Goal: Information Seeking & Learning: Learn about a topic

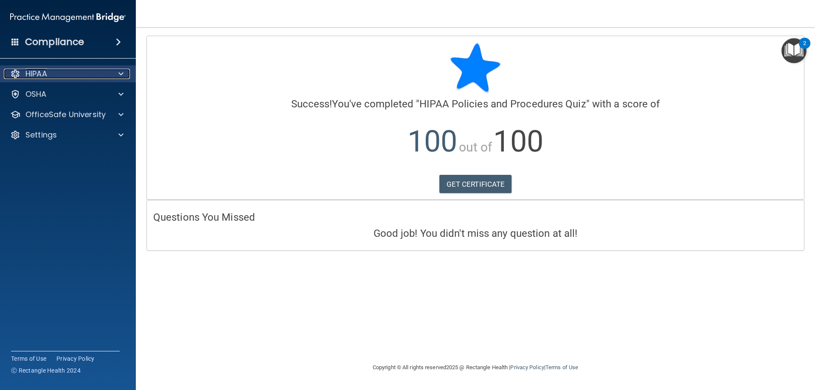
click at [123, 74] on span at bounding box center [120, 74] width 5 height 10
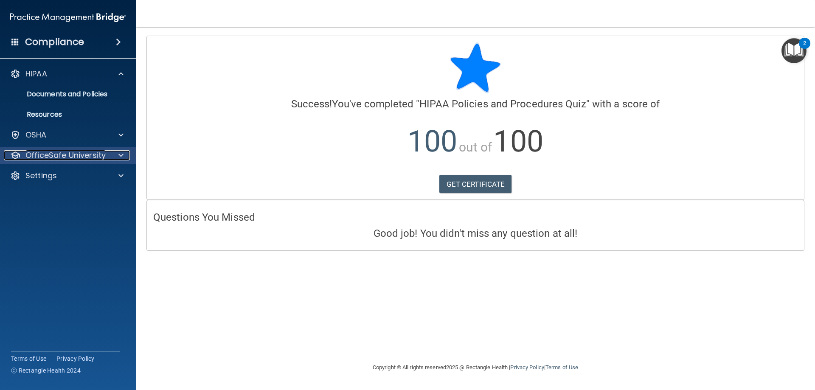
click at [79, 155] on p "OfficeSafe University" at bounding box center [65, 155] width 80 height 10
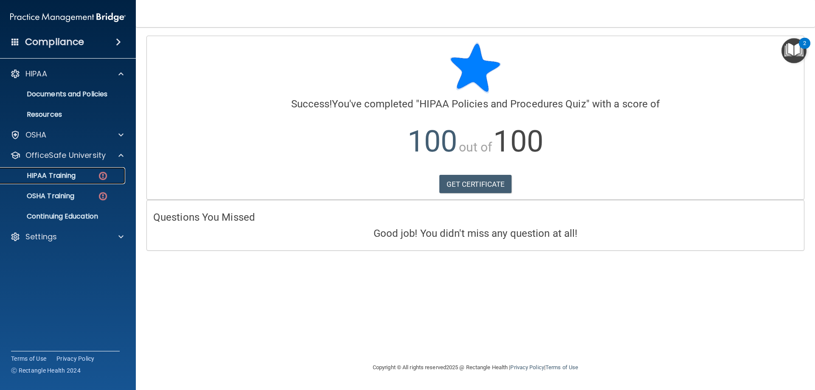
click at [81, 178] on div "HIPAA Training" at bounding box center [64, 176] width 116 height 8
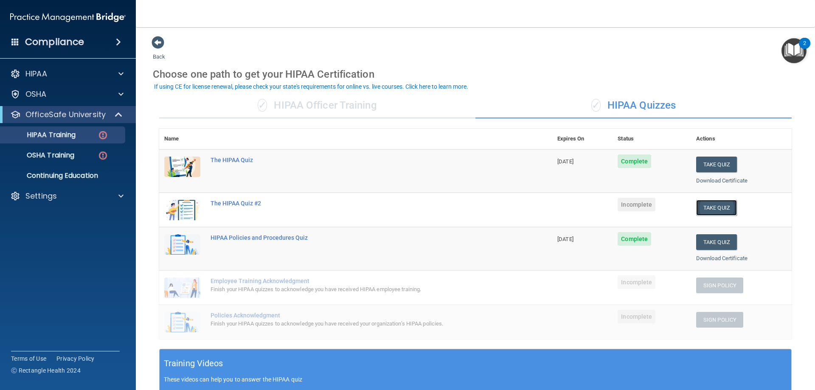
click at [711, 208] on button "Take Quiz" at bounding box center [716, 208] width 41 height 16
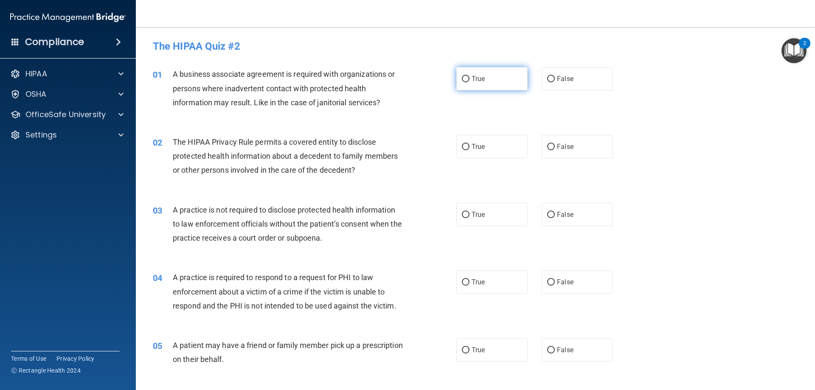
click at [462, 80] on input "True" at bounding box center [466, 79] width 8 height 6
radio input "true"
click at [464, 147] on input "True" at bounding box center [466, 147] width 8 height 6
radio input "true"
click at [548, 211] on label "False" at bounding box center [577, 214] width 71 height 23
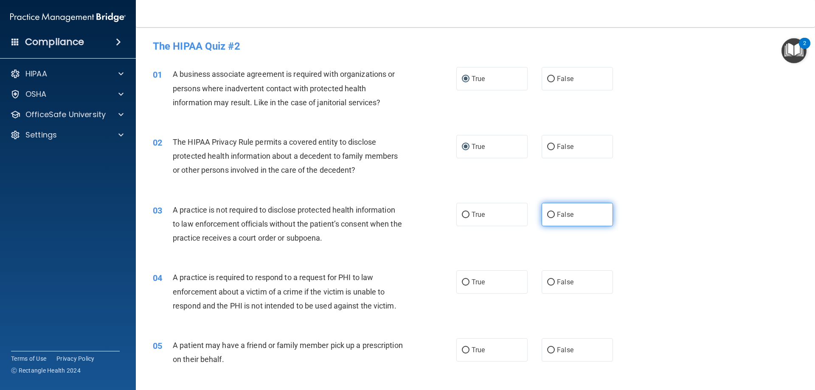
click at [547, 216] on input "False" at bounding box center [551, 215] width 8 height 6
radio input "true"
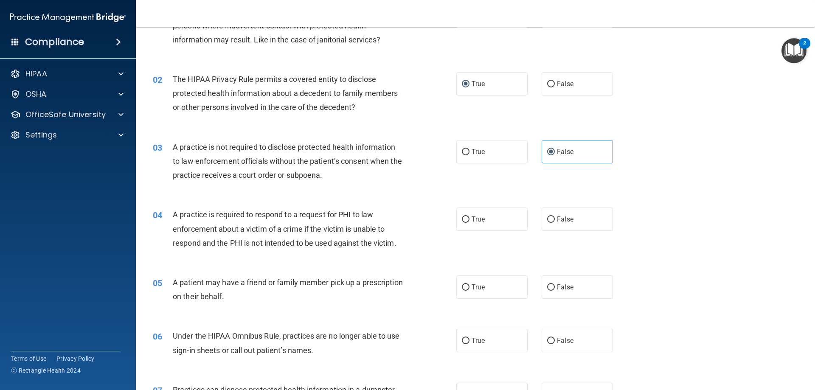
scroll to position [85, 0]
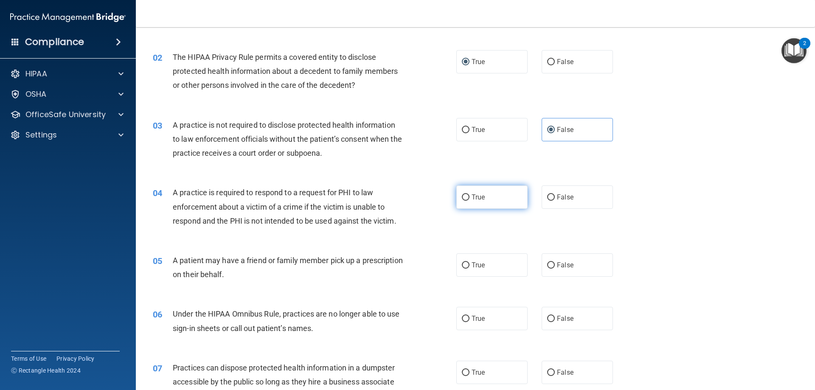
click at [465, 196] on input "True" at bounding box center [466, 197] width 8 height 6
radio input "true"
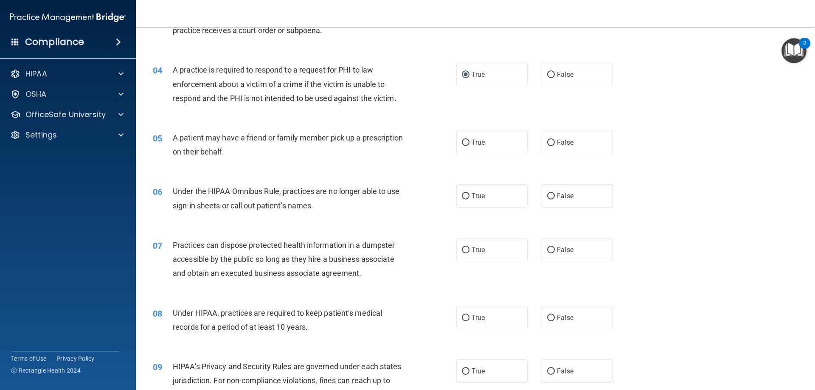
scroll to position [212, 0]
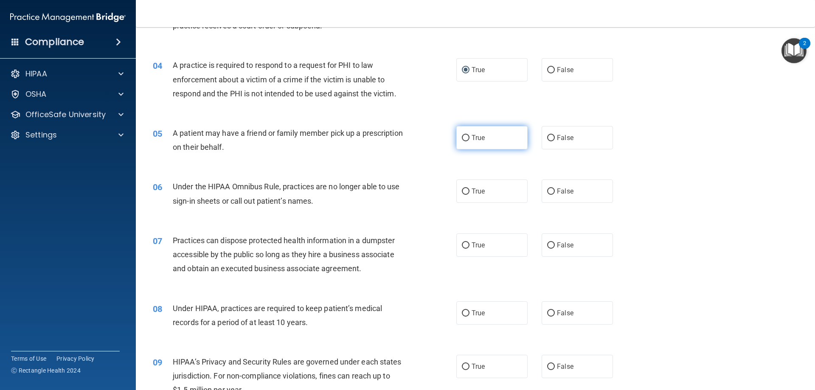
click at [457, 137] on label "True" at bounding box center [491, 137] width 71 height 23
click at [462, 137] on input "True" at bounding box center [466, 138] width 8 height 6
radio input "true"
click at [547, 191] on input "False" at bounding box center [551, 192] width 8 height 6
radio input "true"
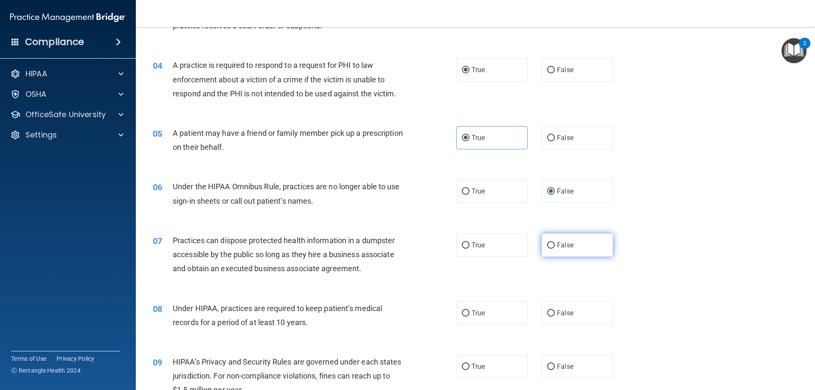
click at [547, 244] on input "False" at bounding box center [551, 245] width 8 height 6
radio input "true"
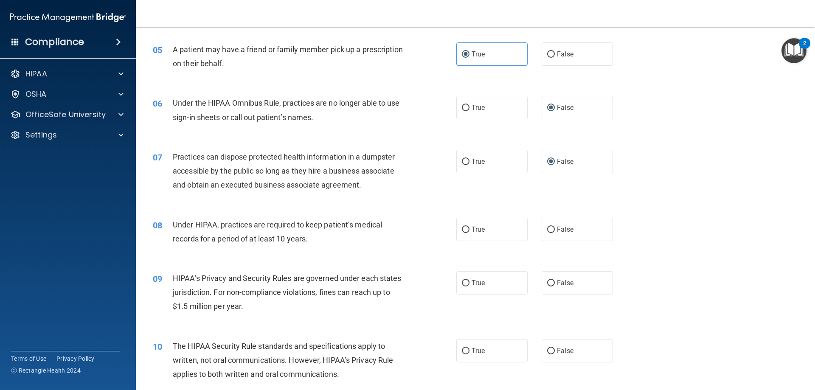
scroll to position [340, 0]
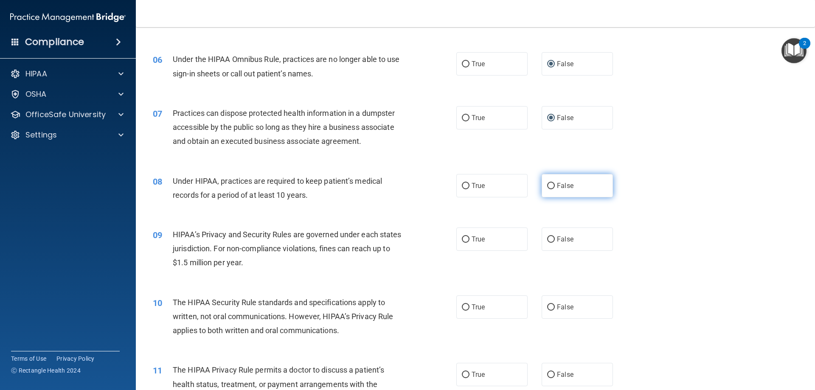
click at [559, 186] on span "False" at bounding box center [565, 186] width 17 height 8
click at [555, 186] on input "False" at bounding box center [551, 186] width 8 height 6
radio input "true"
click at [547, 236] on input "False" at bounding box center [551, 239] width 8 height 6
radio input "true"
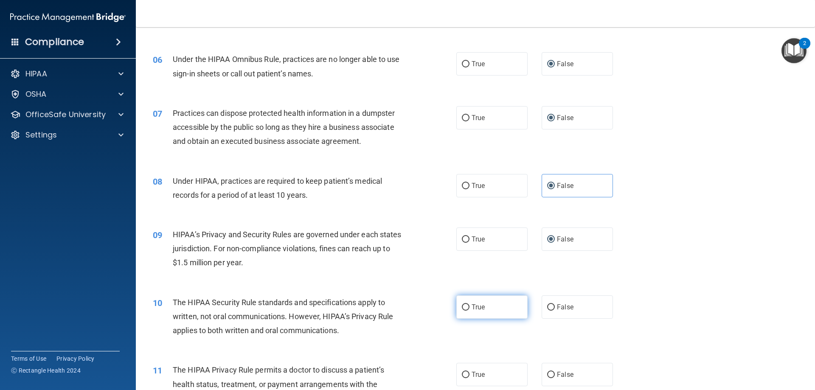
click at [463, 308] on input "True" at bounding box center [466, 307] width 8 height 6
radio input "true"
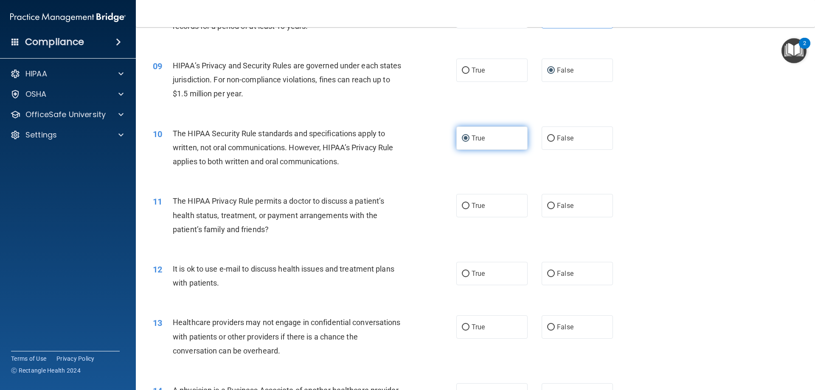
scroll to position [509, 0]
click at [482, 210] on label "True" at bounding box center [491, 204] width 71 height 23
click at [470, 208] on input "True" at bounding box center [466, 205] width 8 height 6
radio input "true"
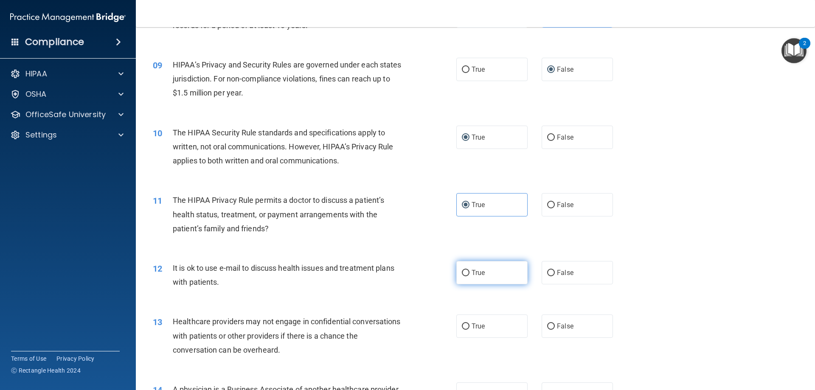
click at [467, 271] on label "True" at bounding box center [491, 272] width 71 height 23
click at [467, 271] on input "True" at bounding box center [466, 273] width 8 height 6
radio input "true"
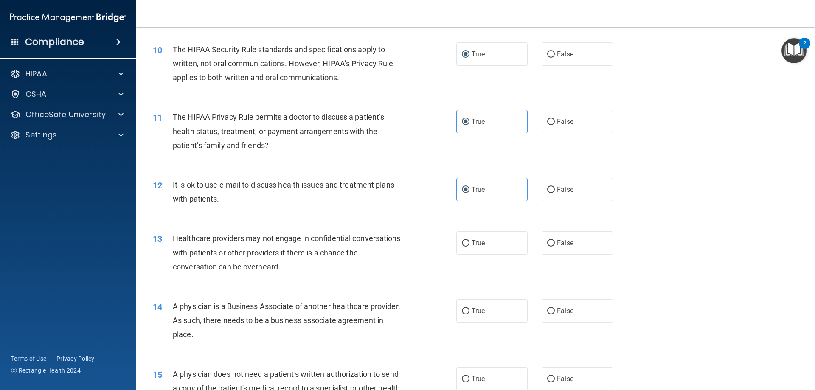
scroll to position [594, 0]
click at [548, 242] on input "False" at bounding box center [551, 242] width 8 height 6
radio input "true"
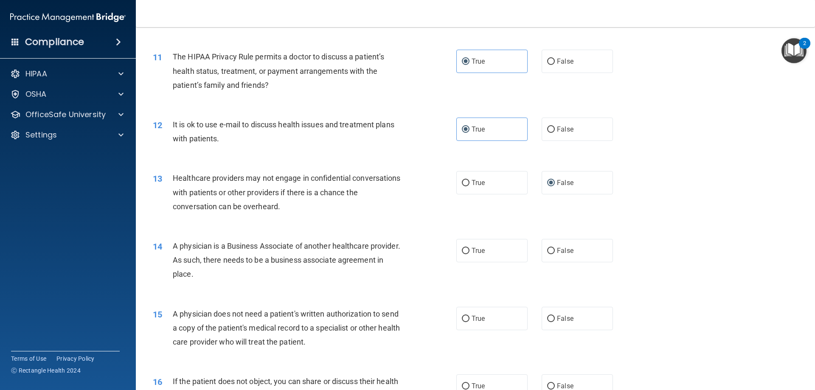
scroll to position [679, 0]
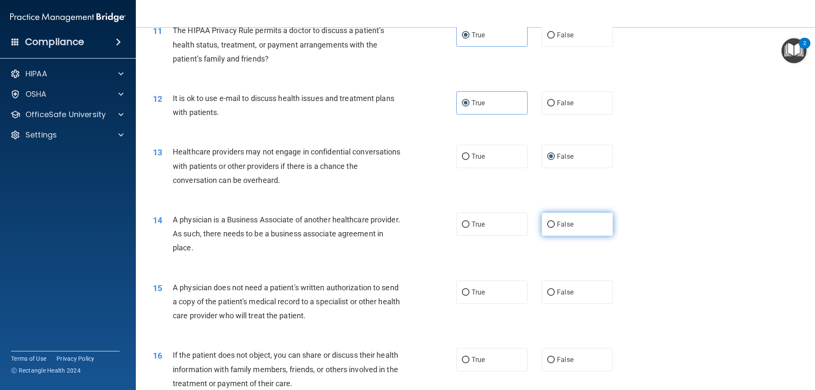
click at [553, 224] on label "False" at bounding box center [577, 224] width 71 height 23
click at [553, 224] on input "False" at bounding box center [551, 225] width 8 height 6
radio input "true"
click at [466, 292] on input "True" at bounding box center [466, 293] width 8 height 6
radio input "true"
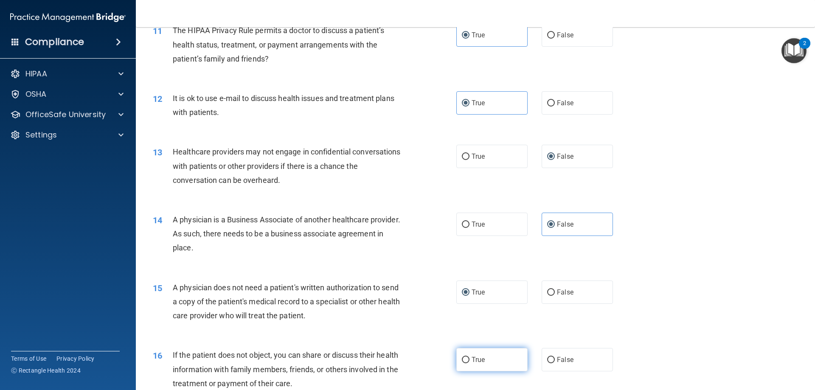
click at [464, 361] on input "True" at bounding box center [466, 360] width 8 height 6
radio input "true"
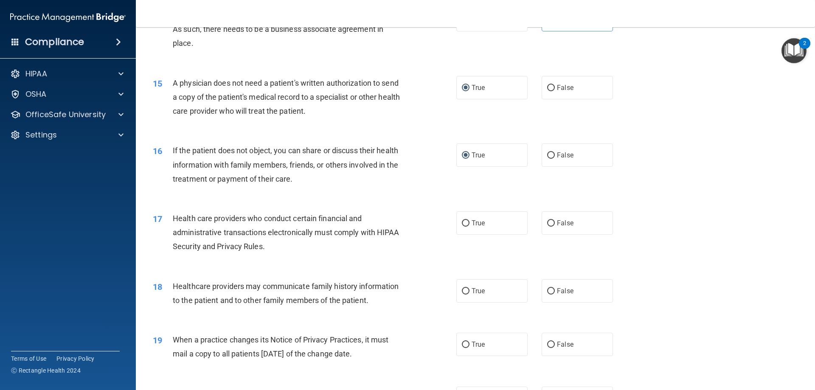
scroll to position [892, 0]
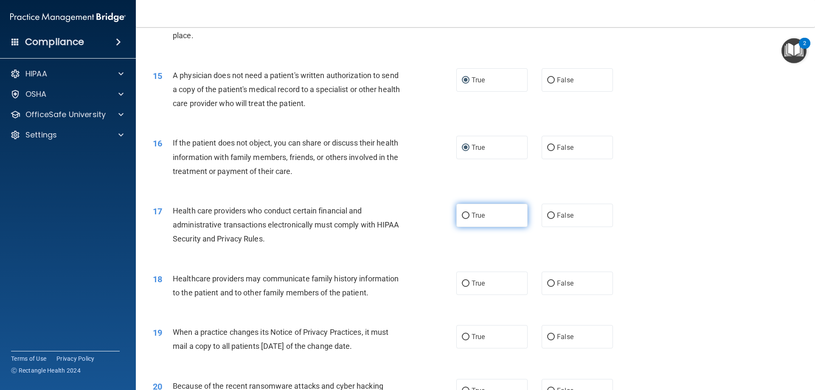
click at [462, 217] on input "True" at bounding box center [466, 216] width 8 height 6
radio input "true"
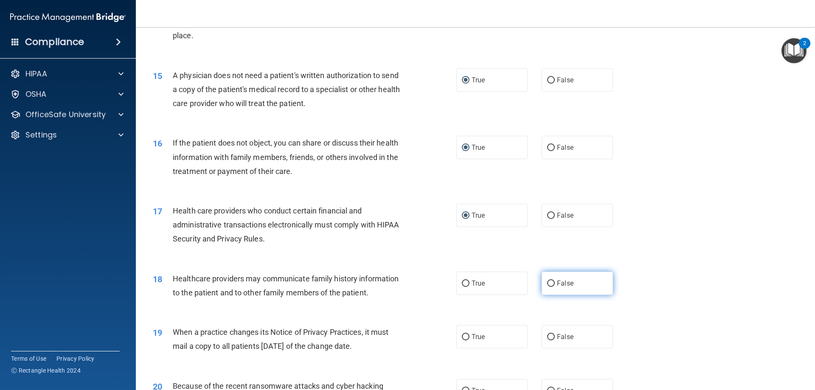
click at [548, 281] on input "False" at bounding box center [551, 284] width 8 height 6
radio input "true"
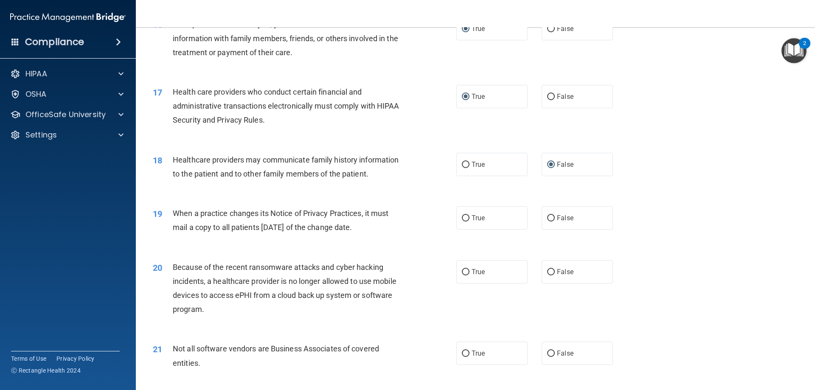
scroll to position [1019, 0]
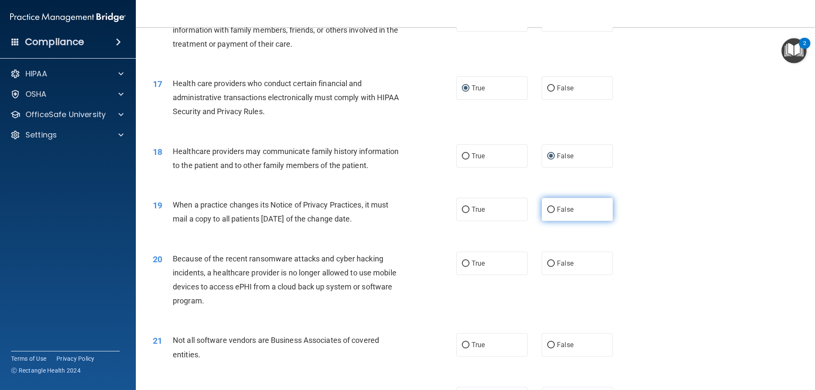
click at [550, 211] on input "False" at bounding box center [551, 210] width 8 height 6
radio input "true"
click at [547, 266] on input "False" at bounding box center [551, 264] width 8 height 6
radio input "true"
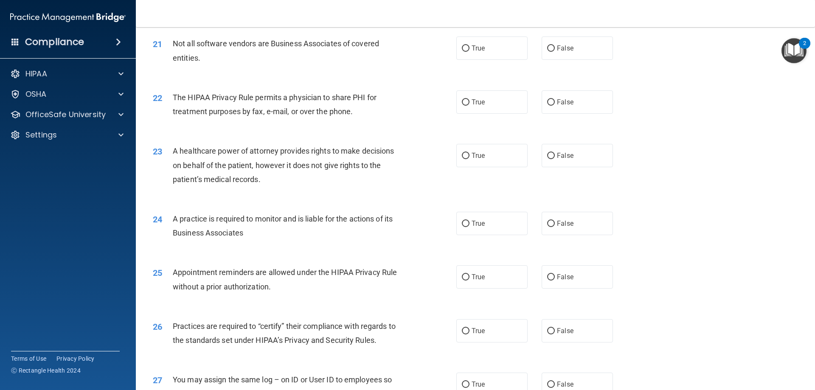
scroll to position [1316, 0]
click at [464, 45] on input "True" at bounding box center [466, 48] width 8 height 6
radio input "true"
click at [467, 105] on label "True" at bounding box center [491, 101] width 71 height 23
click at [467, 105] on input "True" at bounding box center [466, 102] width 8 height 6
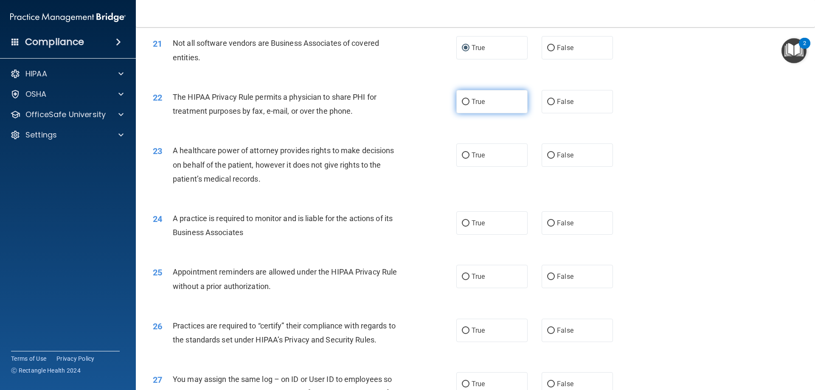
radio input "true"
click at [552, 156] on label "False" at bounding box center [577, 154] width 71 height 23
click at [552, 156] on input "False" at bounding box center [551, 155] width 8 height 6
radio input "true"
click at [557, 226] on span "False" at bounding box center [565, 223] width 17 height 8
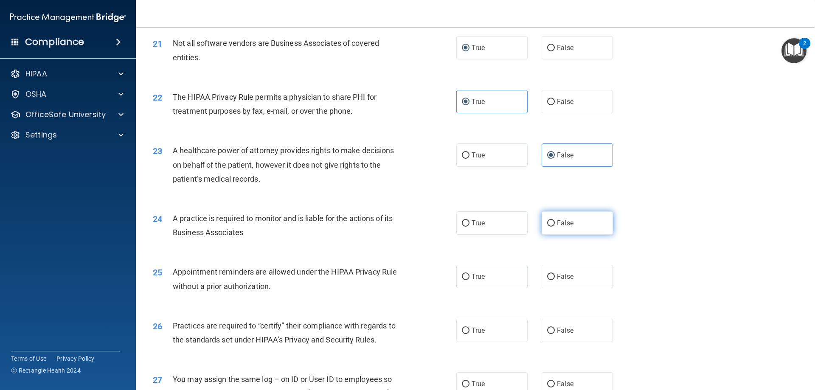
click at [555, 226] on input "False" at bounding box center [551, 223] width 8 height 6
radio input "true"
click at [472, 279] on span "True" at bounding box center [478, 277] width 13 height 8
click at [470, 279] on input "True" at bounding box center [466, 277] width 8 height 6
radio input "true"
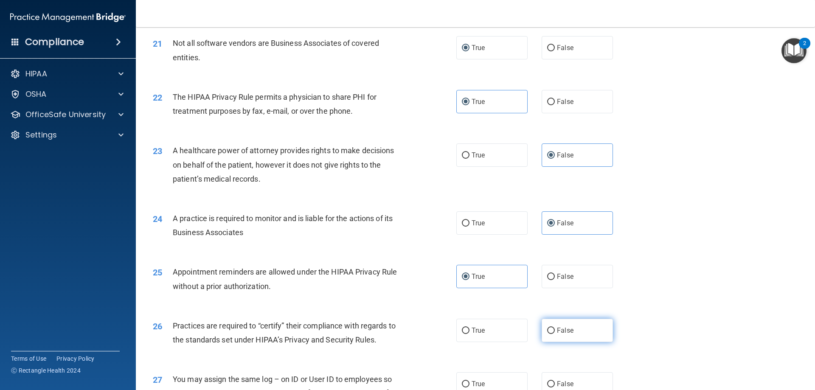
click at [546, 325] on label "False" at bounding box center [577, 330] width 71 height 23
click at [547, 328] on input "False" at bounding box center [551, 331] width 8 height 6
radio input "true"
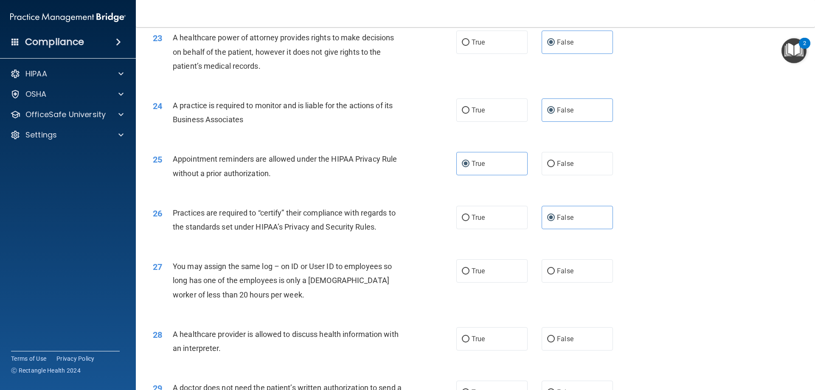
scroll to position [1443, 0]
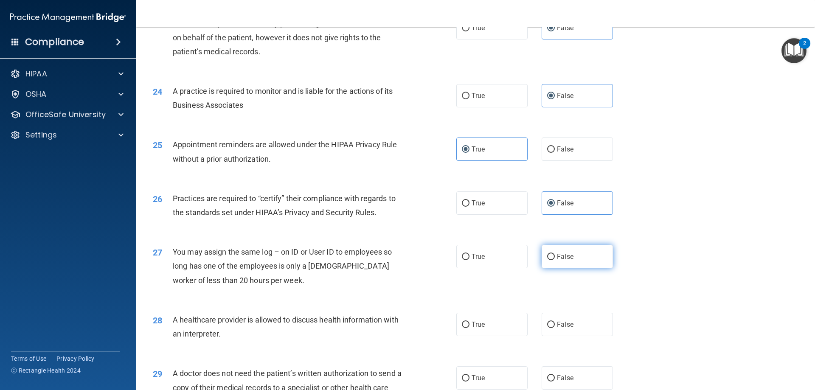
click at [547, 257] on input "False" at bounding box center [551, 257] width 8 height 6
radio input "true"
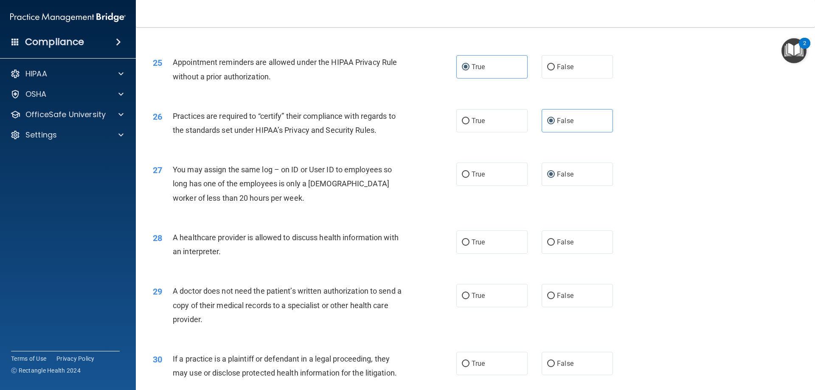
scroll to position [1528, 0]
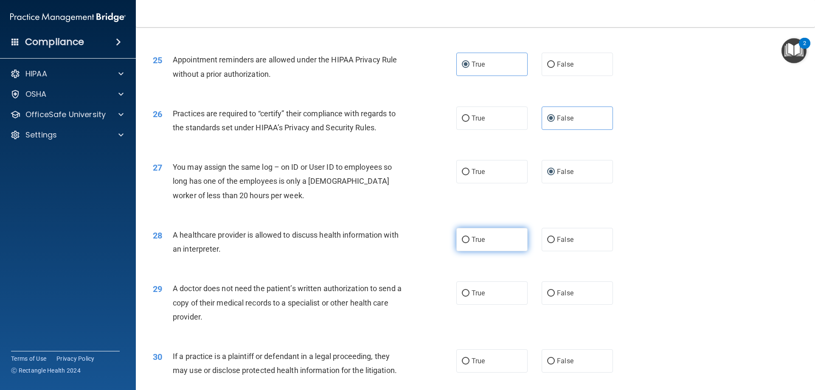
click at [463, 239] on input "True" at bounding box center [466, 240] width 8 height 6
radio input "true"
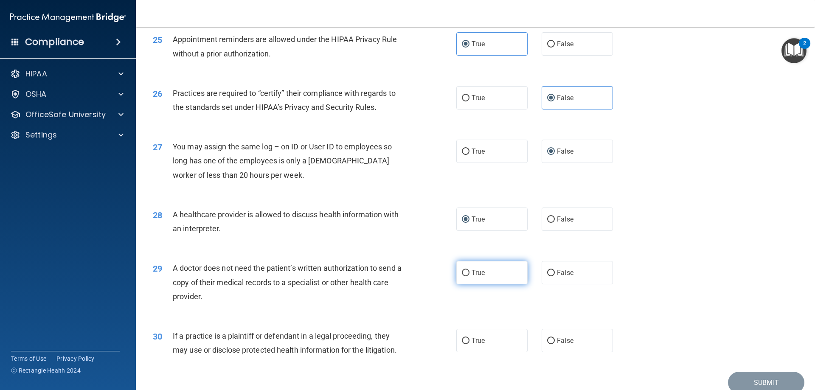
scroll to position [1571, 0]
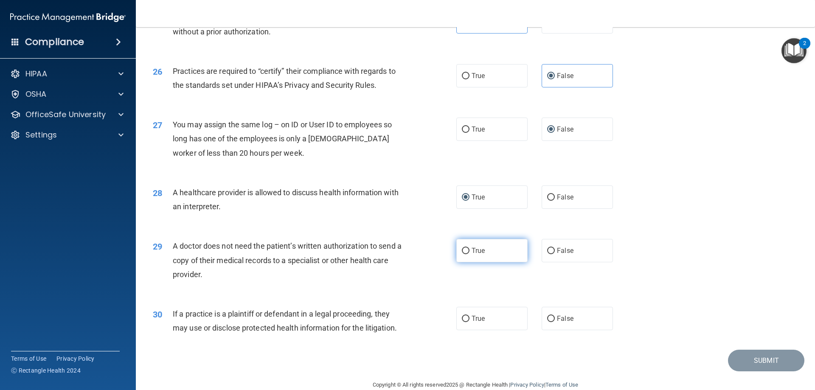
click at [473, 252] on span "True" at bounding box center [478, 251] width 13 height 8
click at [470, 252] on input "True" at bounding box center [466, 251] width 8 height 6
radio input "true"
click at [469, 315] on label "True" at bounding box center [491, 318] width 71 height 23
click at [469, 316] on input "True" at bounding box center [466, 319] width 8 height 6
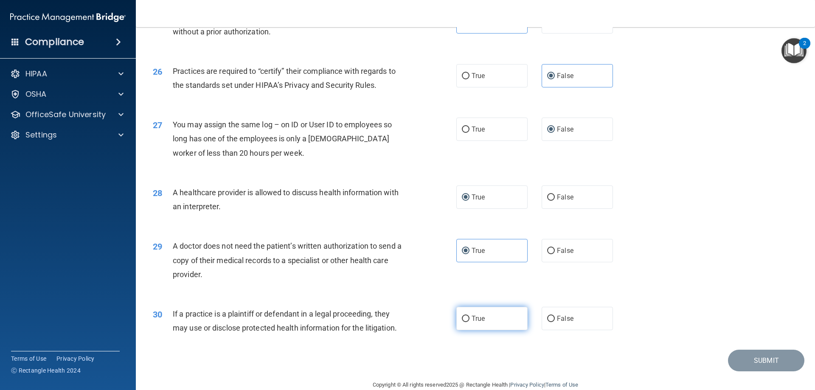
radio input "true"
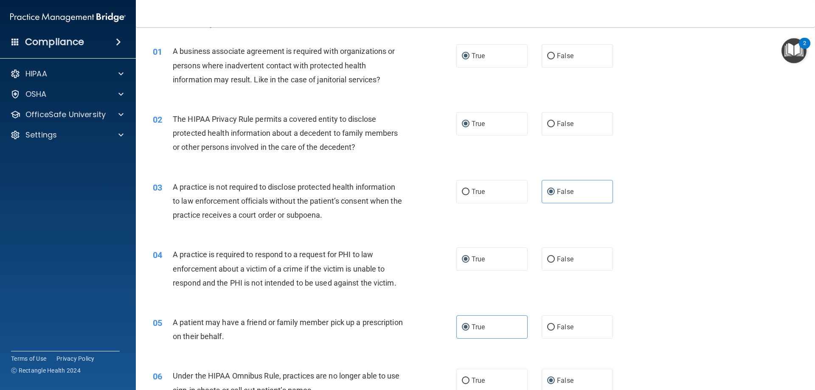
scroll to position [0, 0]
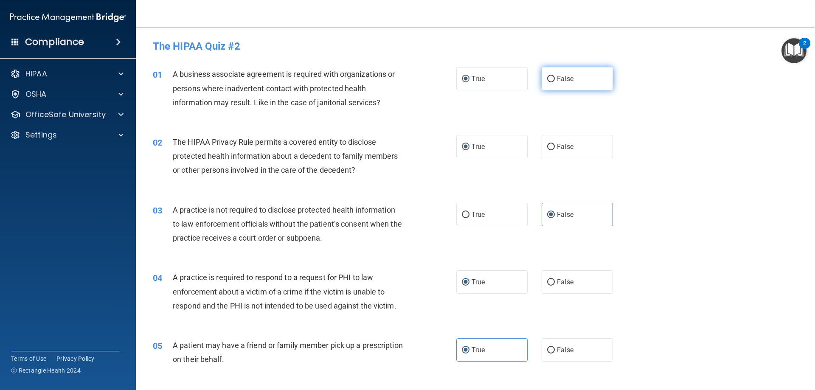
click at [547, 81] on input "False" at bounding box center [551, 79] width 8 height 6
radio input "true"
radio input "false"
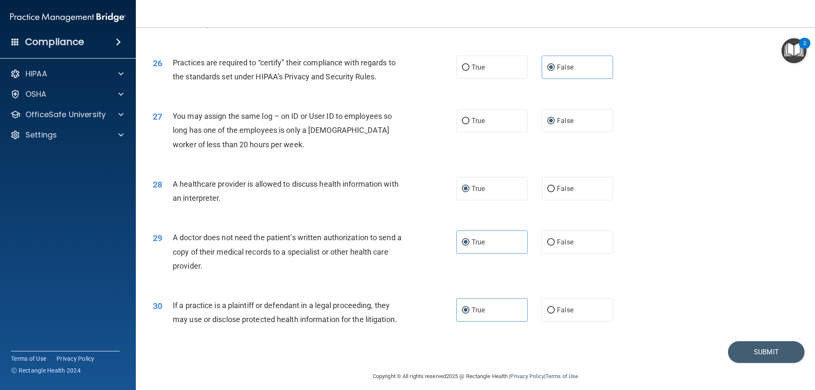
scroll to position [1586, 0]
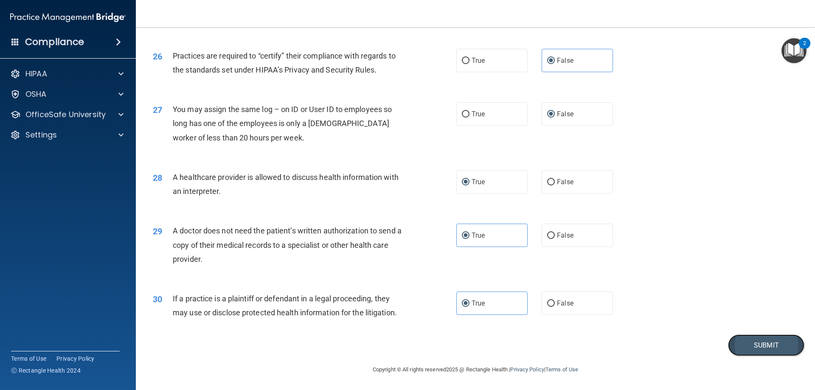
click at [757, 352] on button "Submit" at bounding box center [766, 346] width 76 height 22
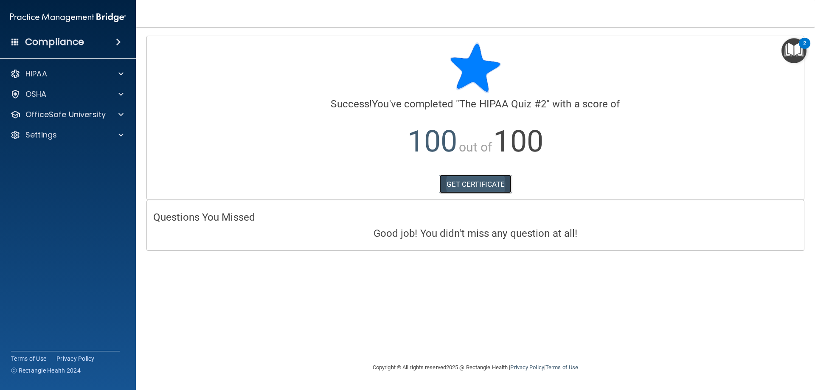
click at [475, 179] on link "GET CERTIFICATE" at bounding box center [475, 184] width 73 height 19
click at [119, 70] on span at bounding box center [120, 74] width 5 height 10
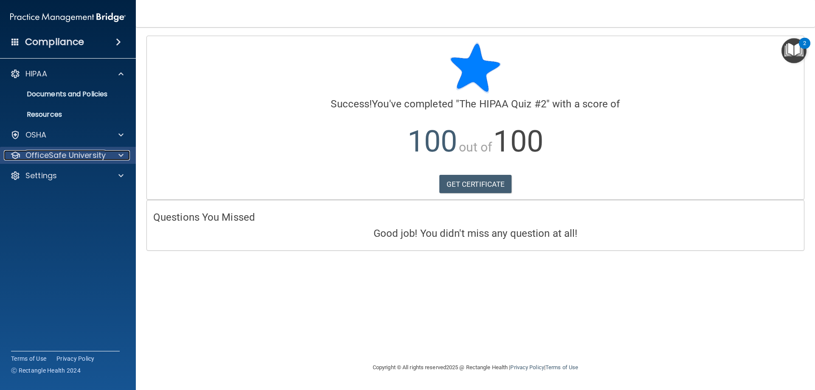
click at [73, 152] on p "OfficeSafe University" at bounding box center [65, 155] width 80 height 10
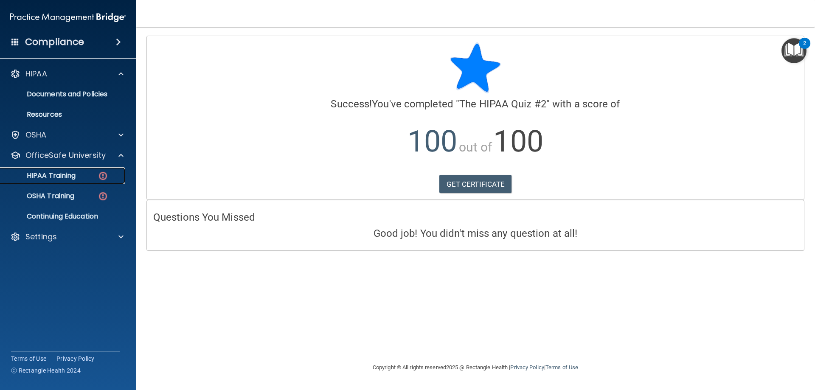
click at [104, 175] on img at bounding box center [103, 176] width 11 height 11
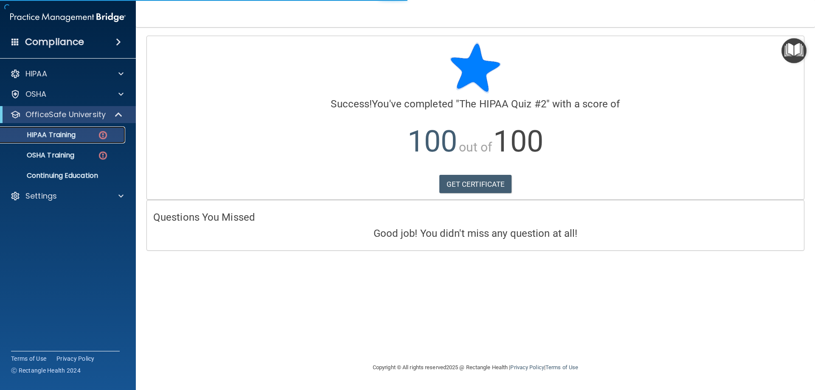
click at [104, 133] on img at bounding box center [103, 135] width 11 height 11
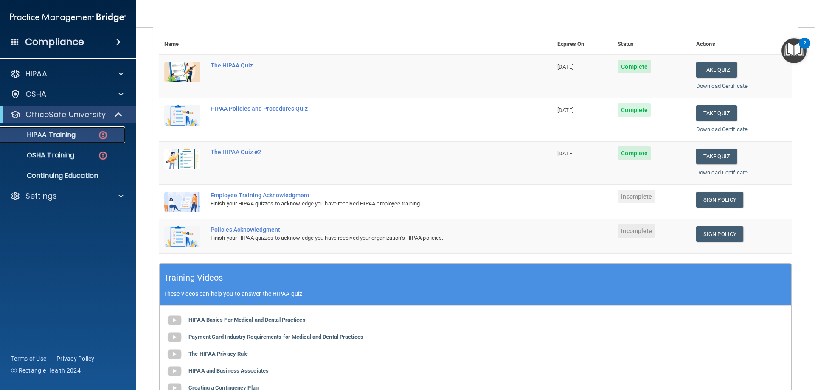
scroll to position [127, 0]
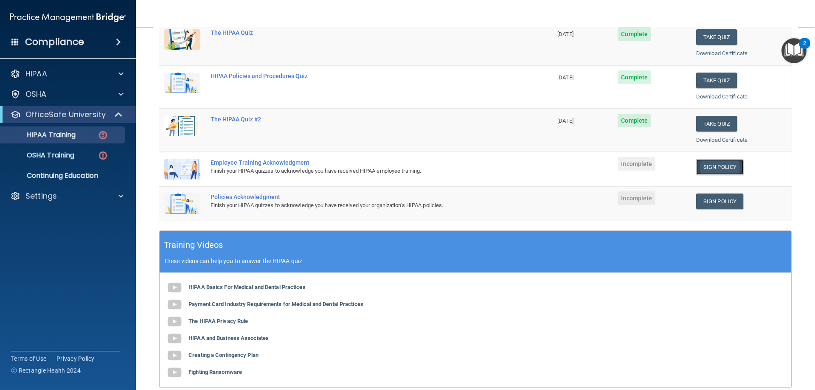
click at [720, 170] on link "Sign Policy" at bounding box center [719, 167] width 47 height 16
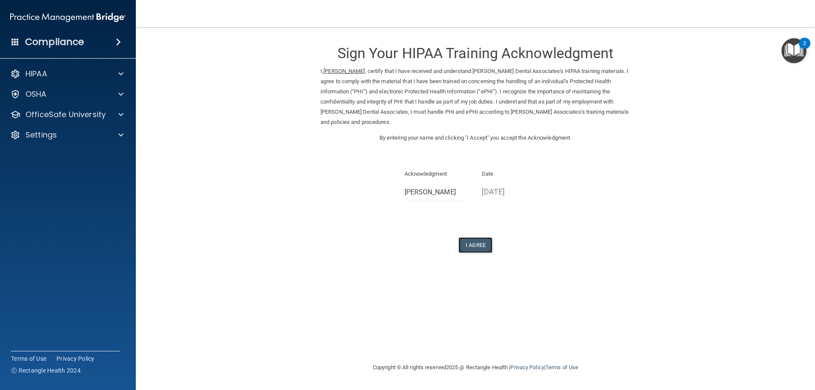
click at [477, 247] on button "I Agree" at bounding box center [476, 245] width 34 height 16
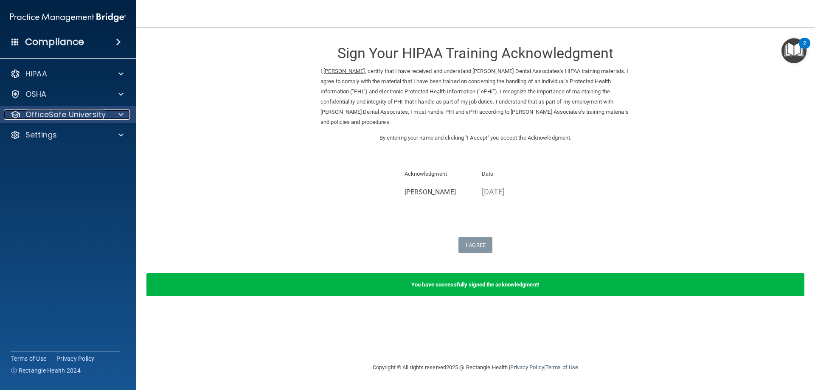
click at [99, 115] on p "OfficeSafe University" at bounding box center [65, 115] width 80 height 10
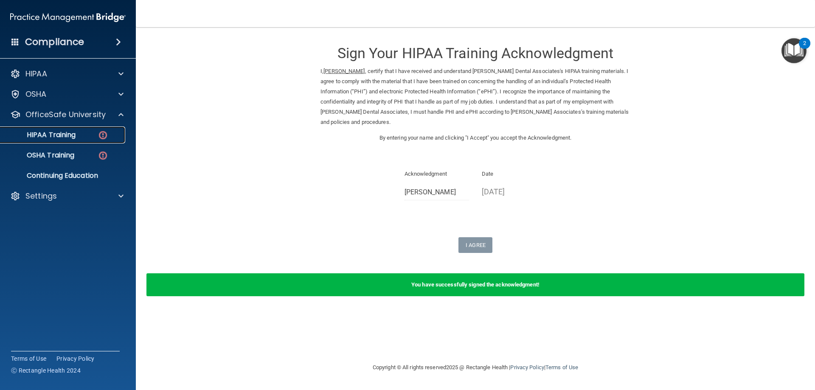
click at [87, 133] on div "HIPAA Training" at bounding box center [64, 135] width 116 height 8
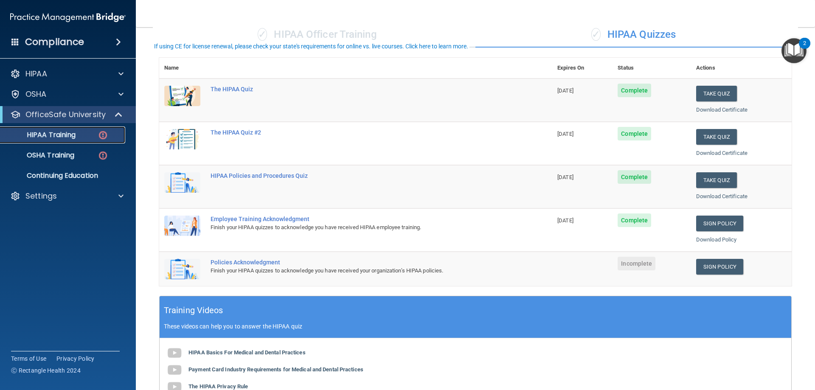
scroll to position [127, 0]
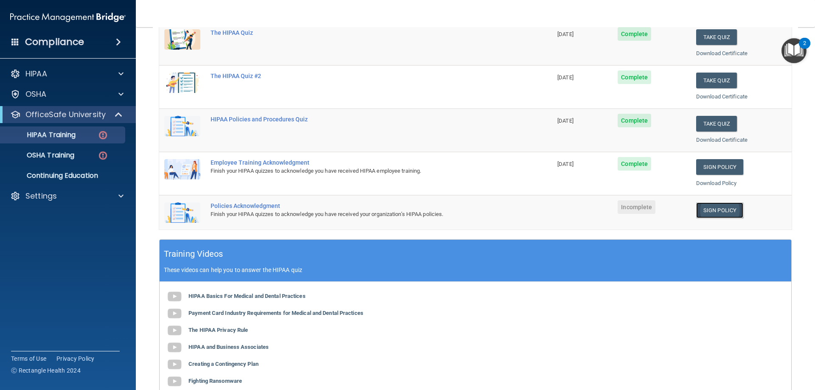
click at [722, 211] on link "Sign Policy" at bounding box center [719, 211] width 47 height 16
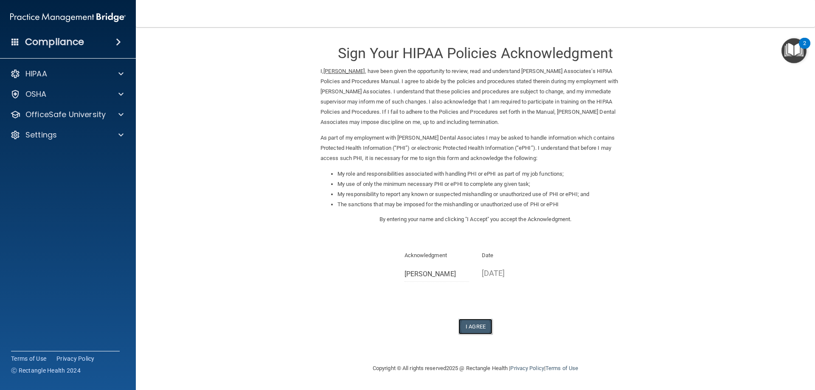
click at [475, 332] on button "I Agree" at bounding box center [476, 327] width 34 height 16
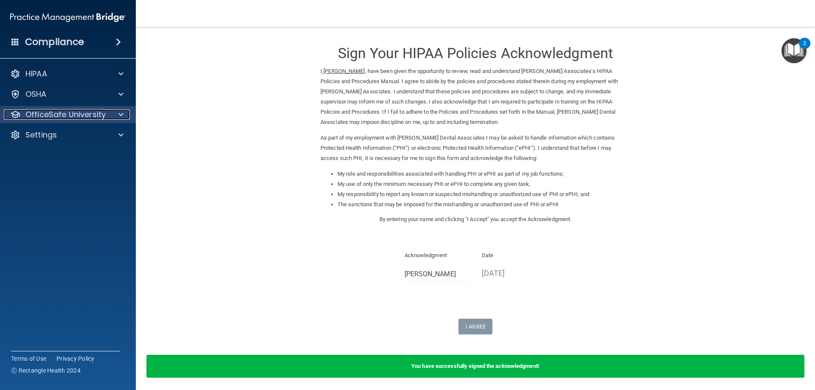
click at [122, 114] on span at bounding box center [120, 115] width 5 height 10
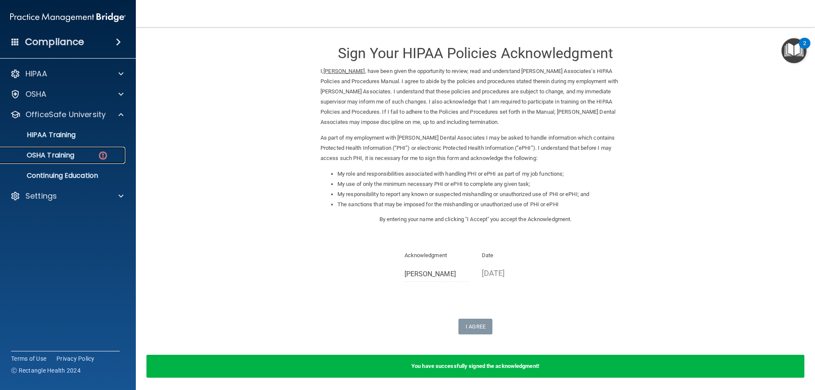
click at [68, 153] on p "OSHA Training" at bounding box center [40, 155] width 69 height 8
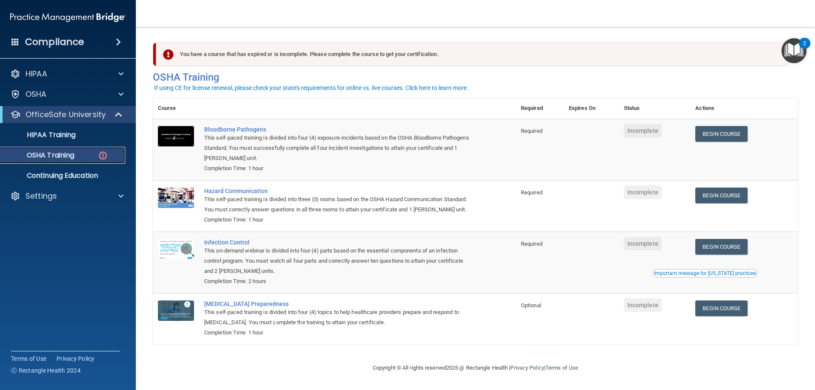
scroll to position [11, 0]
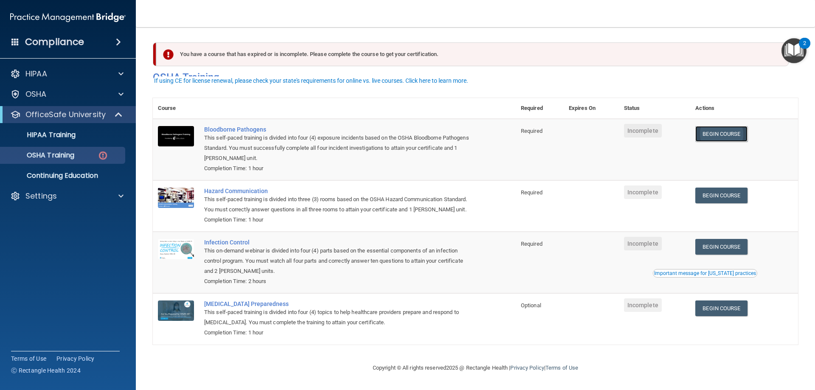
click at [713, 126] on link "Begin Course" at bounding box center [721, 134] width 52 height 16
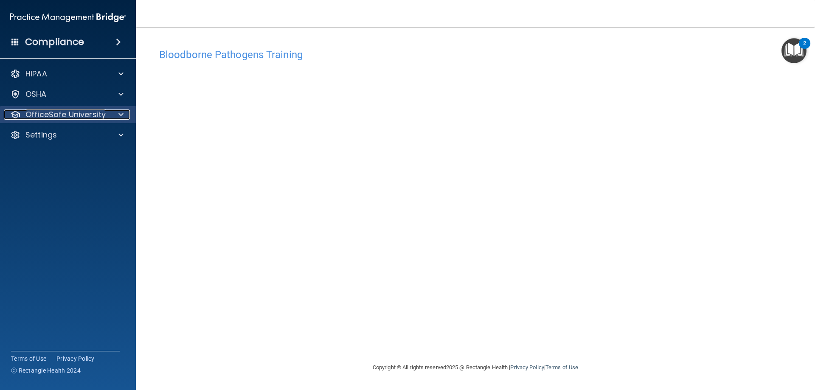
click at [114, 116] on div at bounding box center [119, 115] width 21 height 10
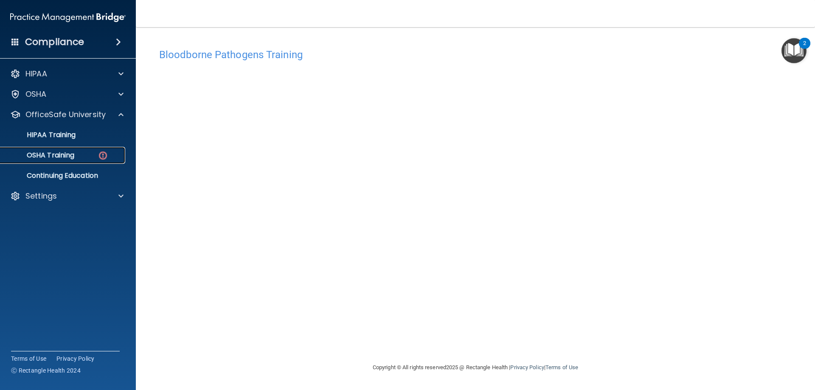
click at [84, 154] on div "OSHA Training" at bounding box center [64, 155] width 116 height 8
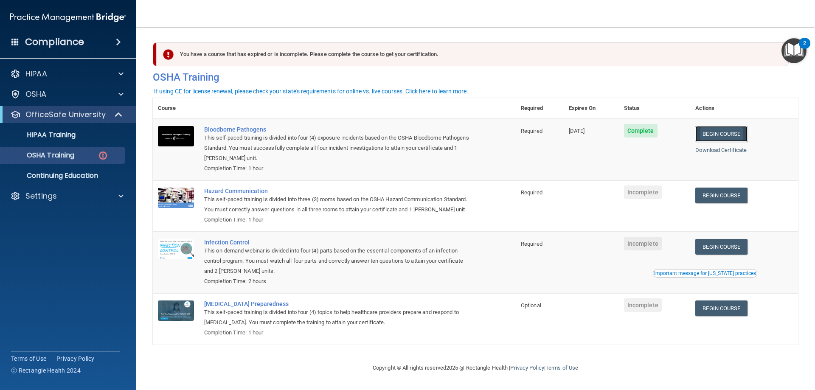
click at [706, 136] on link "Begin Course" at bounding box center [721, 134] width 52 height 16
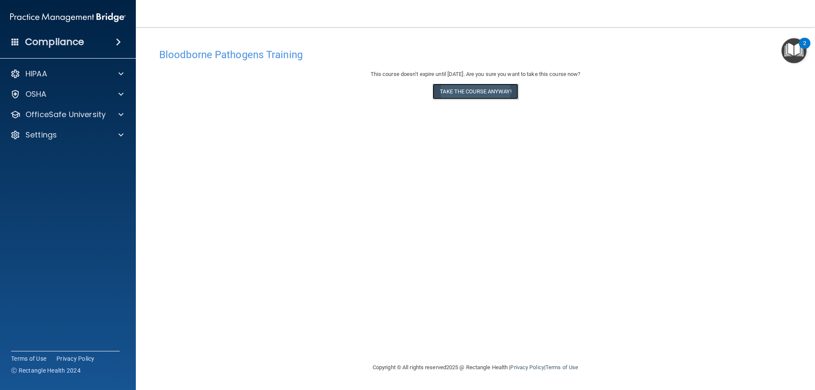
click at [467, 94] on button "Take the course anyway!" at bounding box center [475, 92] width 85 height 16
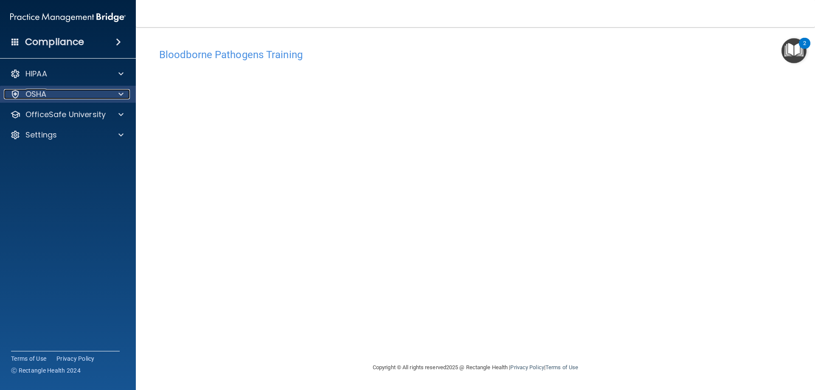
click at [120, 96] on span at bounding box center [120, 94] width 5 height 10
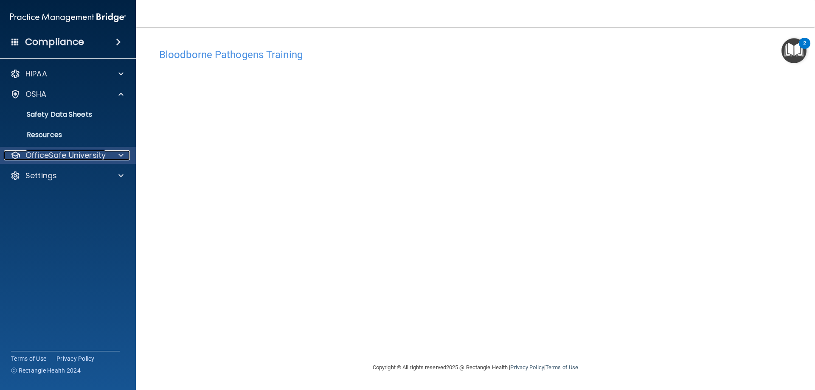
click at [111, 151] on div at bounding box center [119, 155] width 21 height 10
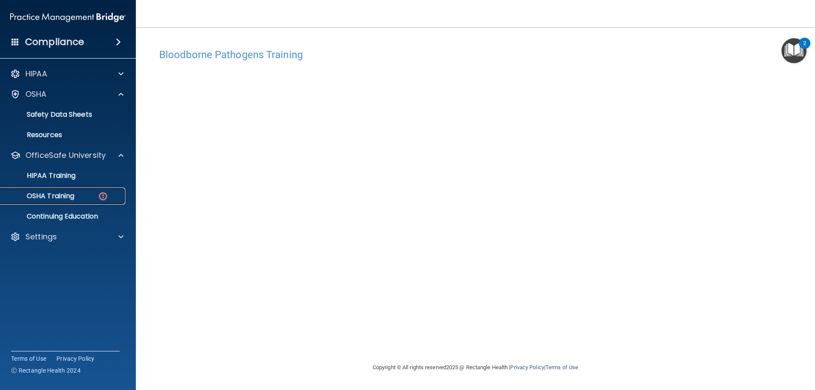
click at [65, 195] on p "OSHA Training" at bounding box center [40, 196] width 69 height 8
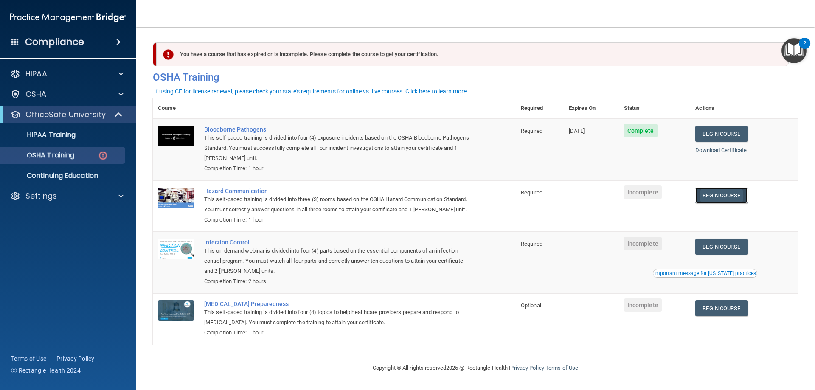
click at [733, 198] on link "Begin Course" at bounding box center [721, 196] width 52 height 16
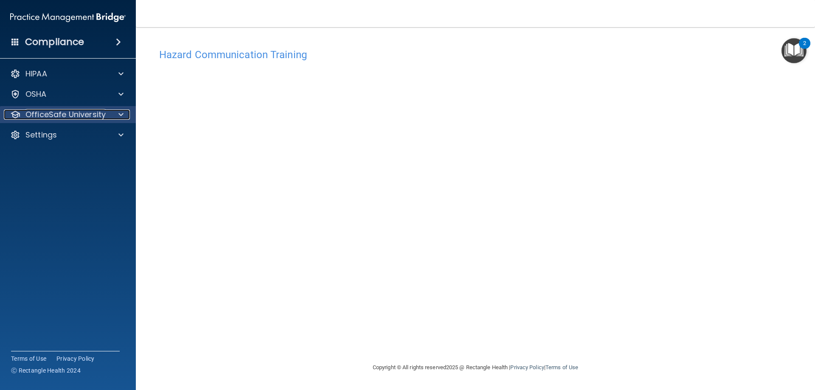
click at [56, 116] on p "OfficeSafe University" at bounding box center [65, 115] width 80 height 10
click at [78, 118] on p "OfficeSafe University" at bounding box center [65, 115] width 80 height 10
click at [79, 121] on div "OfficeSafe University" at bounding box center [68, 114] width 136 height 17
click at [81, 117] on p "OfficeSafe University" at bounding box center [65, 115] width 80 height 10
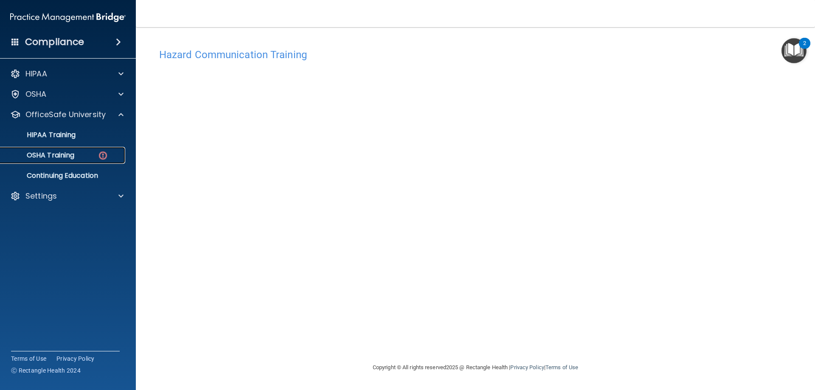
click at [69, 157] on p "OSHA Training" at bounding box center [40, 155] width 69 height 8
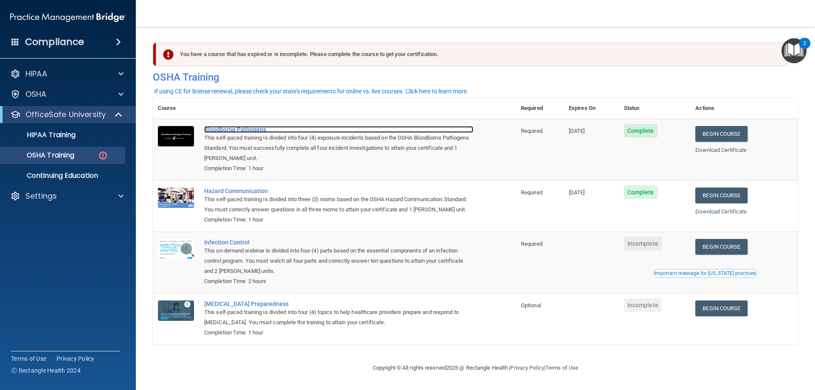
click at [234, 131] on div "Bloodborne Pathogens" at bounding box center [338, 129] width 269 height 7
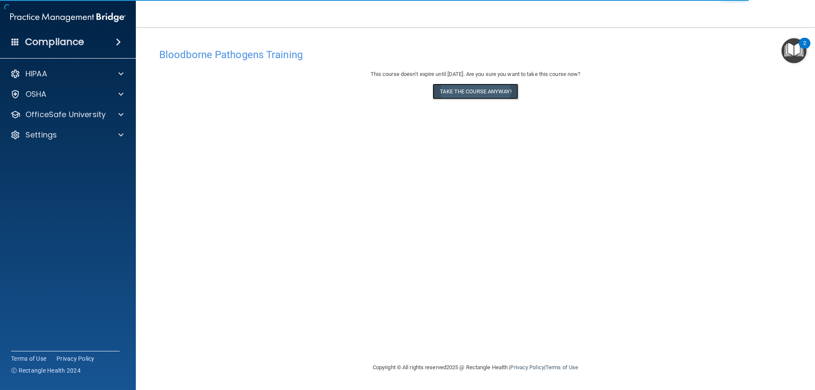
click at [506, 90] on button "Take the course anyway!" at bounding box center [475, 92] width 85 height 16
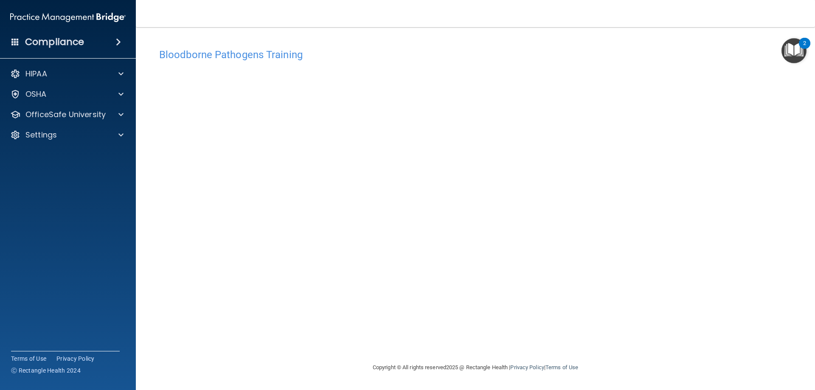
click at [797, 51] on img "Open Resource Center, 2 new notifications" at bounding box center [794, 50] width 25 height 25
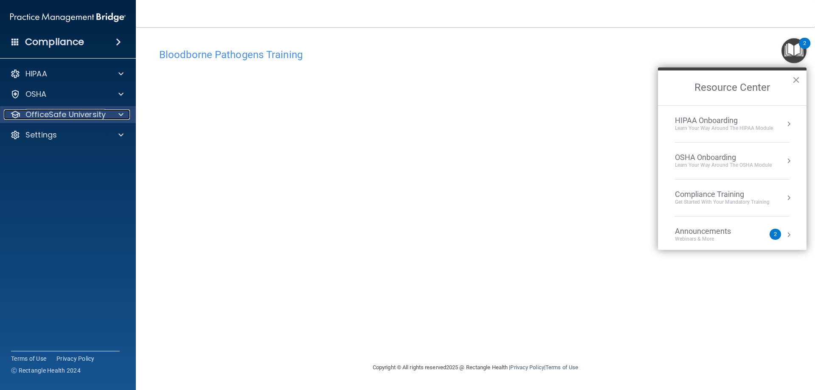
click at [64, 114] on p "OfficeSafe University" at bounding box center [65, 115] width 80 height 10
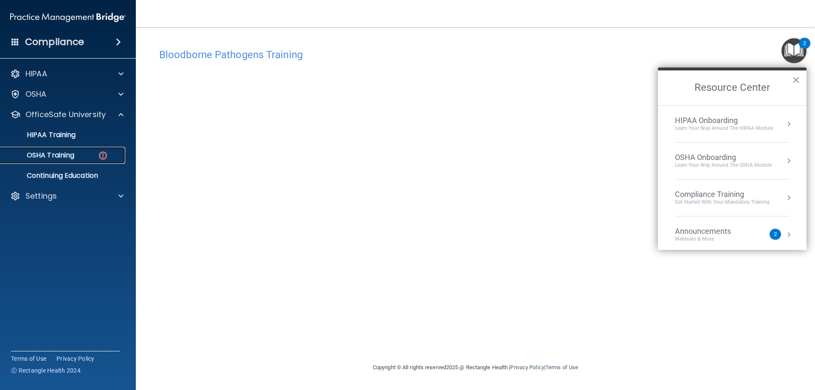
drag, startPoint x: 66, startPoint y: 153, endPoint x: 73, endPoint y: 155, distance: 7.1
click at [65, 153] on p "OSHA Training" at bounding box center [40, 155] width 69 height 8
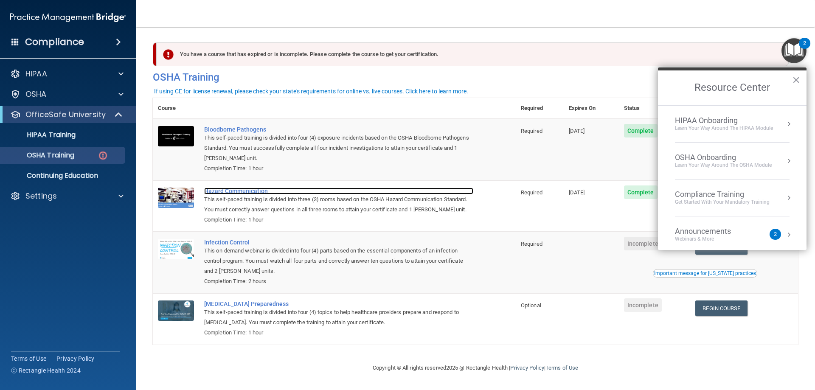
click at [232, 194] on div "Hazard Communication" at bounding box center [338, 191] width 269 height 7
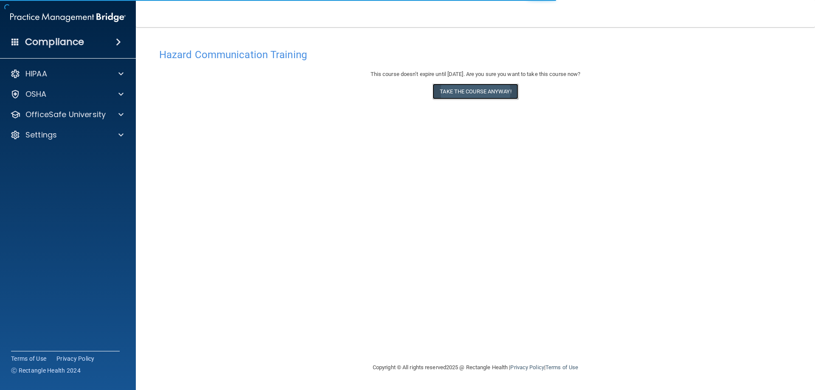
click at [479, 93] on button "Take the course anyway!" at bounding box center [475, 92] width 85 height 16
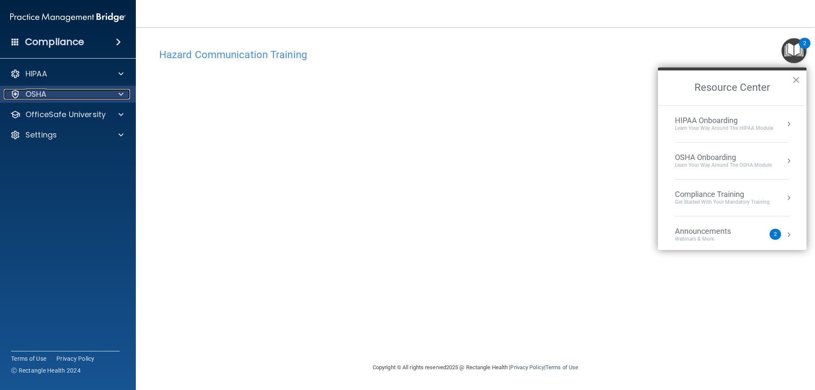
click at [63, 95] on div "OSHA" at bounding box center [56, 94] width 105 height 10
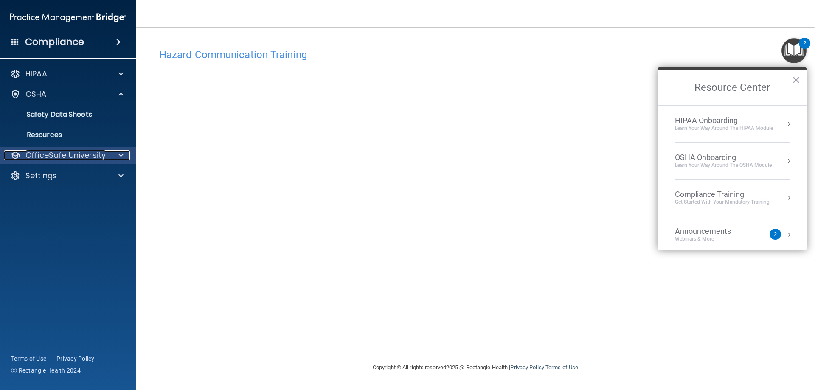
click at [104, 158] on p "OfficeSafe University" at bounding box center [65, 155] width 80 height 10
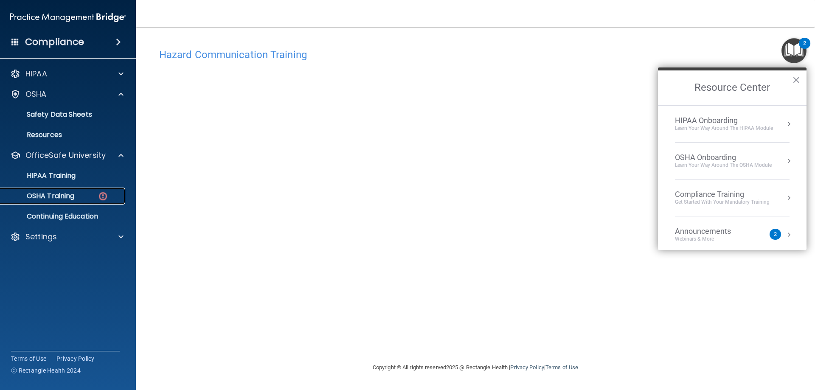
click at [84, 196] on div "OSHA Training" at bounding box center [64, 196] width 116 height 8
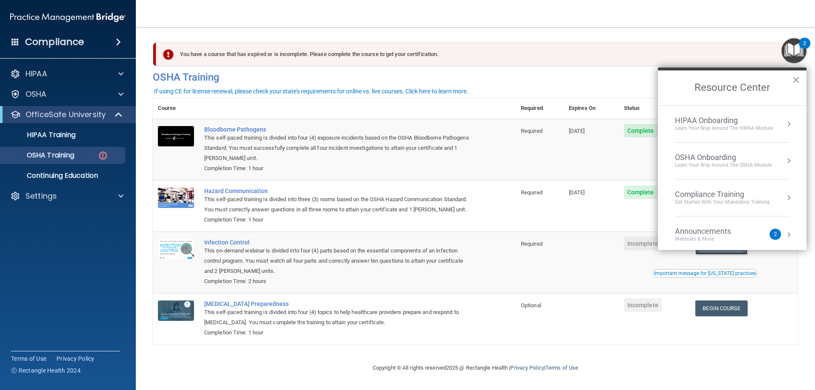
click at [713, 255] on link "Begin Course" at bounding box center [721, 247] width 52 height 16
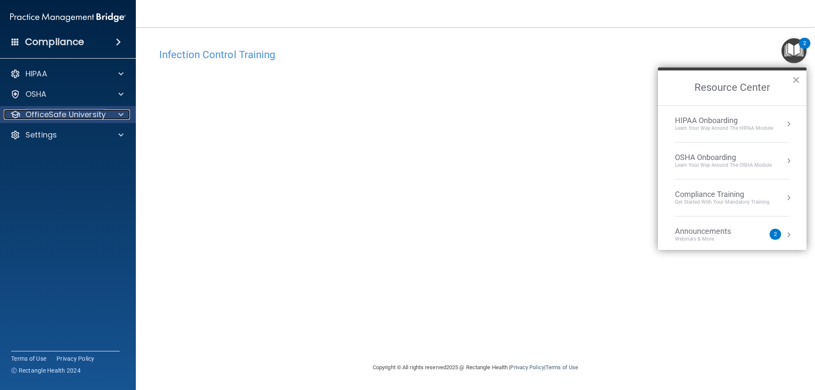
click at [51, 115] on p "OfficeSafe University" at bounding box center [65, 115] width 80 height 10
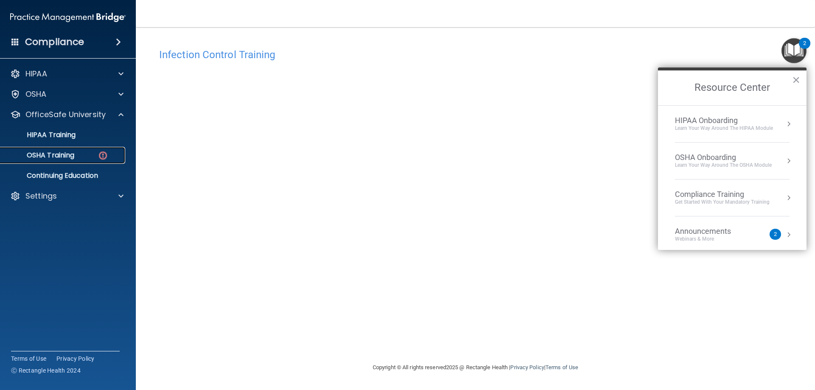
click at [66, 159] on p "OSHA Training" at bounding box center [40, 155] width 69 height 8
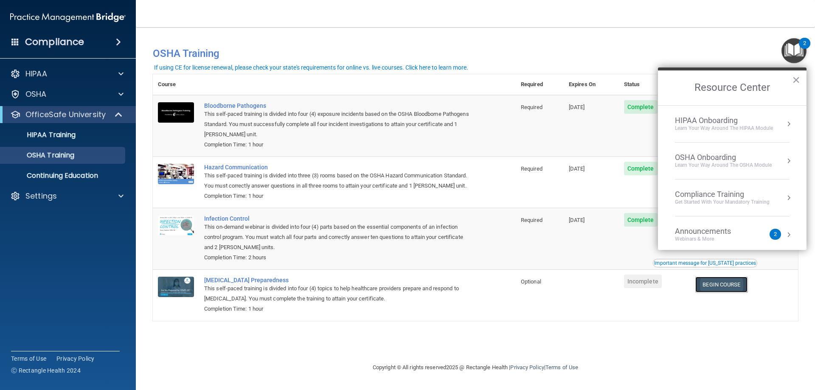
click at [742, 286] on link "Begin Course" at bounding box center [721, 285] width 52 height 16
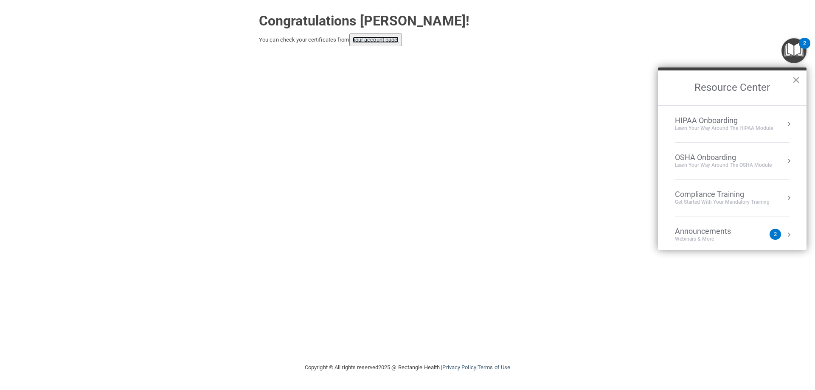
click at [372, 42] on link "your account page!" at bounding box center [376, 40] width 46 height 6
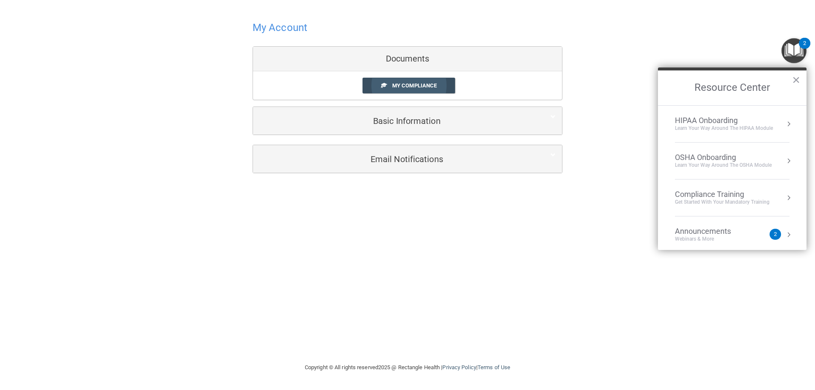
click at [408, 87] on span "My Compliance" at bounding box center [414, 85] width 45 height 6
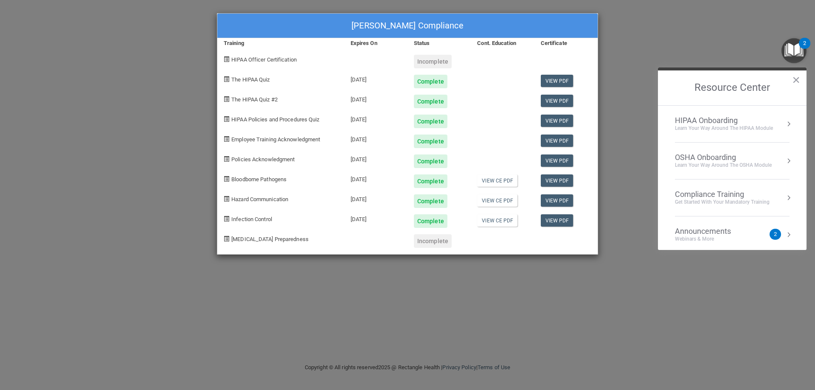
click at [437, 64] on div "Incomplete" at bounding box center [433, 62] width 38 height 14
click at [401, 302] on div "Julie Crook's Compliance Training Expires On Status Cont. Education Certificate…" at bounding box center [407, 195] width 815 height 390
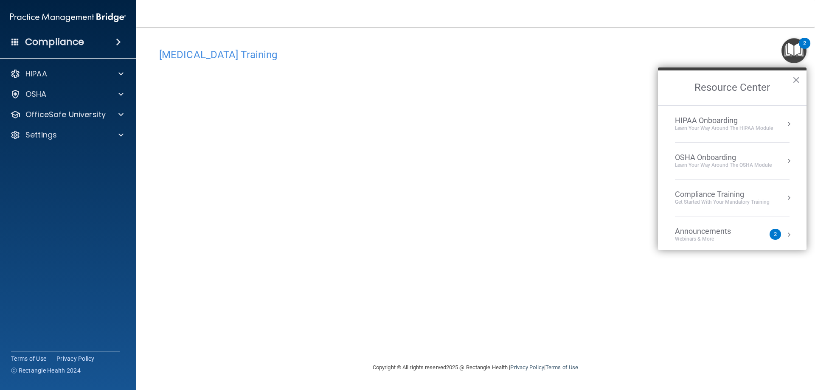
click at [520, 338] on div "[MEDICAL_DATA] Training This course doesn’t expire until . Are you sure you wan…" at bounding box center [475, 203] width 645 height 318
click at [617, 326] on div "COVID-19 Training This course doesn’t expire until . Are you sure you want to t…" at bounding box center [475, 203] width 645 height 318
click at [77, 118] on p "OfficeSafe University" at bounding box center [65, 115] width 80 height 10
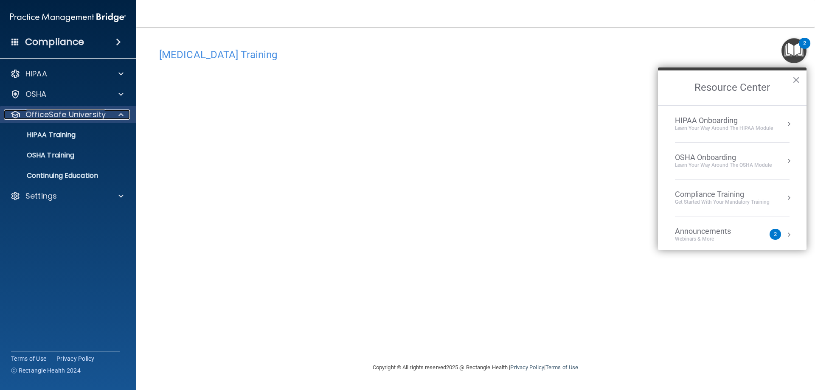
click at [84, 116] on p "OfficeSafe University" at bounding box center [65, 115] width 80 height 10
click at [64, 112] on p "OfficeSafe University" at bounding box center [65, 115] width 80 height 10
click at [65, 116] on p "OfficeSafe University" at bounding box center [65, 115] width 80 height 10
click at [110, 117] on div at bounding box center [119, 115] width 21 height 10
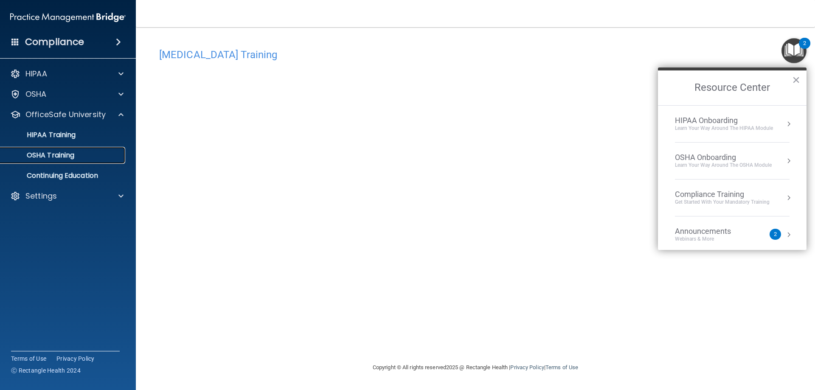
click at [53, 155] on p "OSHA Training" at bounding box center [40, 155] width 69 height 8
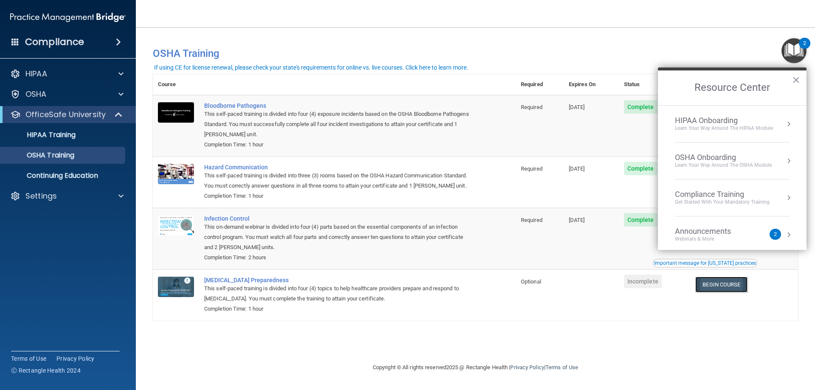
click at [723, 290] on link "Begin Course" at bounding box center [721, 285] width 52 height 16
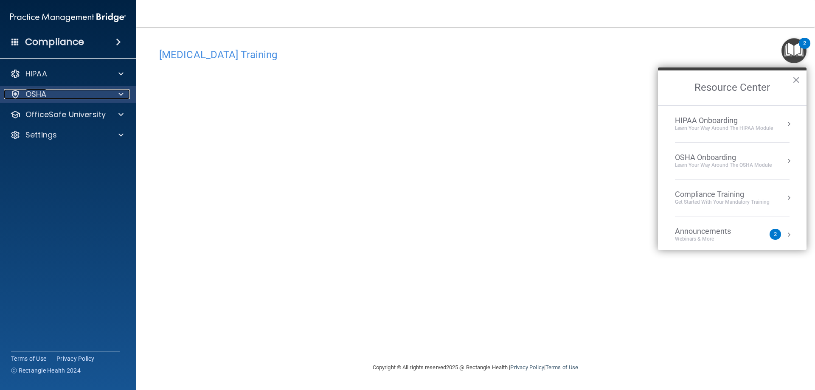
click at [43, 94] on p "OSHA" at bounding box center [35, 94] width 21 height 10
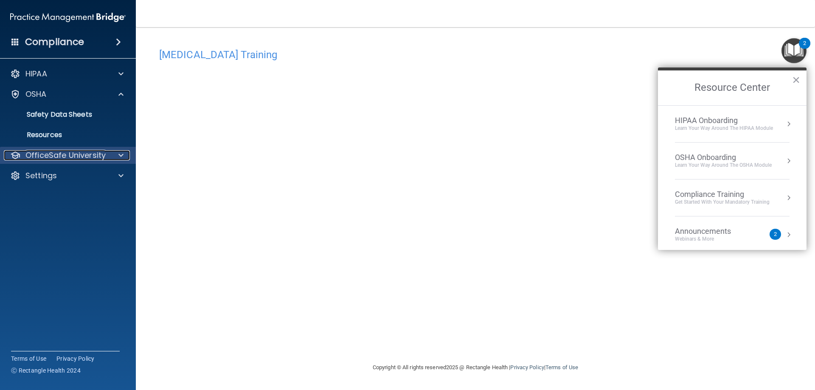
click at [79, 152] on p "OfficeSafe University" at bounding box center [65, 155] width 80 height 10
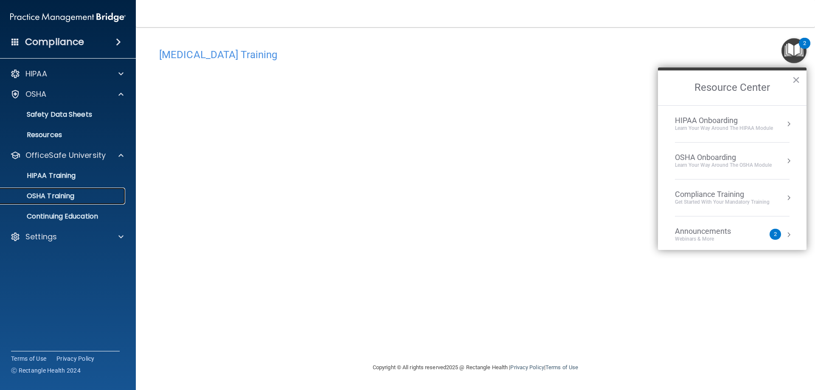
click at [57, 197] on p "OSHA Training" at bounding box center [40, 196] width 69 height 8
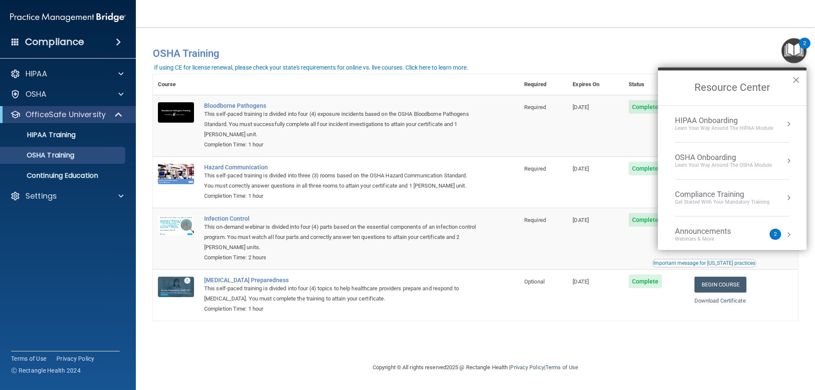
click at [795, 80] on button "×" at bounding box center [796, 80] width 8 height 14
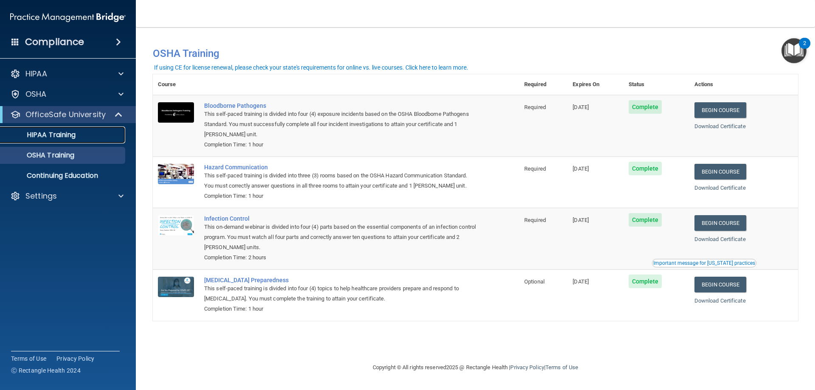
click at [46, 131] on p "HIPAA Training" at bounding box center [41, 135] width 70 height 8
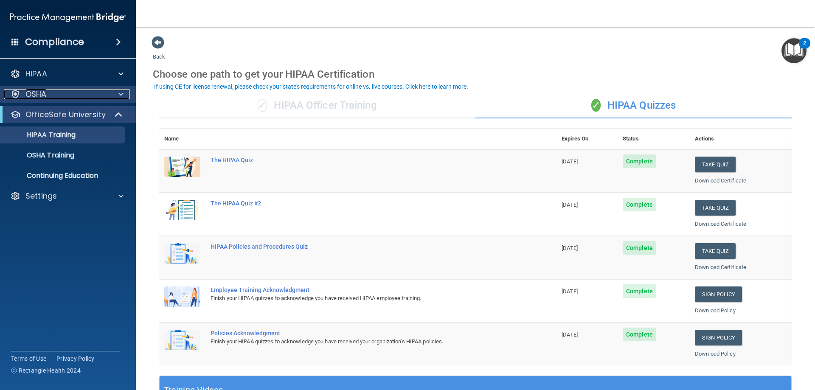
click at [54, 97] on div "OSHA" at bounding box center [56, 94] width 105 height 10
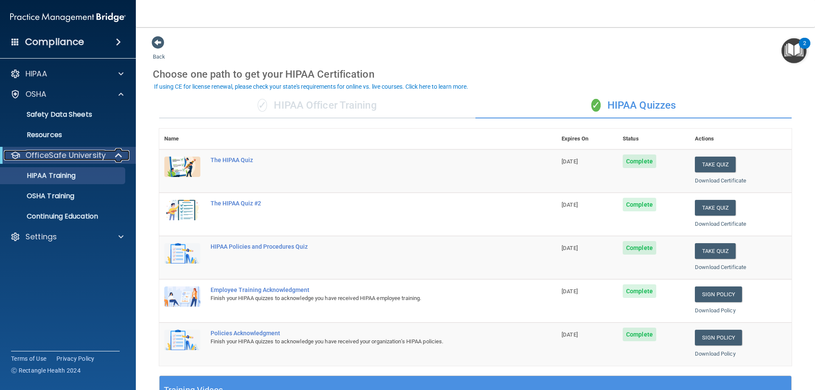
click at [79, 152] on p "OfficeSafe University" at bounding box center [65, 155] width 80 height 10
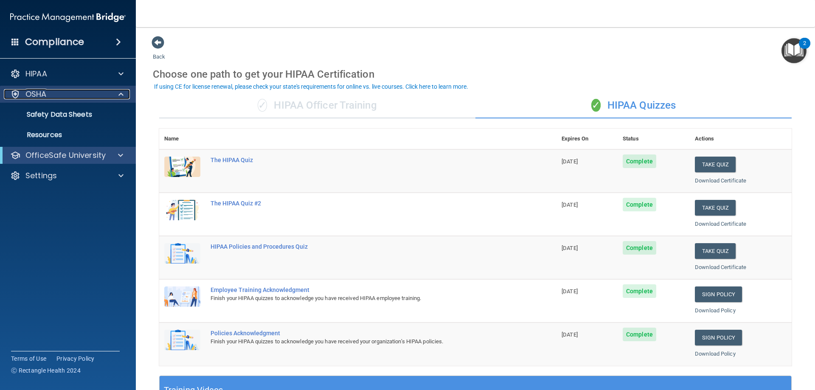
click at [60, 94] on div "OSHA" at bounding box center [56, 94] width 105 height 10
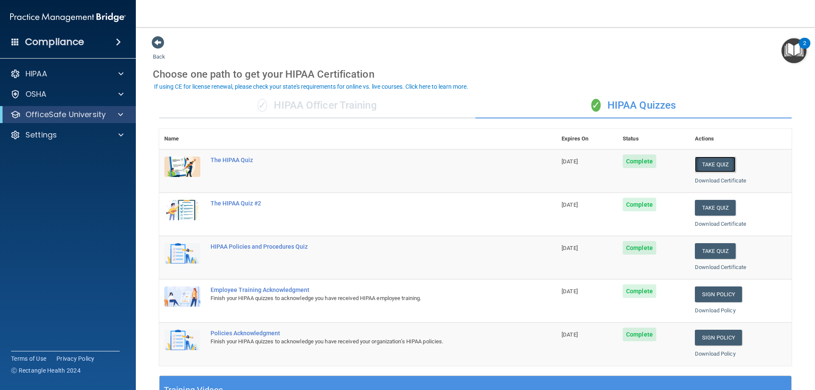
click at [712, 166] on button "Take Quiz" at bounding box center [715, 165] width 41 height 16
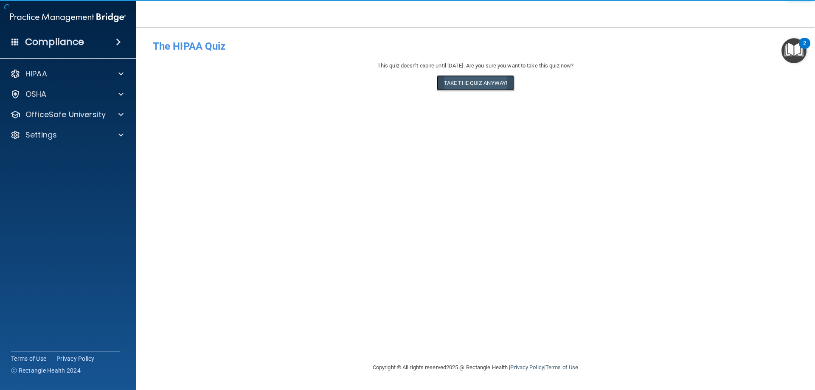
click at [463, 82] on button "Take the quiz anyway!" at bounding box center [475, 83] width 77 height 16
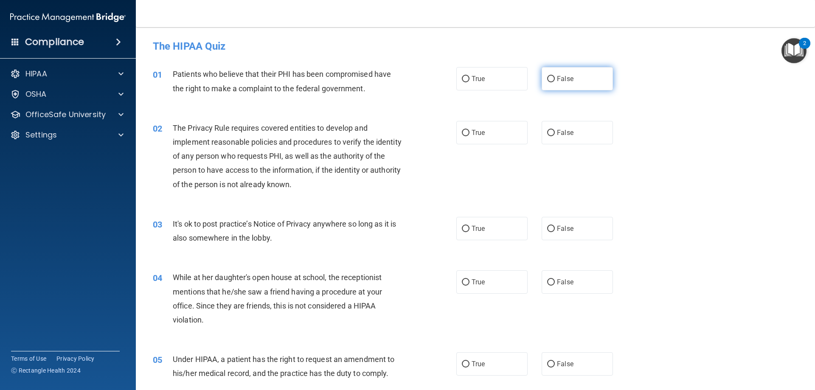
click at [551, 81] on label "False" at bounding box center [577, 78] width 71 height 23
click at [551, 81] on input "False" at bounding box center [551, 79] width 8 height 6
radio input "true"
click at [474, 141] on label "True" at bounding box center [491, 132] width 71 height 23
click at [470, 136] on input "True" at bounding box center [466, 133] width 8 height 6
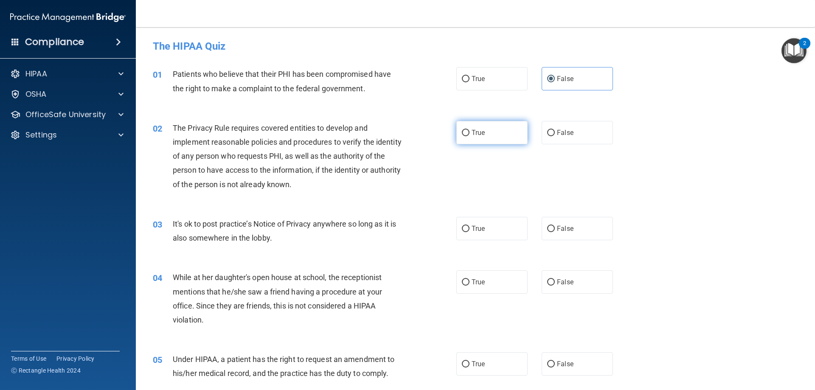
radio input "true"
click at [568, 236] on label "False" at bounding box center [577, 228] width 71 height 23
click at [555, 232] on input "False" at bounding box center [551, 229] width 8 height 6
radio input "true"
click at [506, 283] on label "True" at bounding box center [491, 281] width 71 height 23
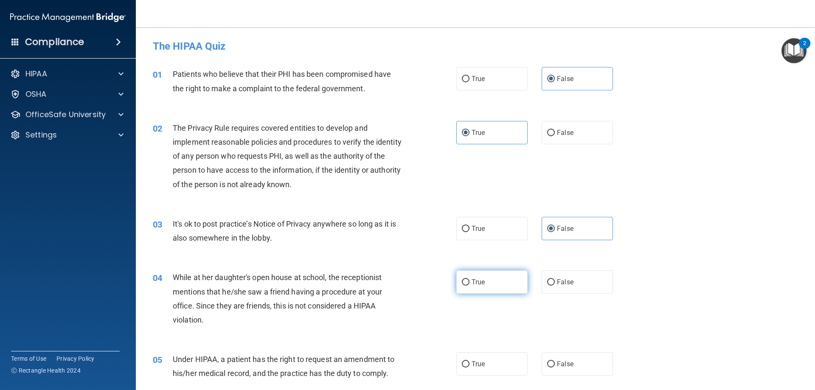
click at [470, 283] on input "True" at bounding box center [466, 282] width 8 height 6
radio input "true"
click at [465, 86] on label "True" at bounding box center [491, 78] width 71 height 23
click at [465, 82] on input "True" at bounding box center [466, 79] width 8 height 6
radio input "true"
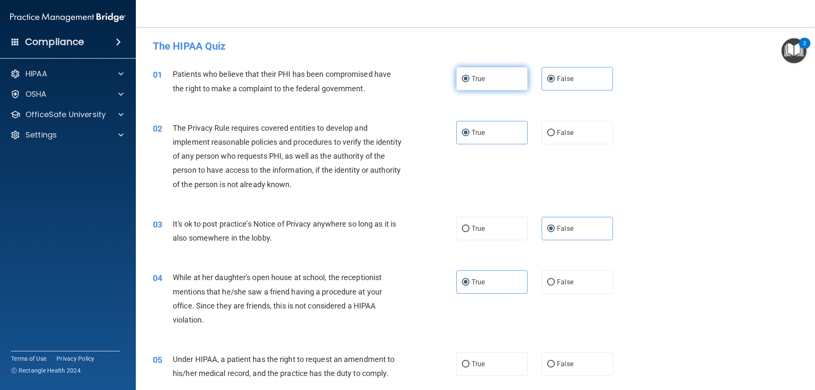
radio input "false"
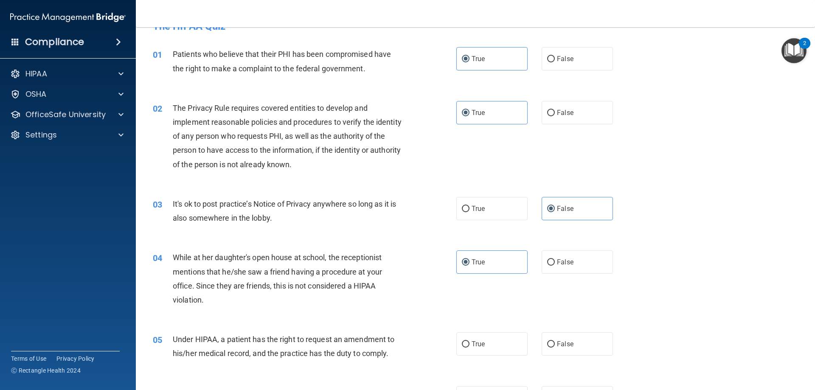
scroll to position [85, 0]
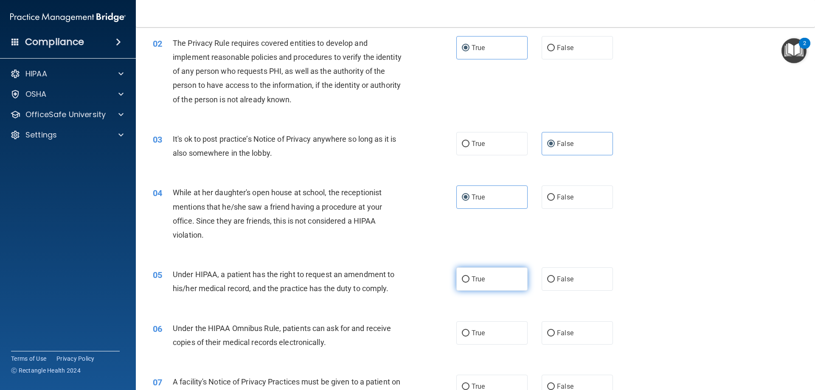
click at [462, 279] on input "True" at bounding box center [466, 279] width 8 height 6
radio input "true"
click at [561, 334] on span "False" at bounding box center [565, 333] width 17 height 8
click at [555, 334] on input "False" at bounding box center [551, 333] width 8 height 6
radio input "true"
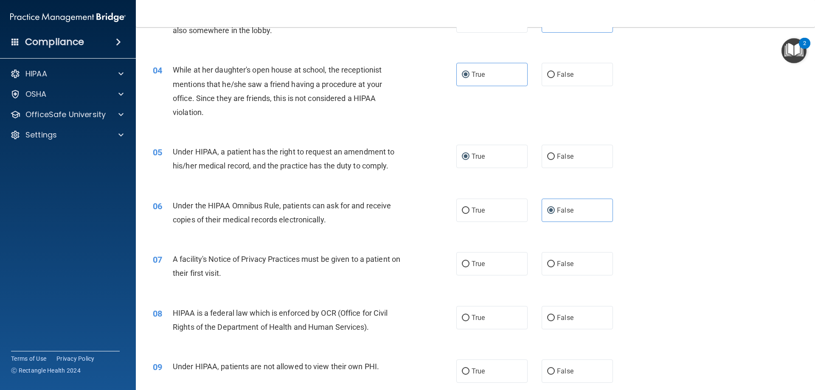
scroll to position [212, 0]
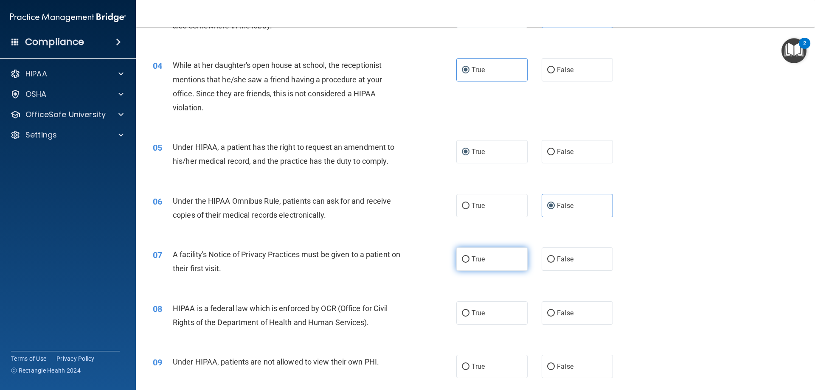
click at [477, 270] on label "True" at bounding box center [491, 259] width 71 height 23
click at [470, 263] on input "True" at bounding box center [466, 259] width 8 height 6
radio input "true"
click at [548, 310] on input "False" at bounding box center [551, 313] width 8 height 6
radio input "true"
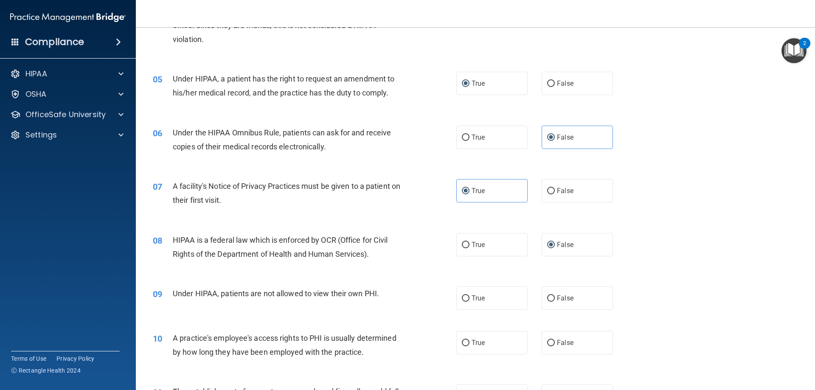
scroll to position [297, 0]
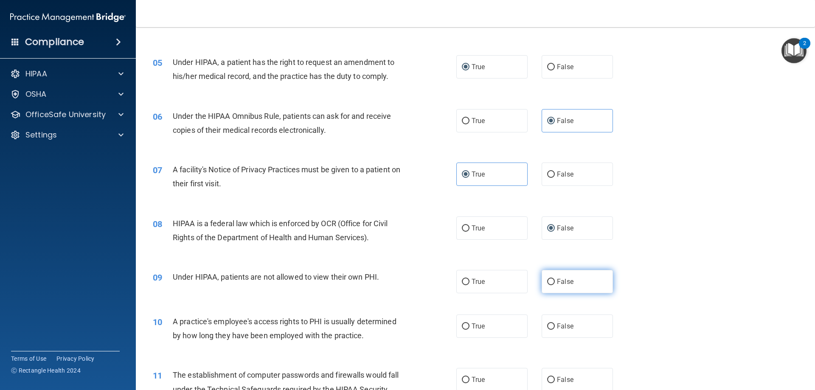
click at [548, 282] on input "False" at bounding box center [551, 282] width 8 height 6
radio input "true"
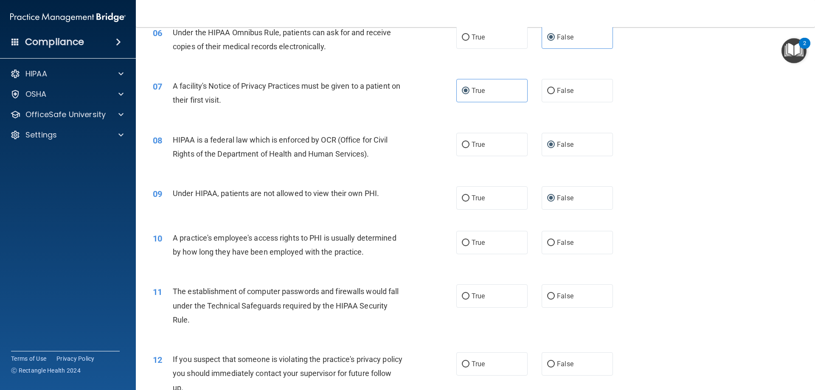
scroll to position [382, 0]
click at [479, 249] on label "True" at bounding box center [491, 241] width 71 height 23
click at [470, 245] on input "True" at bounding box center [466, 242] width 8 height 6
radio input "true"
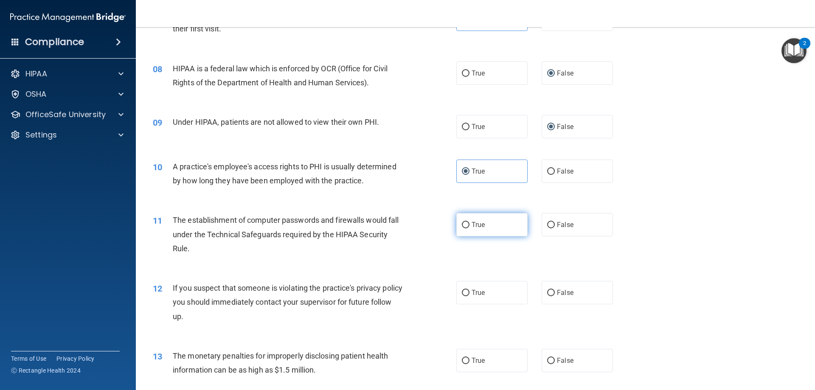
scroll to position [467, 0]
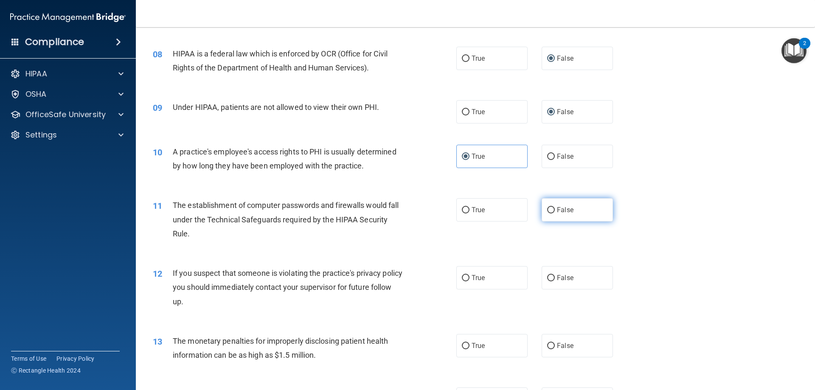
click at [551, 211] on input "False" at bounding box center [551, 210] width 8 height 6
radio input "true"
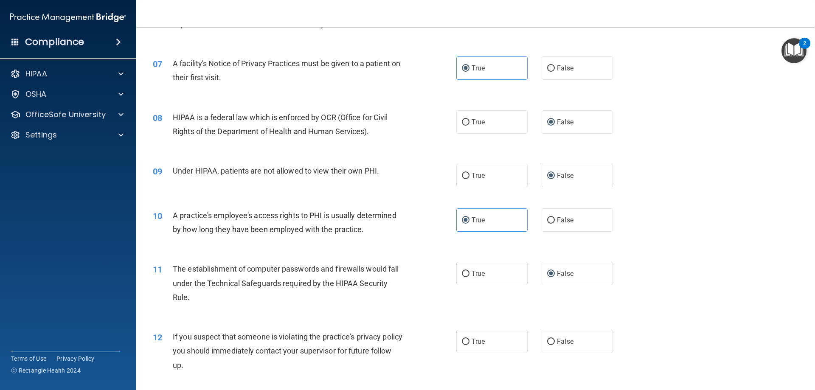
scroll to position [509, 0]
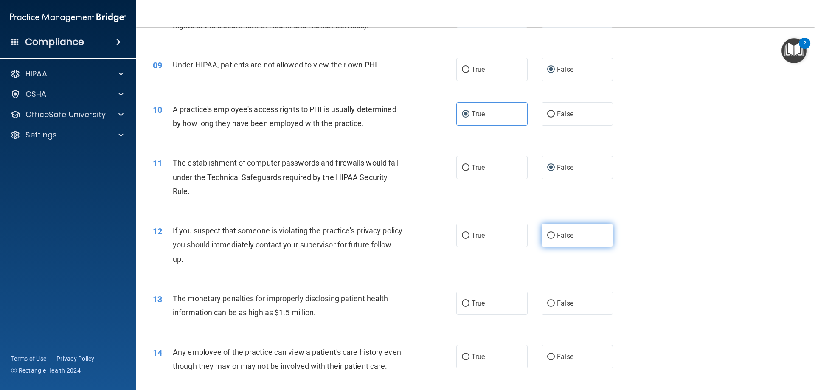
click at [559, 234] on span "False" at bounding box center [565, 235] width 17 height 8
click at [555, 234] on input "False" at bounding box center [551, 236] width 8 height 6
radio input "true"
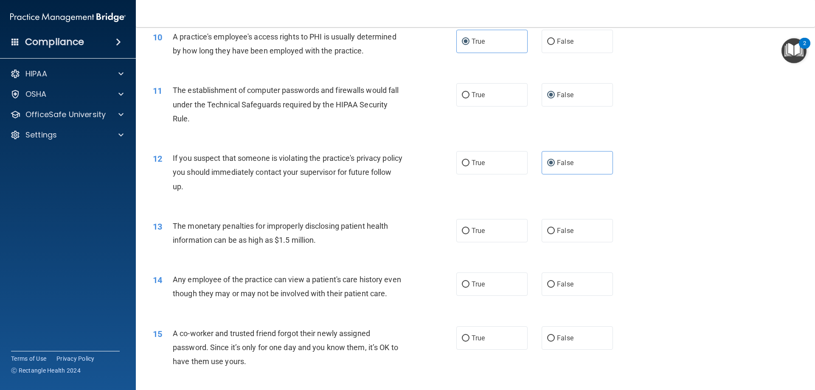
scroll to position [594, 0]
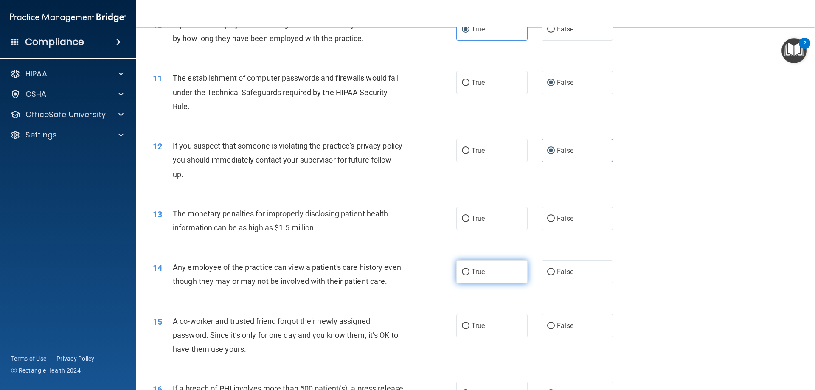
click at [472, 268] on span "True" at bounding box center [478, 272] width 13 height 8
click at [469, 269] on input "True" at bounding box center [466, 272] width 8 height 6
radio input "true"
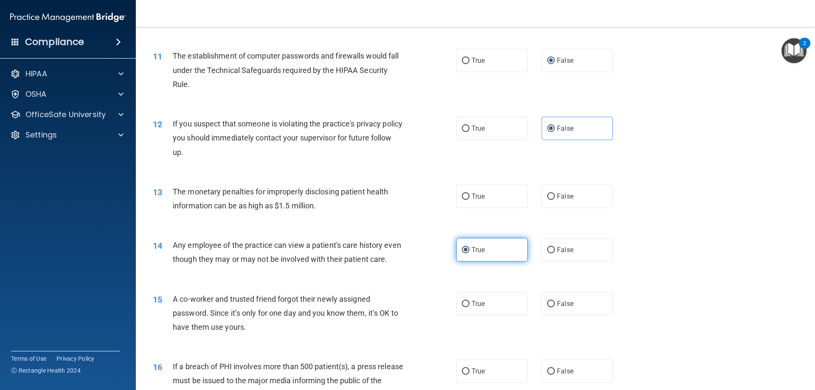
scroll to position [679, 0]
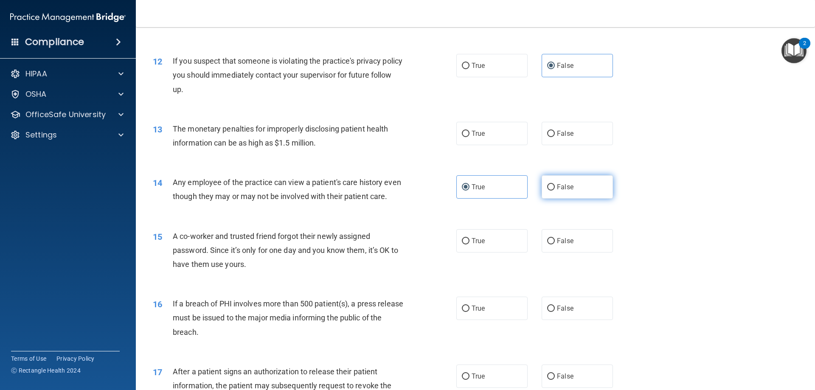
click at [557, 185] on span "False" at bounding box center [565, 187] width 17 height 8
click at [555, 185] on input "False" at bounding box center [551, 187] width 8 height 6
radio input "true"
radio input "false"
click at [547, 245] on input "False" at bounding box center [551, 241] width 8 height 6
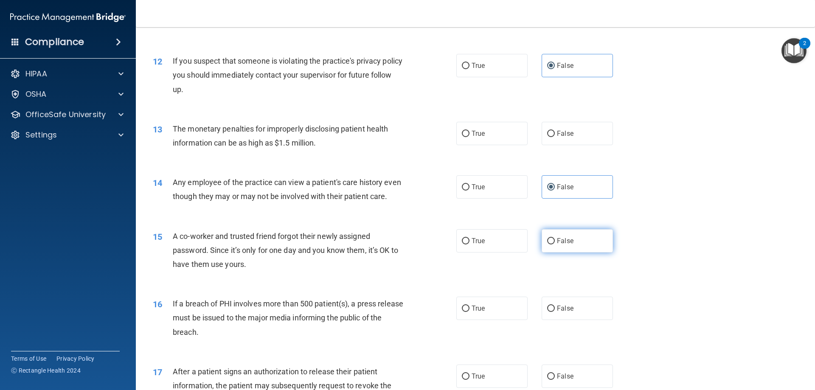
radio input "true"
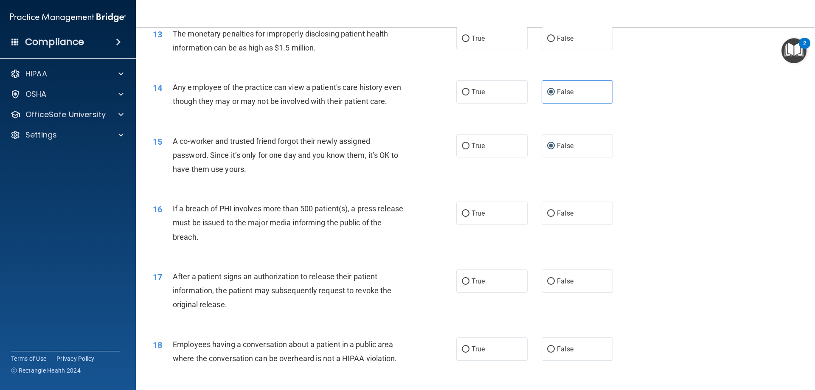
scroll to position [849, 0]
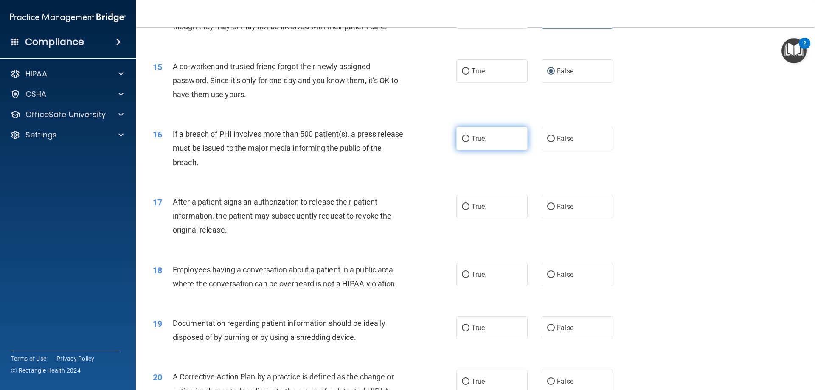
click at [472, 143] on span "True" at bounding box center [478, 139] width 13 height 8
click at [469, 142] on input "True" at bounding box center [466, 139] width 8 height 6
radio input "true"
click at [547, 210] on input "False" at bounding box center [551, 207] width 8 height 6
radio input "true"
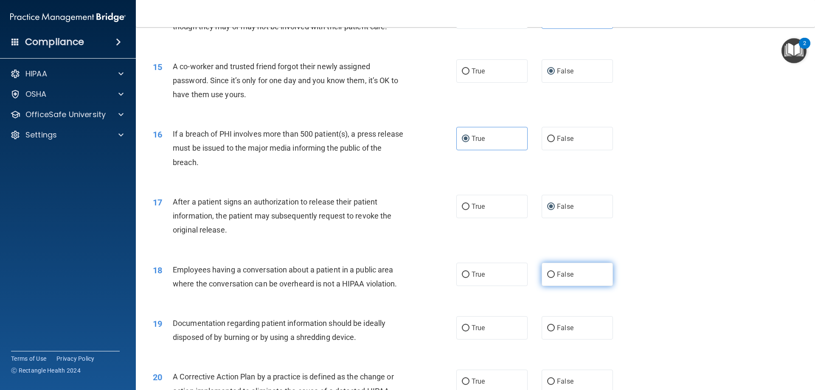
click at [547, 278] on input "False" at bounding box center [551, 275] width 8 height 6
radio input "true"
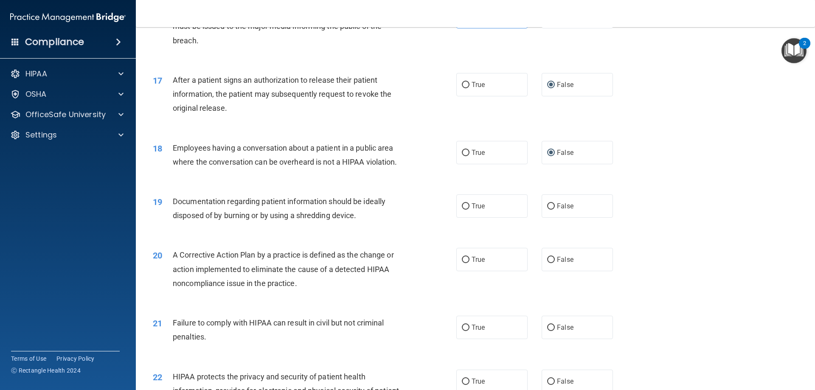
scroll to position [976, 0]
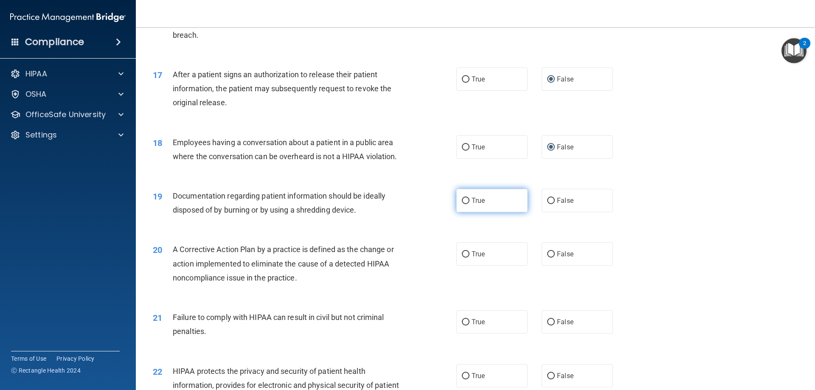
click at [501, 212] on label "True" at bounding box center [491, 200] width 71 height 23
click at [470, 204] on input "True" at bounding box center [466, 201] width 8 height 6
radio input "true"
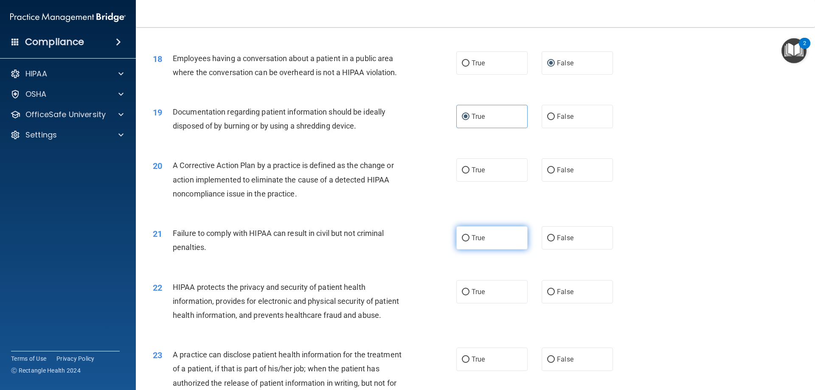
scroll to position [1061, 0]
click at [562, 173] on span "False" at bounding box center [565, 169] width 17 height 8
click at [555, 173] on input "False" at bounding box center [551, 169] width 8 height 6
radio input "true"
click at [503, 249] on label "True" at bounding box center [491, 236] width 71 height 23
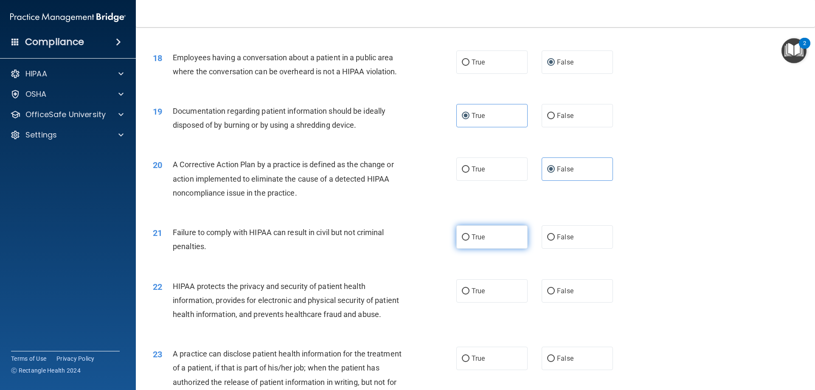
click at [470, 241] on input "True" at bounding box center [466, 237] width 8 height 6
radio input "true"
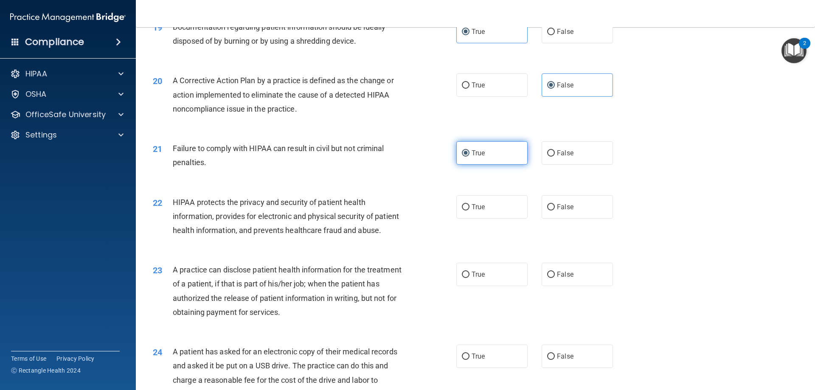
scroll to position [1146, 0]
click at [561, 218] on label "False" at bounding box center [577, 205] width 71 height 23
click at [555, 210] on input "False" at bounding box center [551, 206] width 8 height 6
radio input "true"
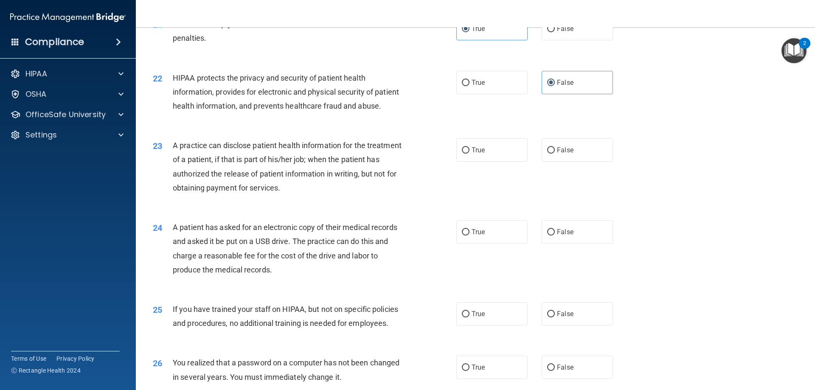
scroll to position [1274, 0]
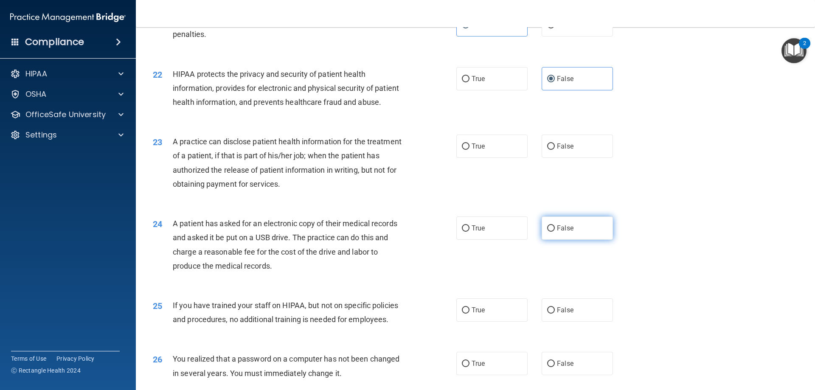
click at [557, 232] on span "False" at bounding box center [565, 228] width 17 height 8
click at [555, 232] on input "False" at bounding box center [551, 228] width 8 height 6
radio input "true"
click at [557, 150] on span "False" at bounding box center [565, 146] width 17 height 8
click at [555, 150] on input "False" at bounding box center [551, 146] width 8 height 6
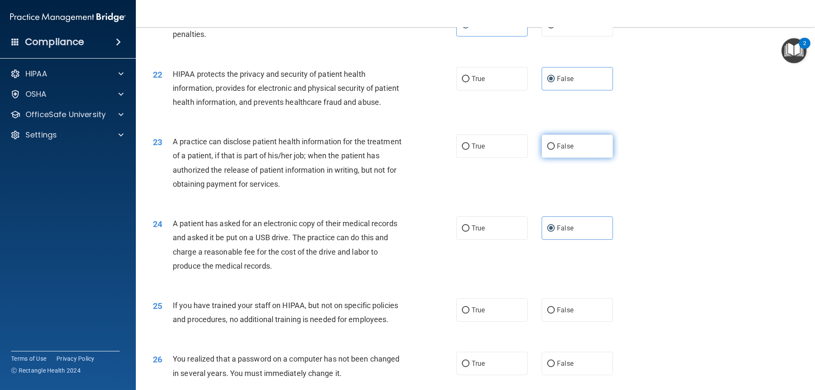
radio input "true"
click at [470, 270] on div "24 A patient has asked for an electronic copy of their medical records and aske…" at bounding box center [475, 247] width 658 height 82
click at [472, 232] on span "True" at bounding box center [478, 228] width 13 height 8
click at [470, 232] on input "True" at bounding box center [466, 228] width 8 height 6
radio input "true"
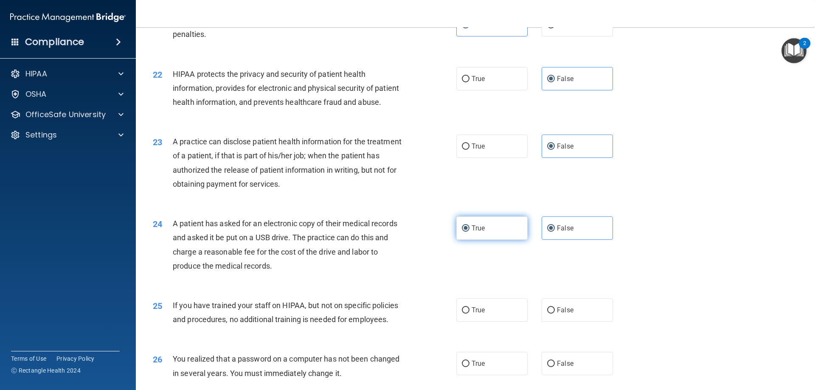
radio input "false"
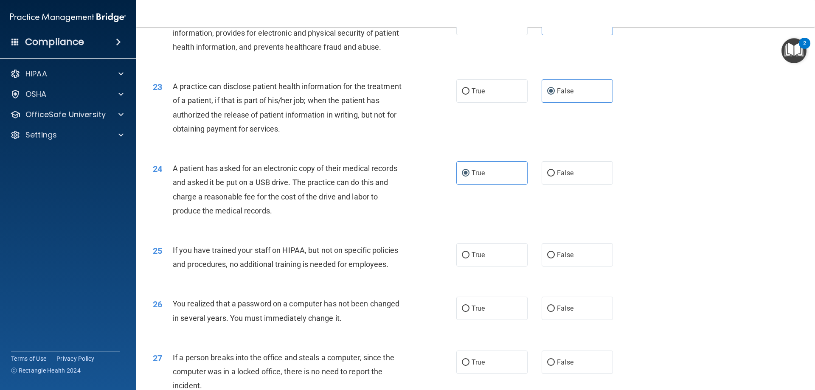
scroll to position [1359, 0]
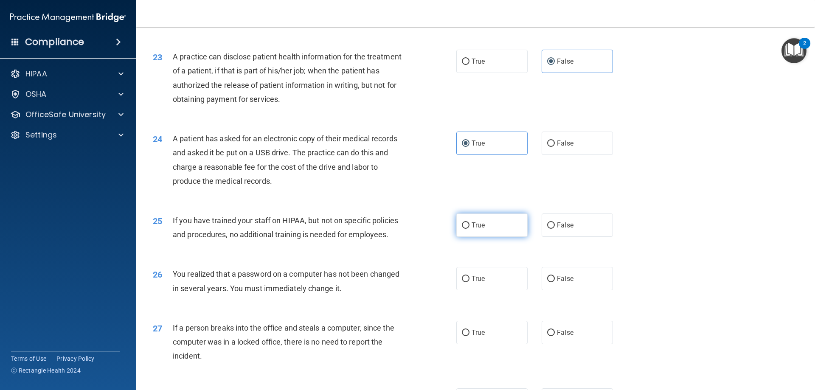
click at [472, 229] on span "True" at bounding box center [478, 225] width 13 height 8
click at [469, 229] on input "True" at bounding box center [466, 225] width 8 height 6
radio input "true"
click at [498, 290] on label "True" at bounding box center [491, 278] width 71 height 23
click at [470, 282] on input "True" at bounding box center [466, 279] width 8 height 6
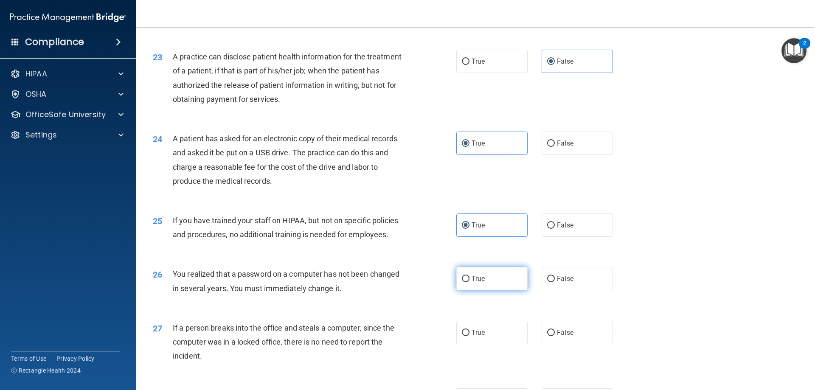
radio input "true"
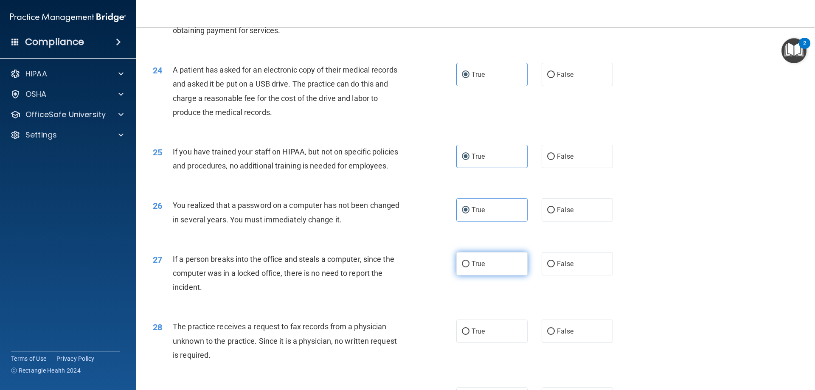
scroll to position [1443, 0]
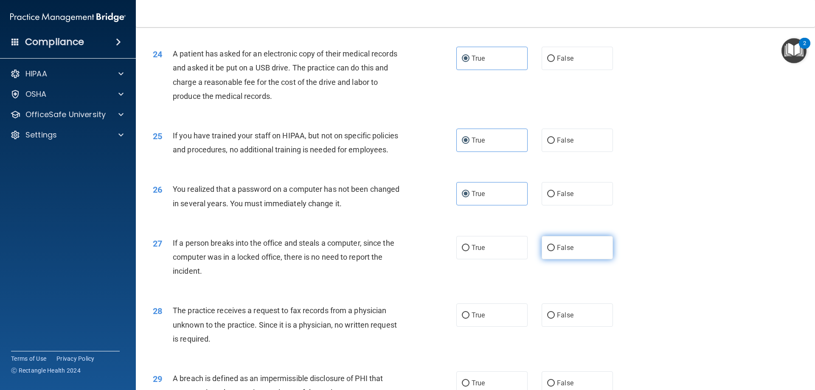
click at [551, 259] on label "False" at bounding box center [577, 247] width 71 height 23
click at [551, 251] on input "False" at bounding box center [551, 248] width 8 height 6
radio input "true"
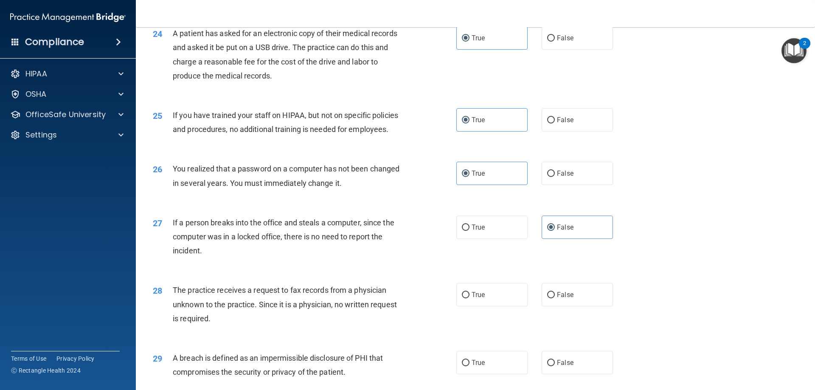
scroll to position [1528, 0]
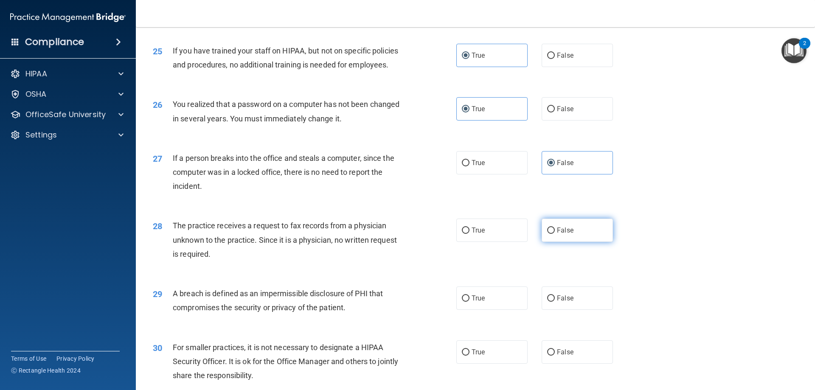
click at [550, 242] on label "False" at bounding box center [577, 230] width 71 height 23
click at [550, 234] on input "False" at bounding box center [551, 231] width 8 height 6
radio input "true"
click at [486, 310] on label "True" at bounding box center [491, 298] width 71 height 23
click at [470, 302] on input "True" at bounding box center [466, 298] width 8 height 6
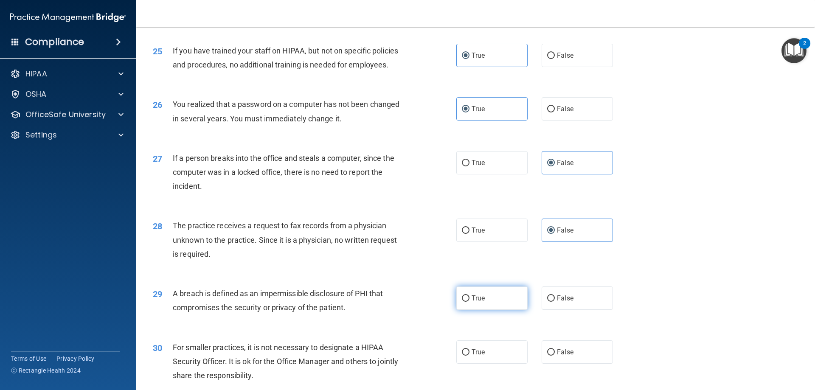
radio input "true"
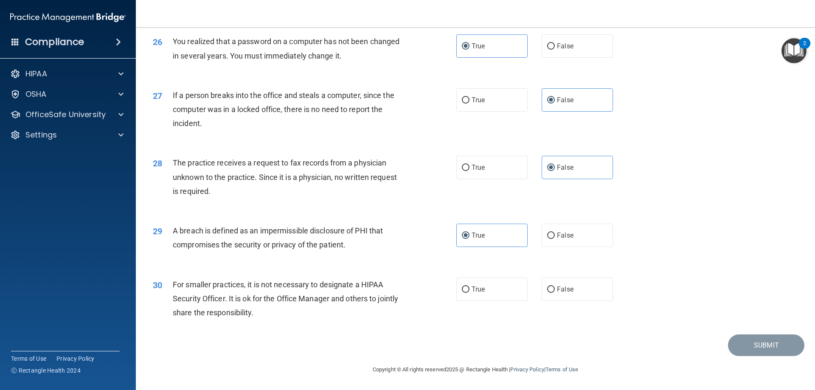
scroll to position [1613, 0]
click at [553, 295] on label "False" at bounding box center [577, 289] width 71 height 23
click at [553, 293] on input "False" at bounding box center [551, 290] width 8 height 6
radio input "true"
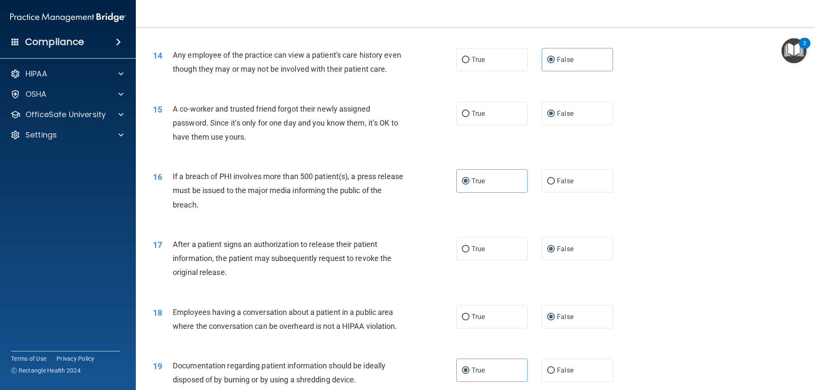
scroll to position [764, 0]
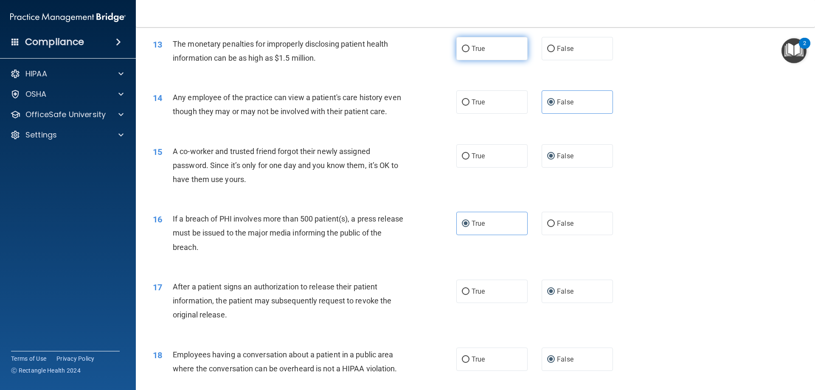
click at [472, 52] on span "True" at bounding box center [478, 49] width 13 height 8
click at [470, 52] on input "True" at bounding box center [466, 49] width 8 height 6
radio input "true"
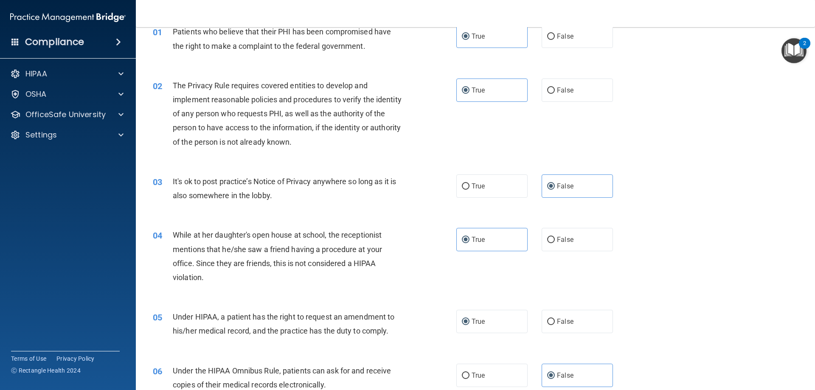
scroll to position [0, 0]
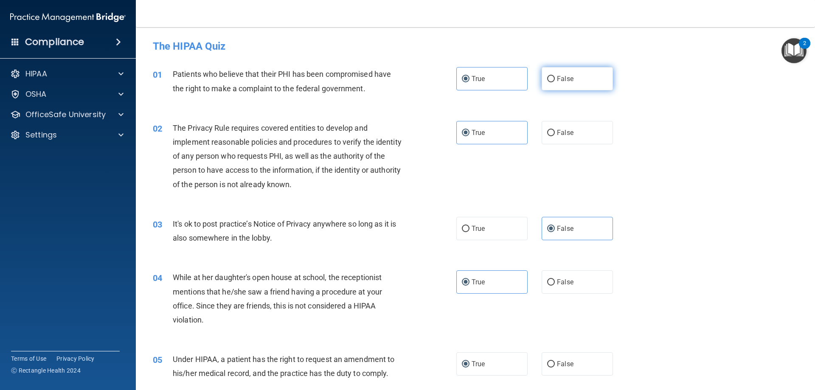
click at [547, 80] on input "False" at bounding box center [551, 79] width 8 height 6
radio input "true"
radio input "false"
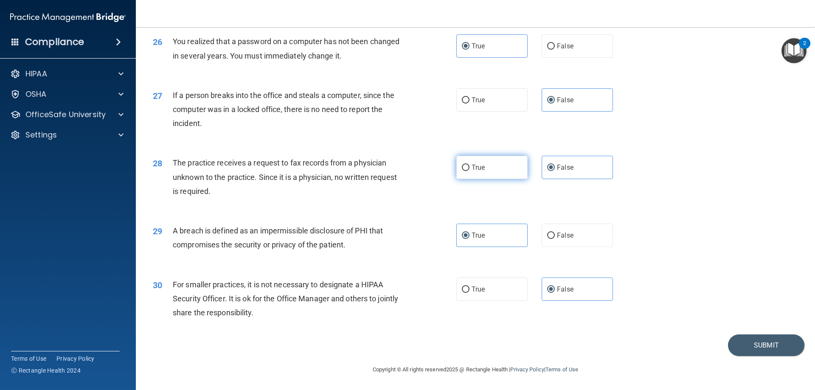
scroll to position [1619, 0]
click at [754, 349] on button "Submit" at bounding box center [766, 346] width 76 height 22
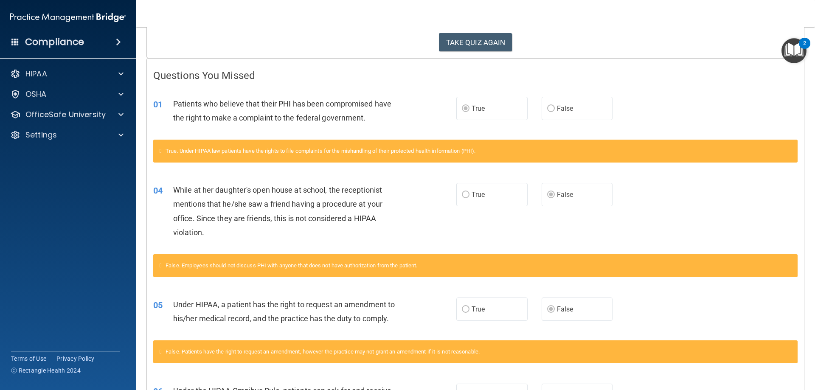
scroll to position [24, 0]
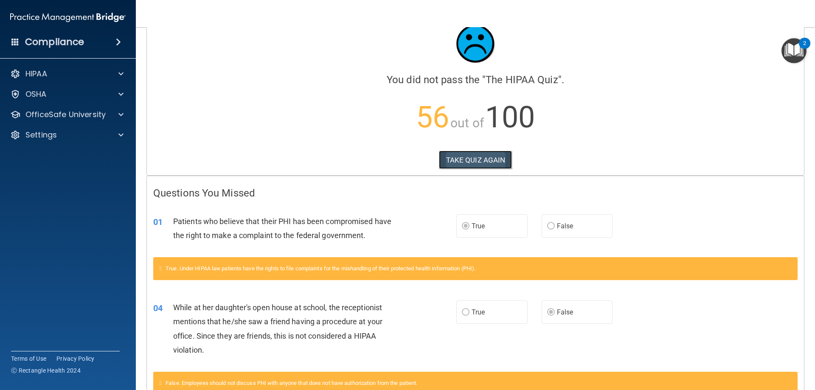
click at [495, 159] on button "TAKE QUIZ AGAIN" at bounding box center [475, 160] width 73 height 19
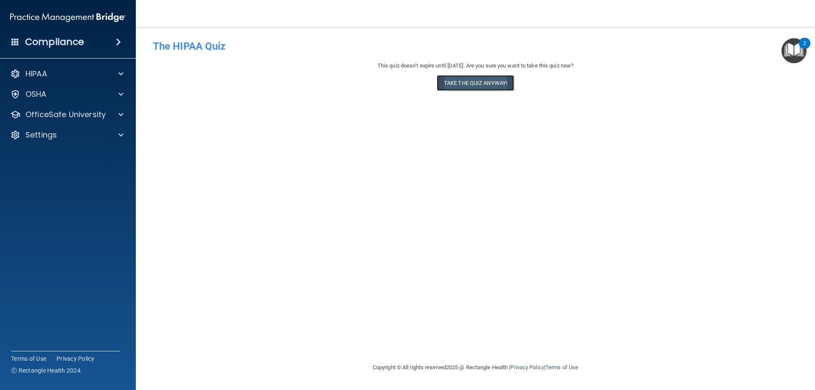
click at [480, 87] on button "Take the quiz anyway!" at bounding box center [475, 83] width 77 height 16
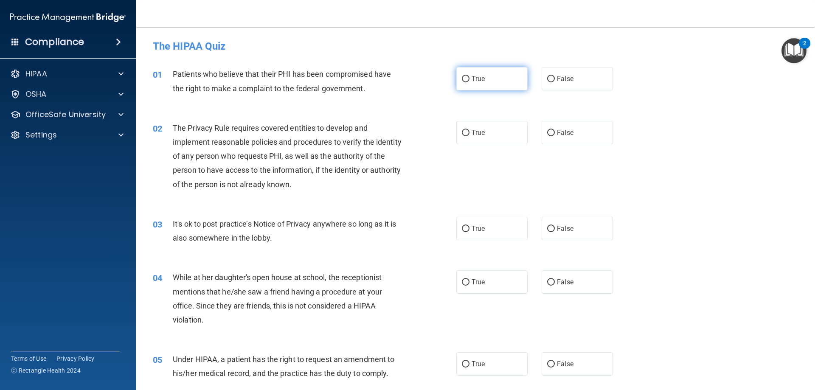
click at [462, 78] on input "True" at bounding box center [466, 79] width 8 height 6
radio input "true"
click at [462, 132] on input "True" at bounding box center [466, 133] width 8 height 6
radio input "true"
click at [551, 228] on input "False" at bounding box center [551, 229] width 8 height 6
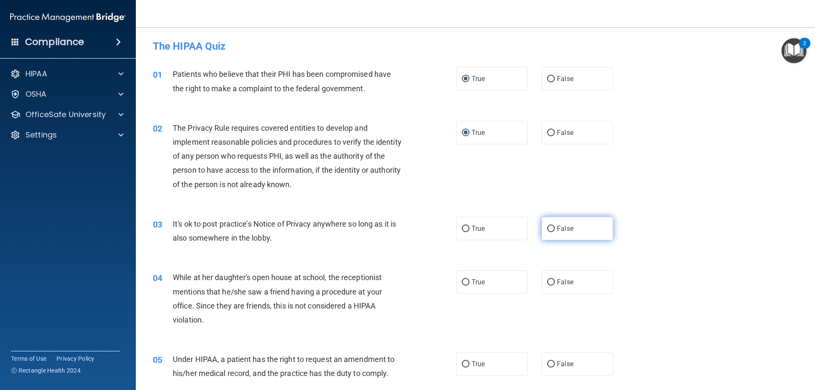
radio input "true"
click at [549, 284] on input "False" at bounding box center [551, 282] width 8 height 6
radio input "true"
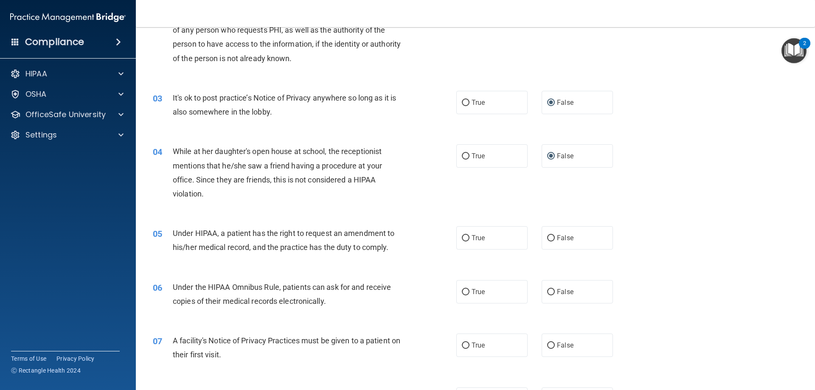
scroll to position [127, 0]
click at [547, 237] on input "False" at bounding box center [551, 237] width 8 height 6
radio input "true"
click at [462, 293] on input "True" at bounding box center [466, 291] width 8 height 6
radio input "true"
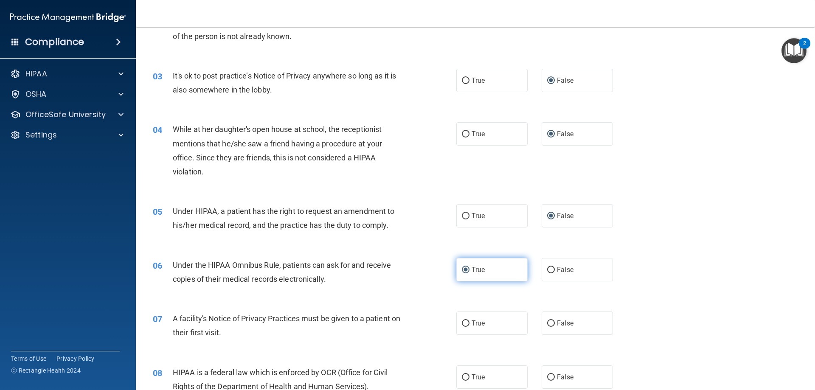
scroll to position [212, 0]
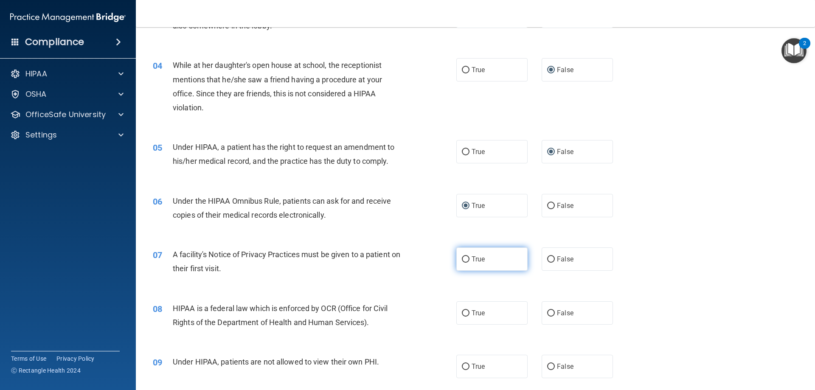
click at [463, 258] on input "True" at bounding box center [466, 259] width 8 height 6
radio input "true"
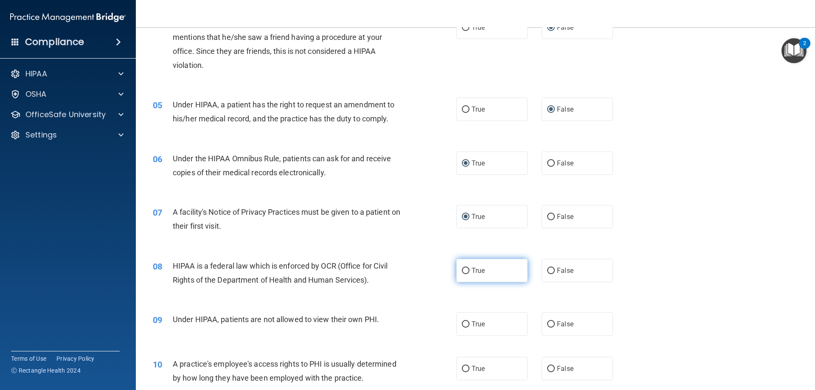
click at [462, 270] on input "True" at bounding box center [466, 271] width 8 height 6
radio input "true"
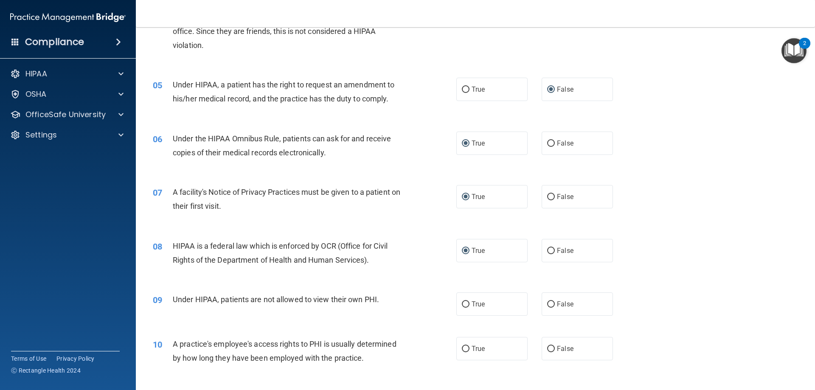
scroll to position [297, 0]
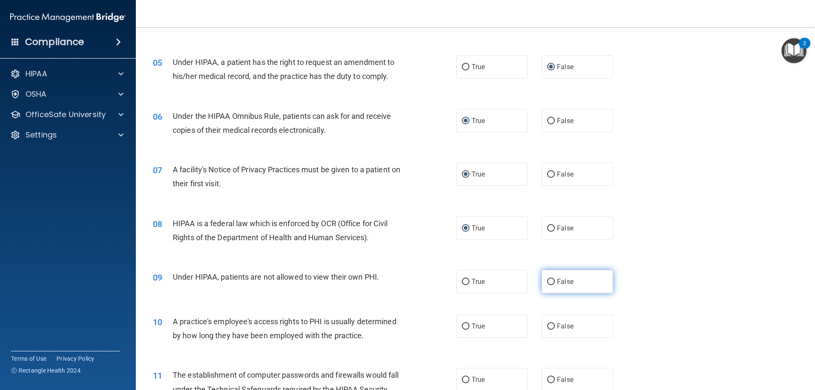
click at [542, 279] on label "False" at bounding box center [577, 281] width 71 height 23
click at [547, 279] on input "False" at bounding box center [551, 282] width 8 height 6
radio input "true"
click at [552, 329] on label "False" at bounding box center [577, 326] width 71 height 23
click at [552, 329] on input "False" at bounding box center [551, 327] width 8 height 6
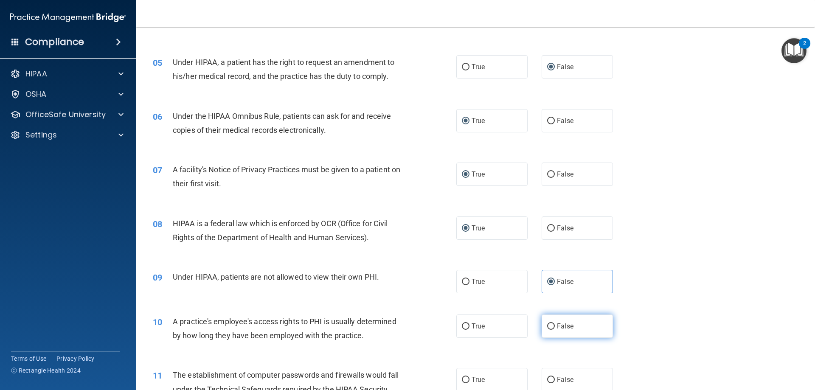
radio input "true"
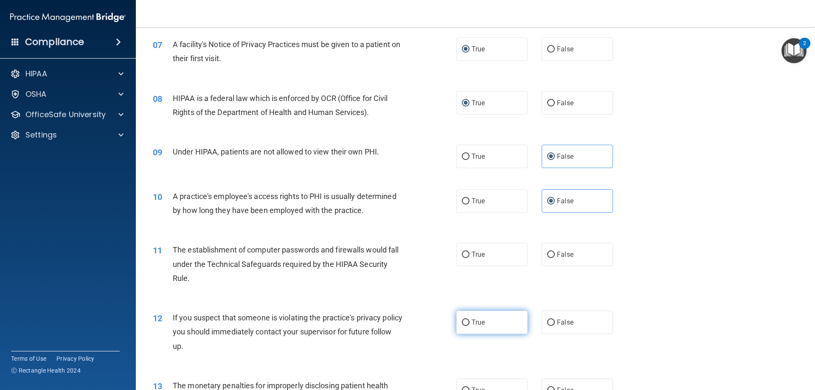
scroll to position [425, 0]
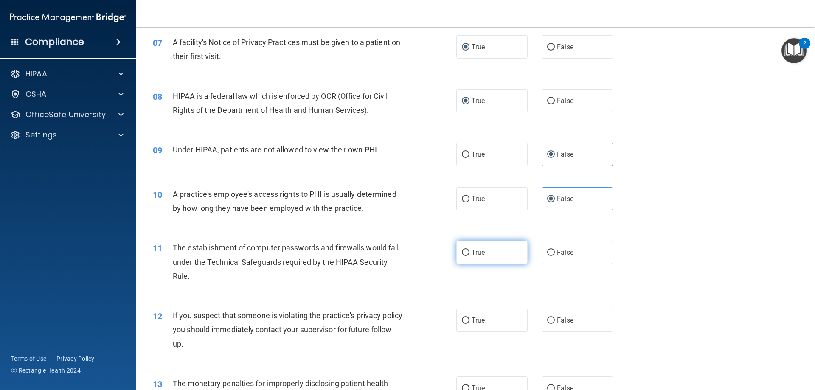
click at [466, 257] on label "True" at bounding box center [491, 252] width 71 height 23
click at [466, 256] on input "True" at bounding box center [466, 253] width 8 height 6
radio input "true"
click at [473, 326] on label "True" at bounding box center [491, 320] width 71 height 23
click at [470, 324] on input "True" at bounding box center [466, 321] width 8 height 6
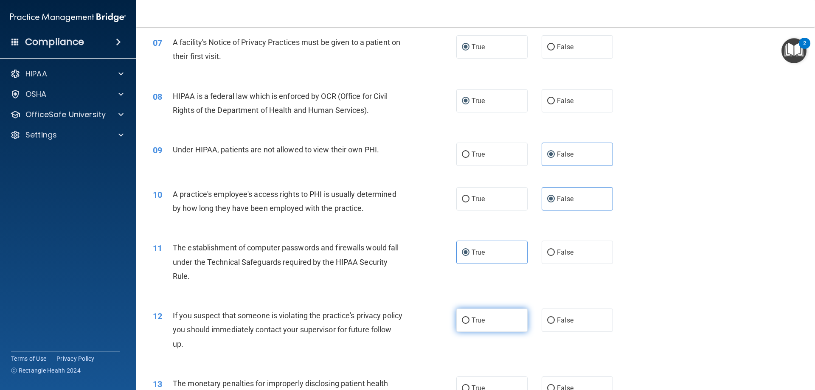
radio input "true"
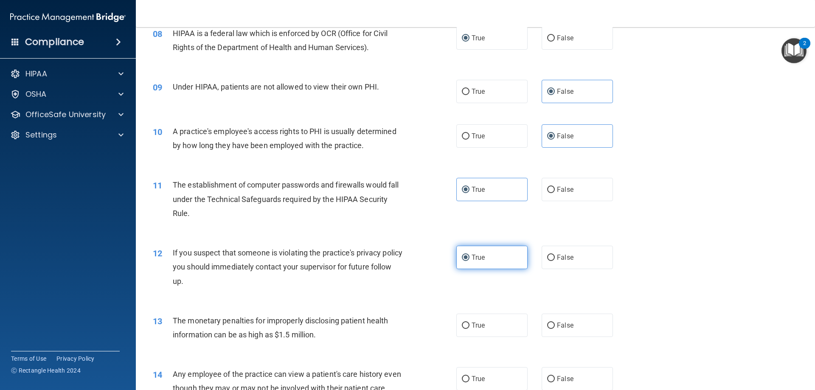
scroll to position [509, 0]
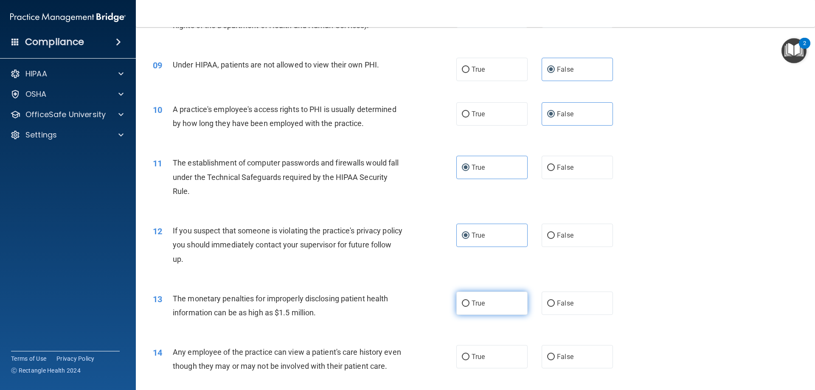
click at [472, 300] on span "True" at bounding box center [478, 303] width 13 height 8
click at [470, 301] on input "True" at bounding box center [466, 304] width 8 height 6
radio input "true"
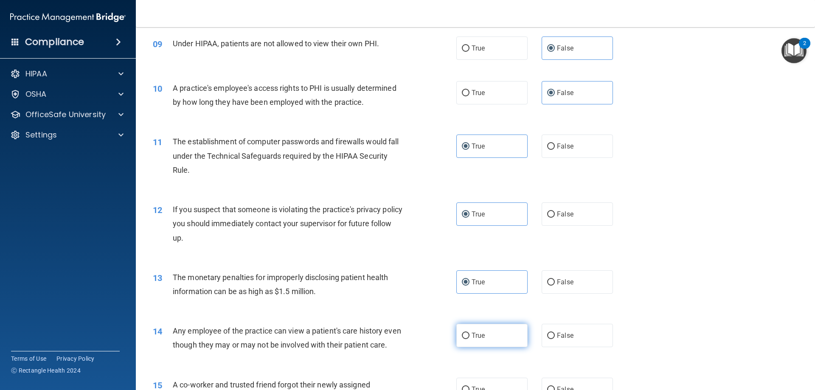
scroll to position [594, 0]
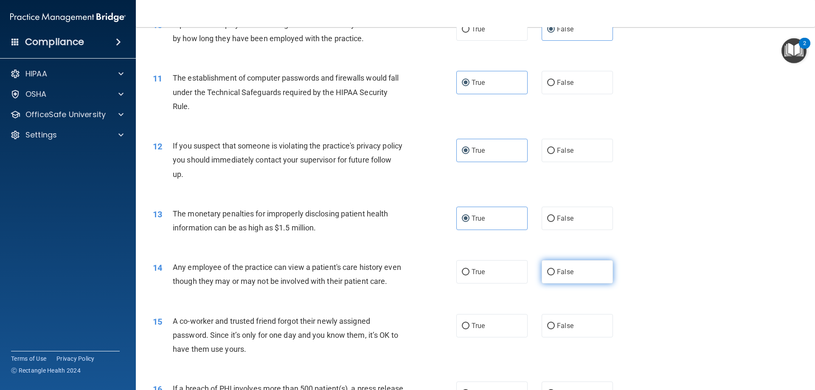
click at [566, 270] on span "False" at bounding box center [565, 272] width 17 height 8
click at [555, 270] on input "False" at bounding box center [551, 272] width 8 height 6
radio input "true"
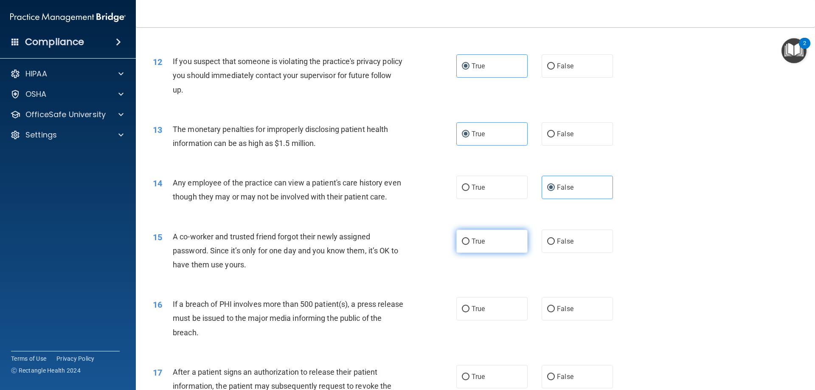
scroll to position [679, 0]
click at [483, 253] on label "True" at bounding box center [491, 240] width 71 height 23
click at [470, 245] on input "True" at bounding box center [466, 241] width 8 height 6
radio input "true"
click at [551, 253] on label "False" at bounding box center [577, 240] width 71 height 23
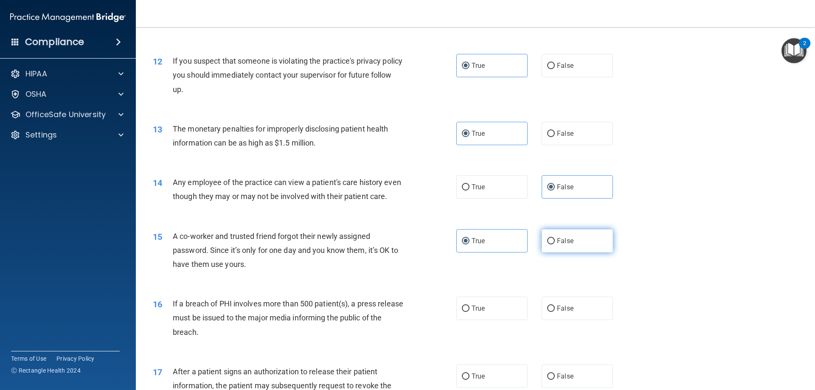
click at [551, 245] on input "False" at bounding box center [551, 241] width 8 height 6
radio input "true"
radio input "false"
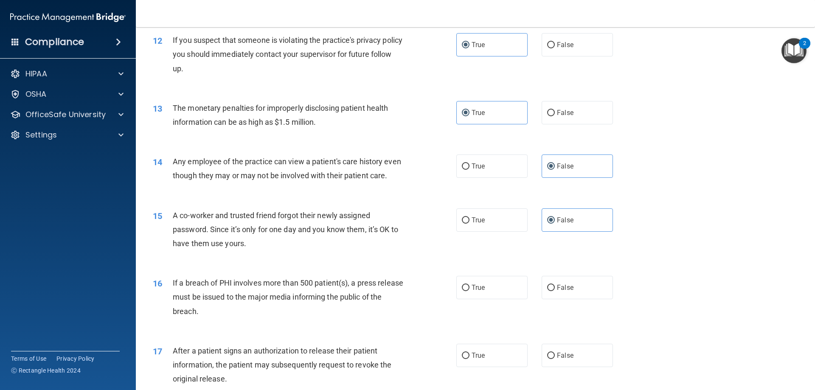
scroll to position [764, 0]
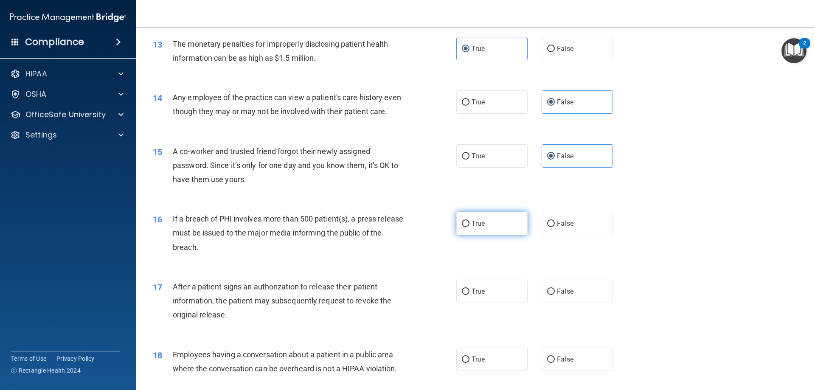
click at [491, 235] on label "True" at bounding box center [491, 223] width 71 height 23
click at [470, 227] on input "True" at bounding box center [466, 224] width 8 height 6
radio input "true"
click at [499, 303] on label "True" at bounding box center [491, 291] width 71 height 23
click at [470, 295] on input "True" at bounding box center [466, 292] width 8 height 6
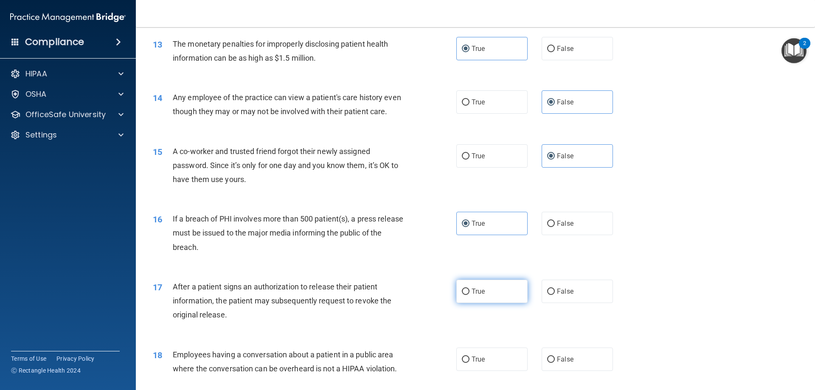
radio input "true"
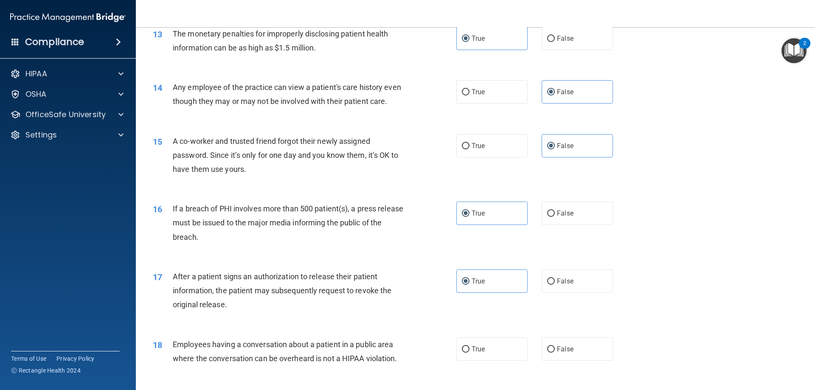
scroll to position [849, 0]
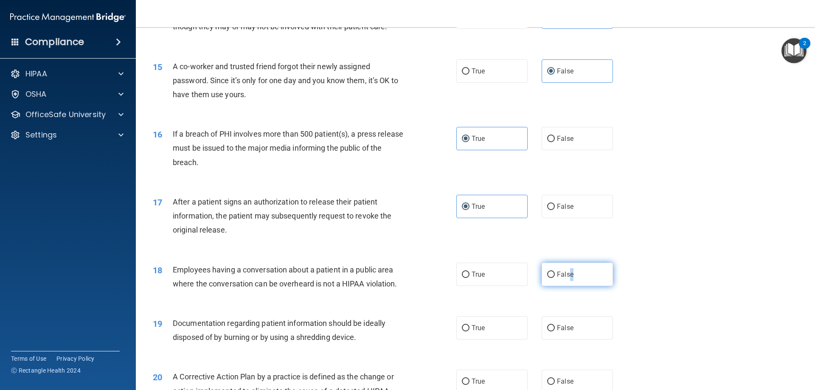
click at [568, 279] on span "False" at bounding box center [565, 274] width 17 height 8
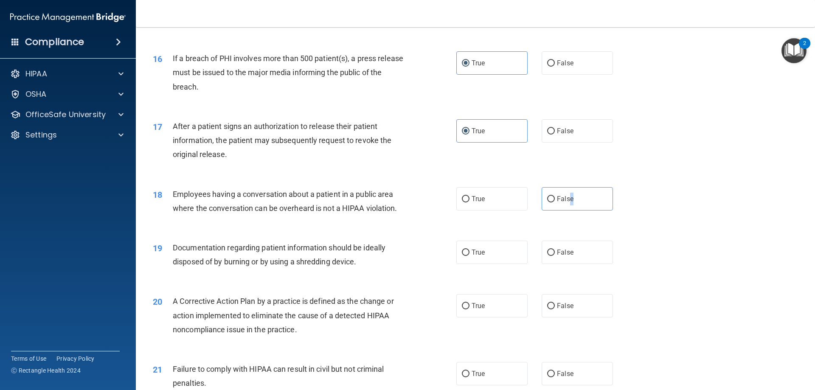
scroll to position [934, 0]
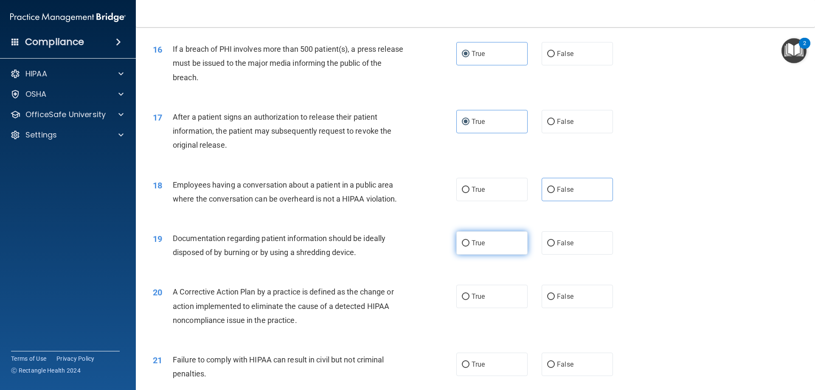
click at [500, 255] on label "True" at bounding box center [491, 242] width 71 height 23
click at [470, 247] on input "True" at bounding box center [466, 243] width 8 height 6
radio input "true"
click at [486, 308] on label "True" at bounding box center [491, 296] width 71 height 23
click at [470, 300] on input "True" at bounding box center [466, 297] width 8 height 6
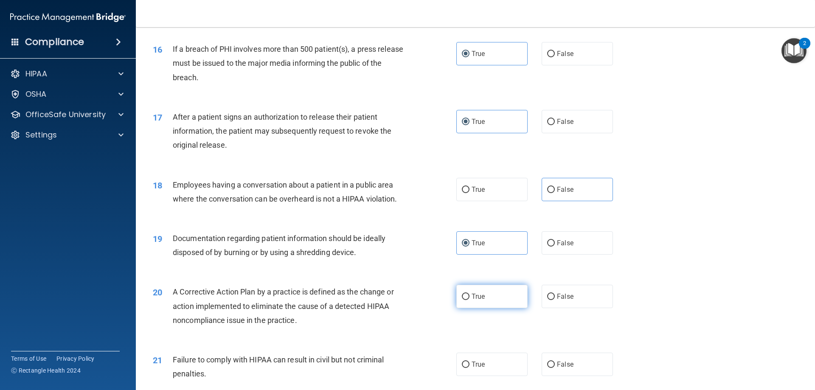
radio input "true"
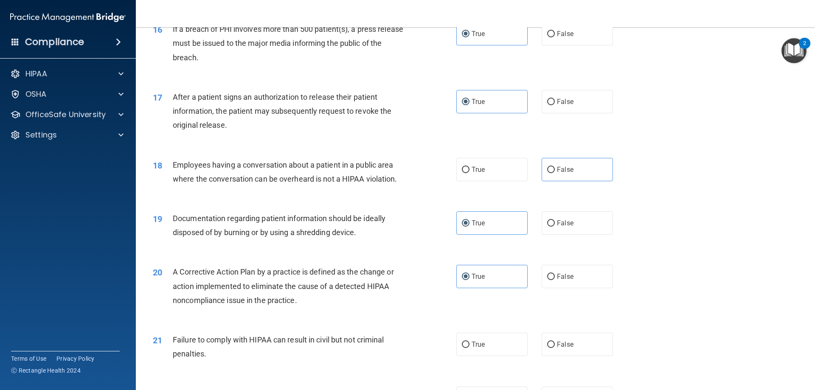
scroll to position [1019, 0]
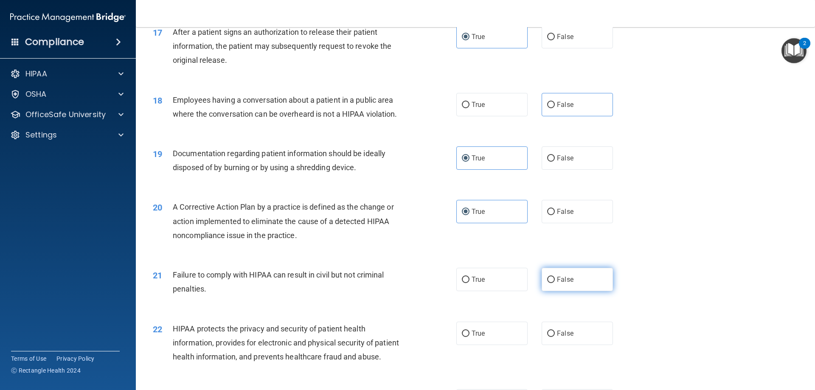
click at [557, 284] on span "False" at bounding box center [565, 280] width 17 height 8
click at [554, 283] on input "False" at bounding box center [551, 280] width 8 height 6
radio input "true"
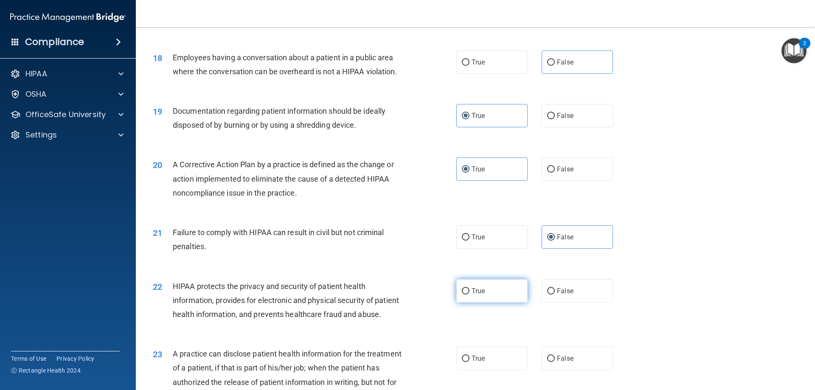
click at [492, 303] on label "True" at bounding box center [491, 290] width 71 height 23
click at [470, 295] on input "True" at bounding box center [466, 291] width 8 height 6
radio input "true"
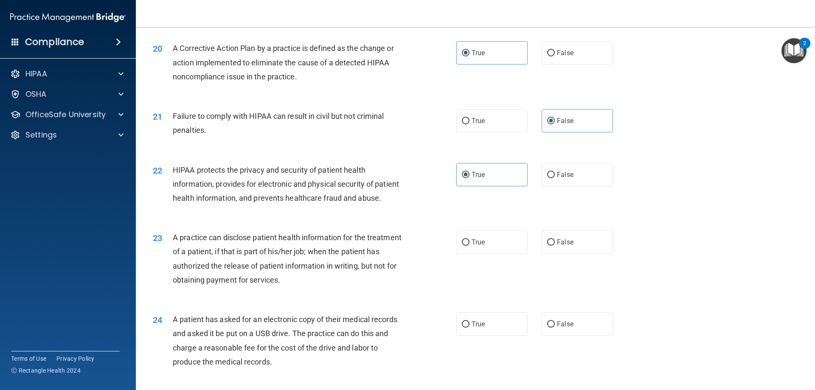
scroll to position [1189, 0]
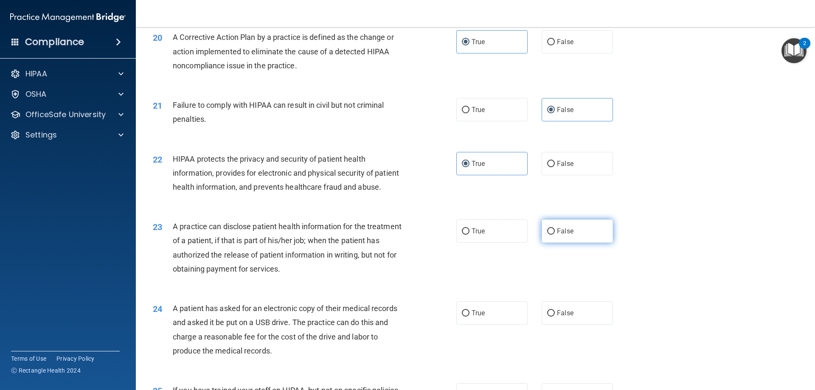
click at [565, 235] on span "False" at bounding box center [565, 231] width 17 height 8
click at [555, 235] on input "False" at bounding box center [551, 231] width 8 height 6
radio input "true"
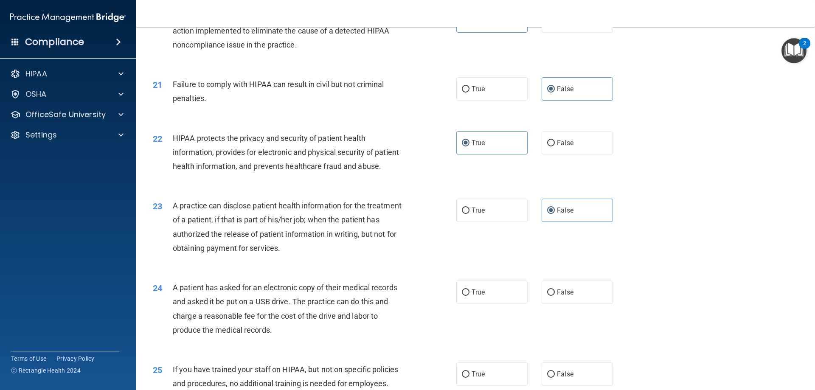
scroll to position [1231, 0]
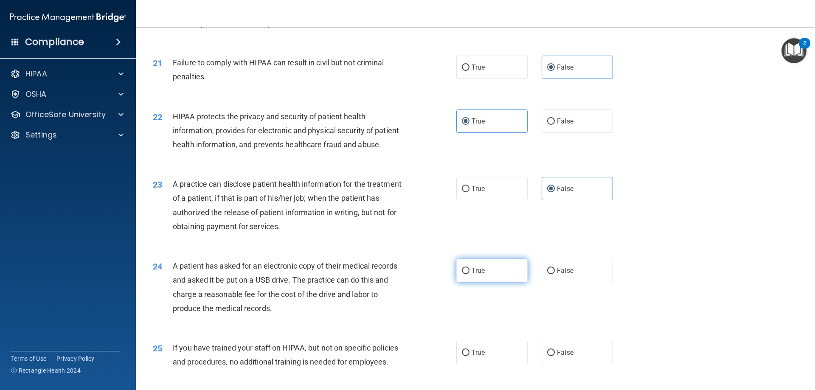
click at [493, 282] on label "True" at bounding box center [491, 270] width 71 height 23
click at [470, 274] on input "True" at bounding box center [466, 271] width 8 height 6
radio input "true"
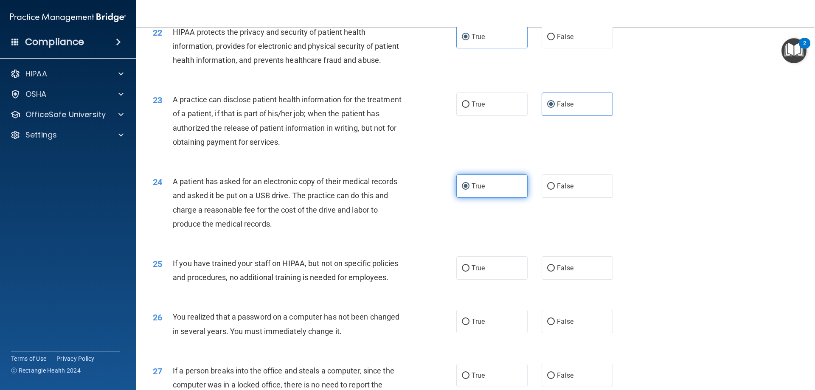
scroll to position [1316, 0]
click at [546, 279] on label "False" at bounding box center [577, 267] width 71 height 23
click at [547, 271] on input "False" at bounding box center [551, 268] width 8 height 6
radio input "true"
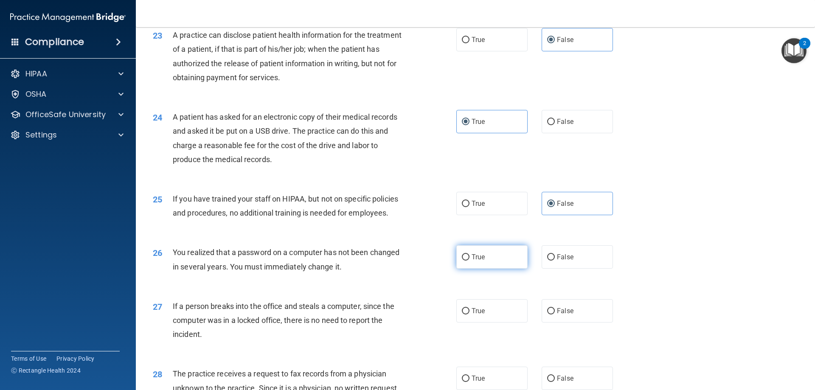
scroll to position [1401, 0]
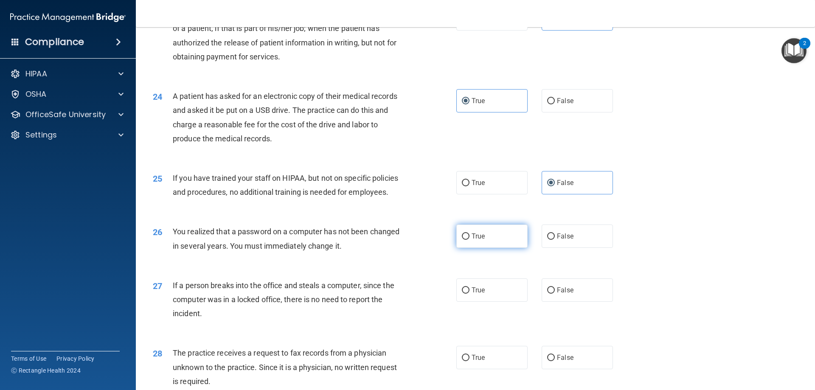
click at [488, 248] on label "True" at bounding box center [491, 236] width 71 height 23
click at [470, 240] on input "True" at bounding box center [466, 237] width 8 height 6
radio input "true"
click at [558, 294] on span "False" at bounding box center [565, 290] width 17 height 8
click at [555, 294] on input "False" at bounding box center [551, 290] width 8 height 6
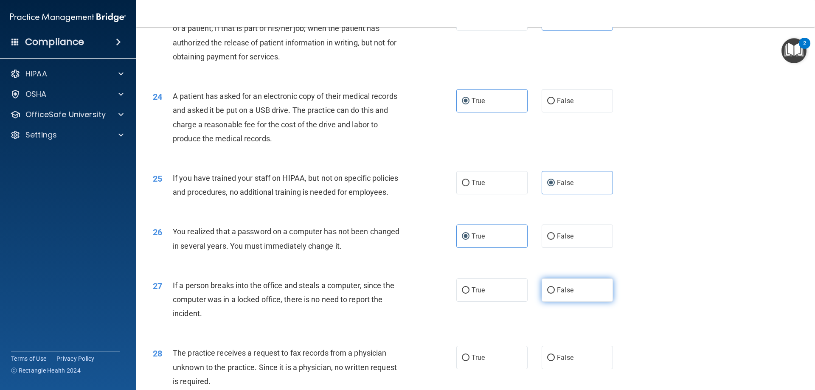
radio input "true"
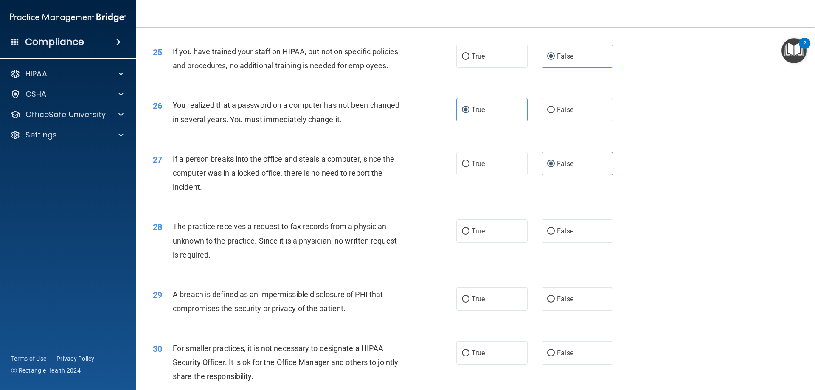
scroll to position [1528, 0]
click at [572, 242] on label "False" at bounding box center [577, 230] width 71 height 23
click at [555, 234] on input "False" at bounding box center [551, 231] width 8 height 6
radio input "true"
click at [472, 302] on span "True" at bounding box center [478, 298] width 13 height 8
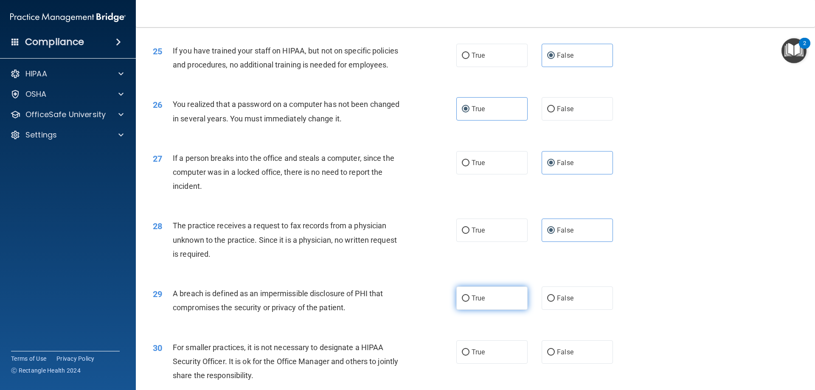
click at [470, 302] on input "True" at bounding box center [466, 298] width 8 height 6
radio input "true"
click at [557, 364] on label "False" at bounding box center [577, 351] width 71 height 23
click at [555, 356] on input "False" at bounding box center [551, 352] width 8 height 6
radio input "true"
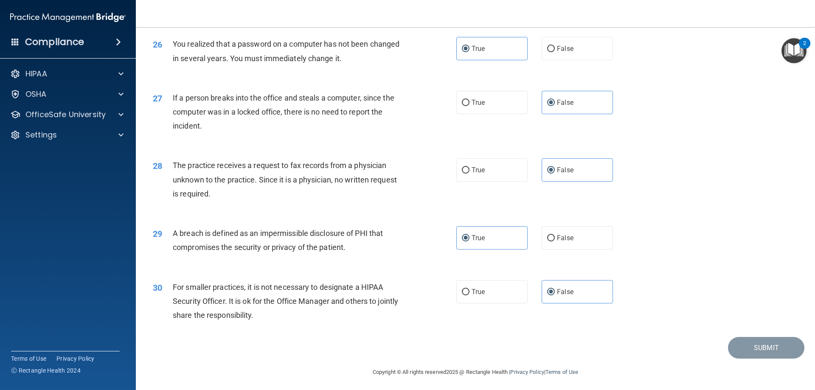
scroll to position [1619, 0]
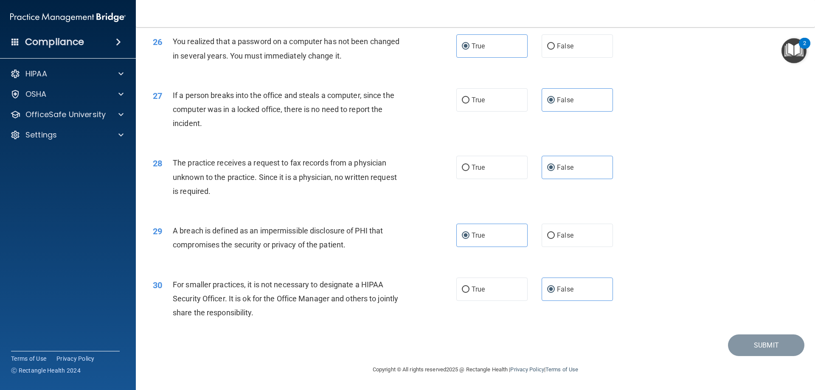
drag, startPoint x: 760, startPoint y: 349, endPoint x: 682, endPoint y: 367, distance: 80.5
click at [681, 368] on footer "Copyright © All rights reserved 2025 @ Rectangle Health | Privacy Policy | Term…" at bounding box center [475, 368] width 645 height 25
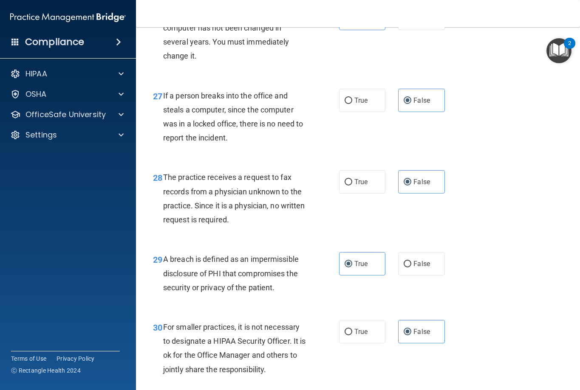
click at [516, 274] on div "29 A breach is defined as an impermissible disclosure of PHI that compromises t…" at bounding box center [357, 276] width 422 height 68
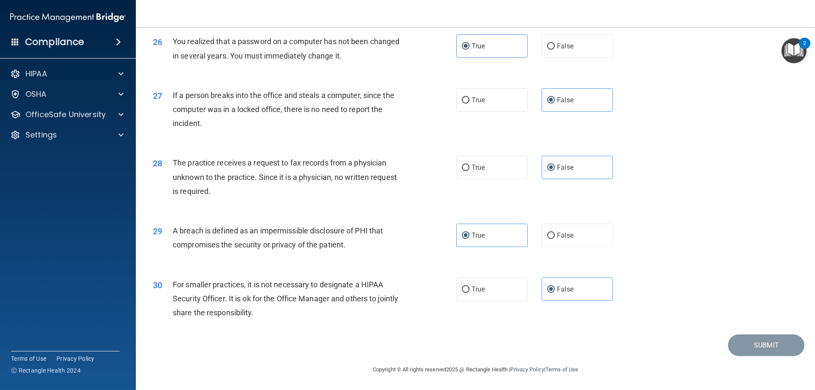
scroll to position [1619, 0]
click at [60, 95] on div "OSHA" at bounding box center [56, 94] width 105 height 10
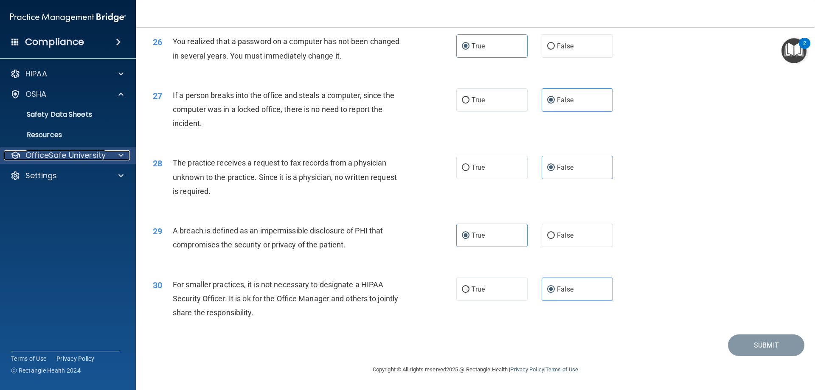
click at [80, 152] on p "OfficeSafe University" at bounding box center [65, 155] width 80 height 10
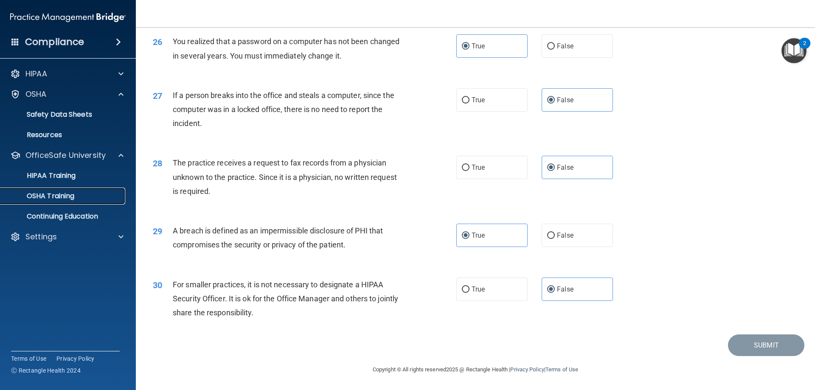
click at [68, 197] on p "OSHA Training" at bounding box center [40, 196] width 69 height 8
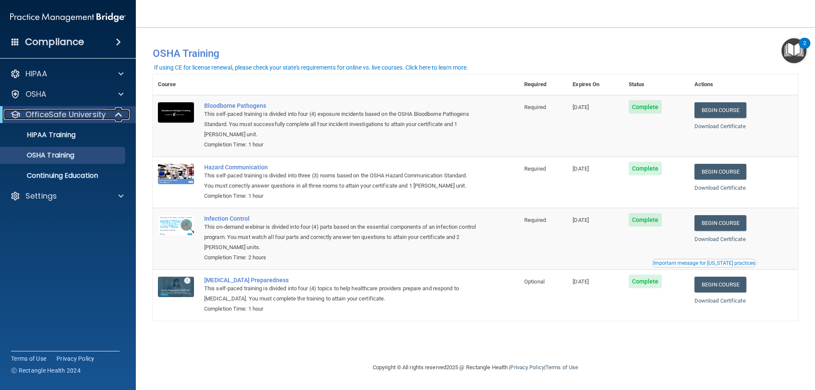
click at [76, 110] on p "OfficeSafe University" at bounding box center [65, 115] width 80 height 10
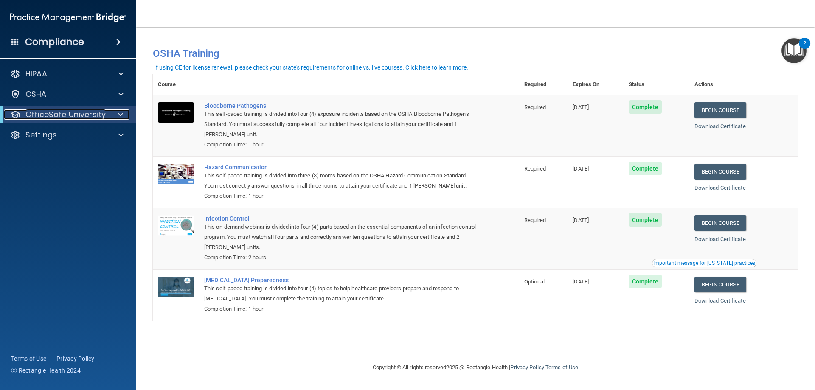
click at [76, 113] on p "OfficeSafe University" at bounding box center [65, 115] width 80 height 10
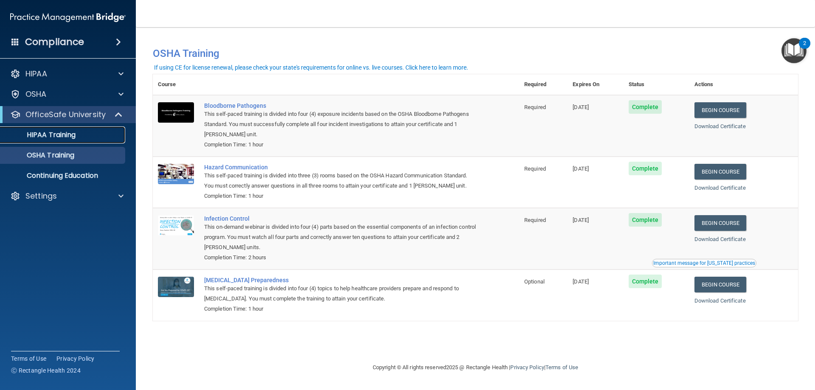
click at [70, 138] on p "HIPAA Training" at bounding box center [41, 135] width 70 height 8
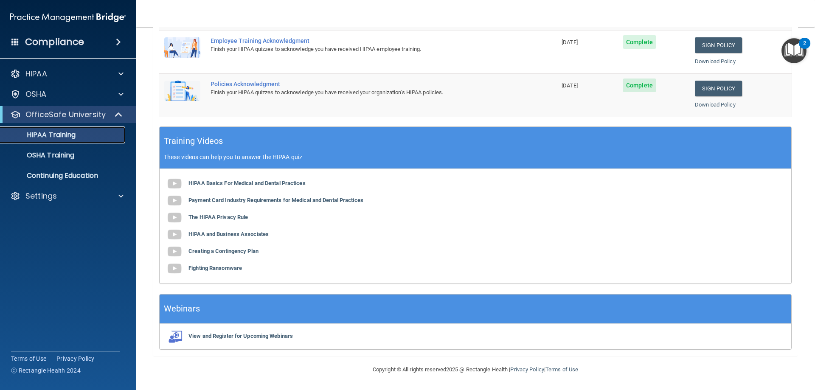
scroll to position [37, 0]
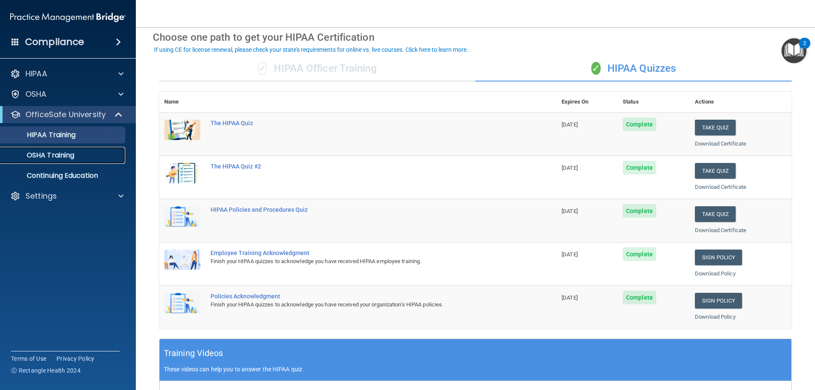
click at [71, 155] on p "OSHA Training" at bounding box center [40, 155] width 69 height 8
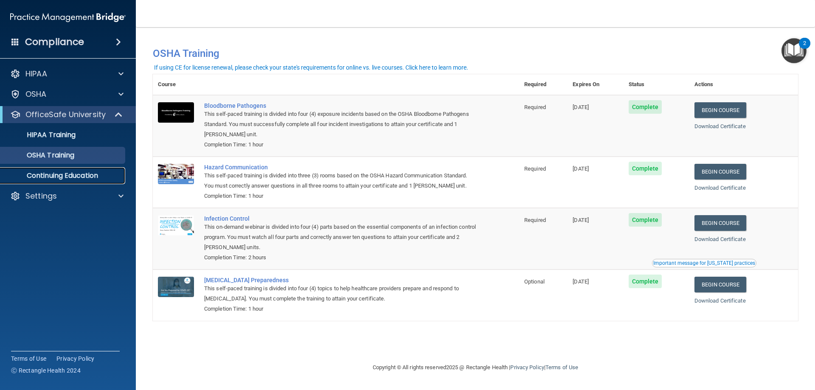
click at [67, 172] on p "Continuing Education" at bounding box center [64, 176] width 116 height 8
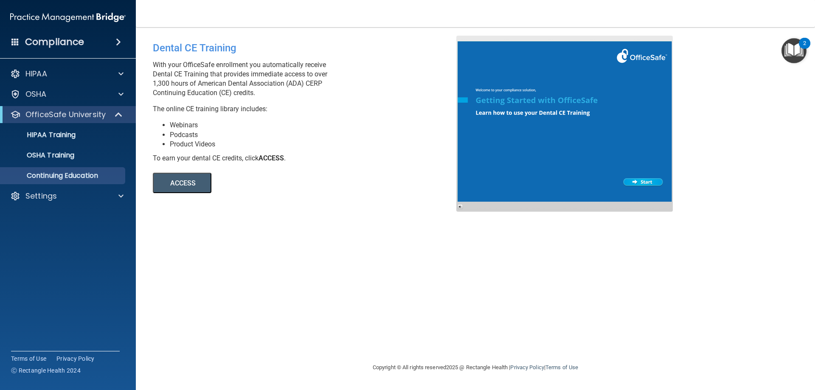
click at [174, 178] on button "ACCESS" at bounding box center [182, 183] width 59 height 20
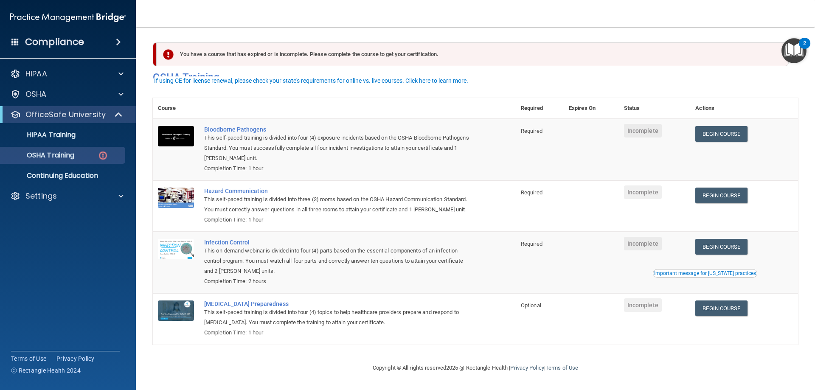
scroll to position [11, 0]
click at [48, 96] on div "OSHA" at bounding box center [56, 94] width 105 height 10
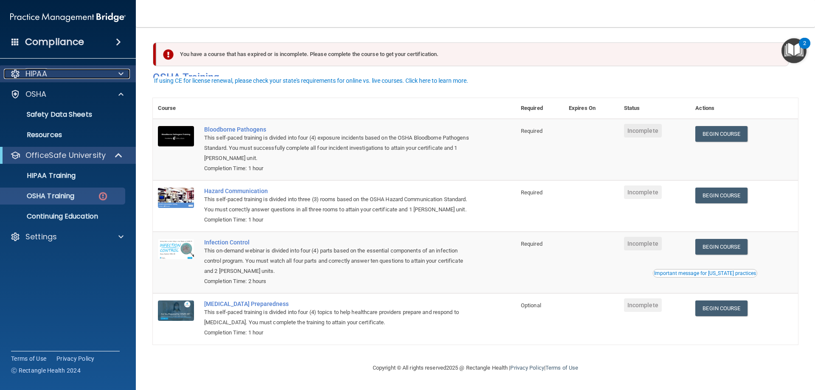
click at [59, 78] on div "HIPAA" at bounding box center [56, 74] width 105 height 10
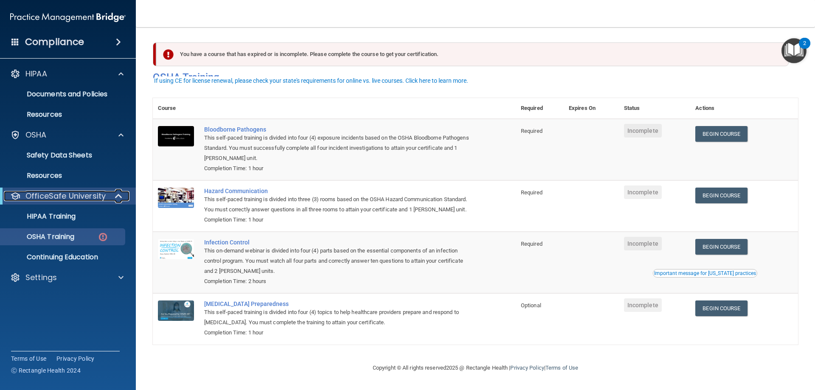
click at [89, 198] on p "OfficeSafe University" at bounding box center [65, 196] width 80 height 10
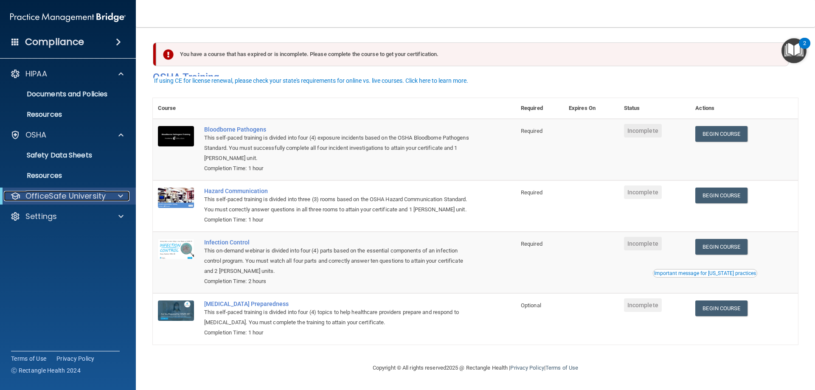
click at [89, 198] on p "OfficeSafe University" at bounding box center [65, 196] width 80 height 10
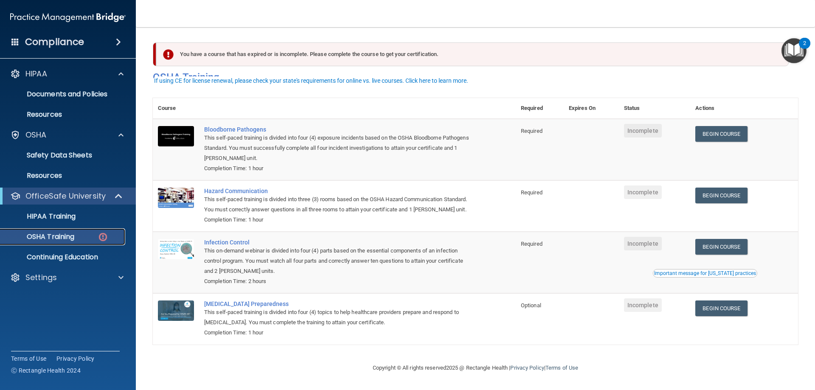
click at [82, 234] on div "OSHA Training" at bounding box center [64, 237] width 116 height 8
click at [98, 238] on img at bounding box center [103, 237] width 11 height 11
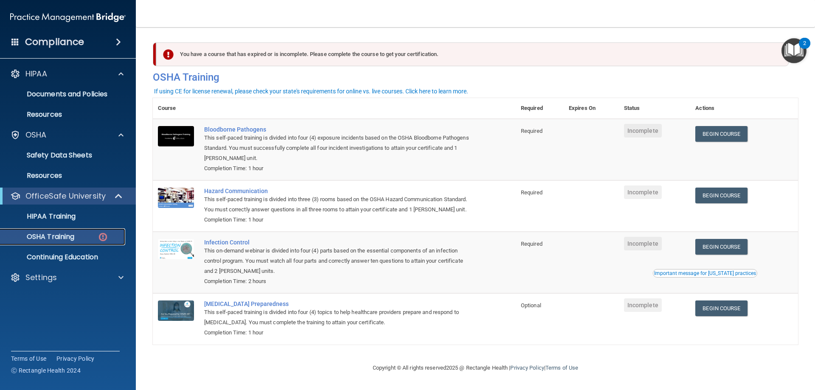
scroll to position [0, 0]
click at [644, 138] on span "Incomplete" at bounding box center [643, 131] width 38 height 14
click at [709, 132] on link "Begin Course" at bounding box center [721, 134] width 52 height 16
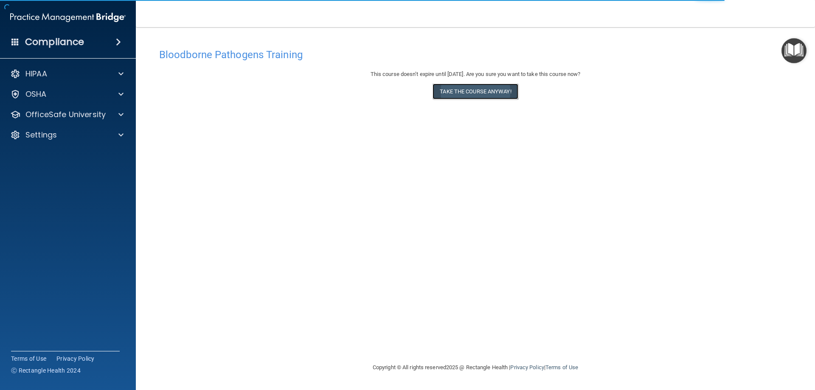
click at [458, 92] on button "Take the course anyway!" at bounding box center [475, 92] width 85 height 16
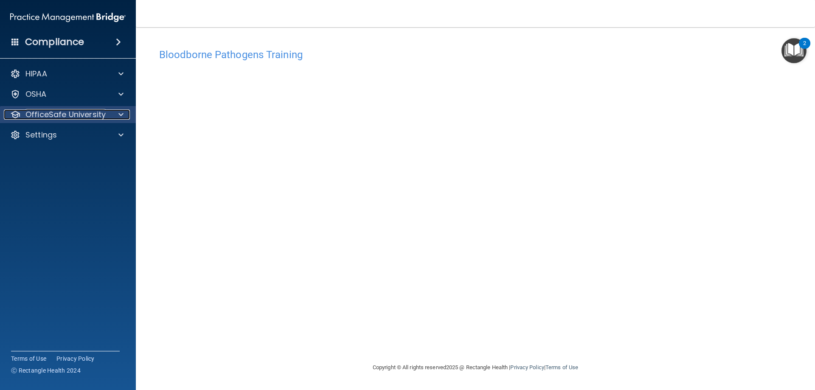
click at [58, 114] on p "OfficeSafe University" at bounding box center [65, 115] width 80 height 10
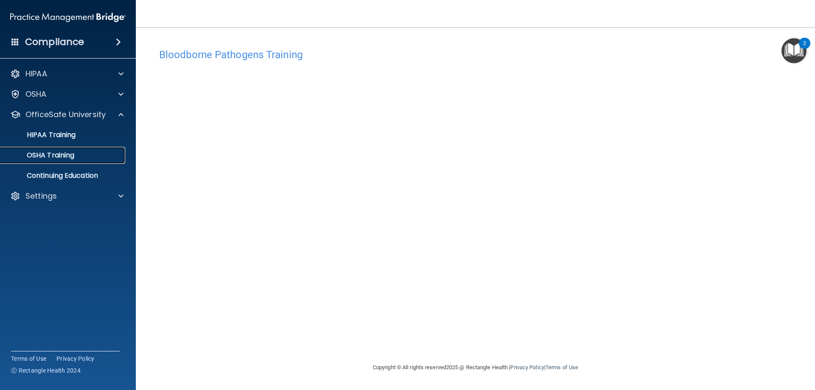
click at [60, 157] on p "OSHA Training" at bounding box center [40, 155] width 69 height 8
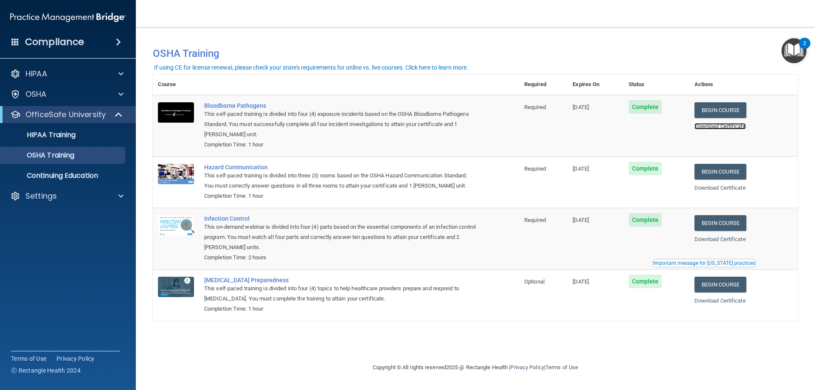
click at [723, 128] on link "Download Certificate" at bounding box center [720, 126] width 51 height 6
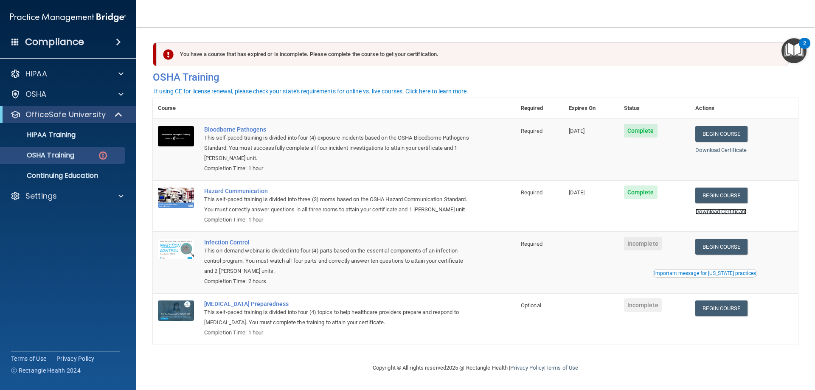
click at [725, 213] on link "Download Certificate" at bounding box center [720, 211] width 51 height 6
click at [711, 254] on link "Begin Course" at bounding box center [721, 247] width 52 height 16
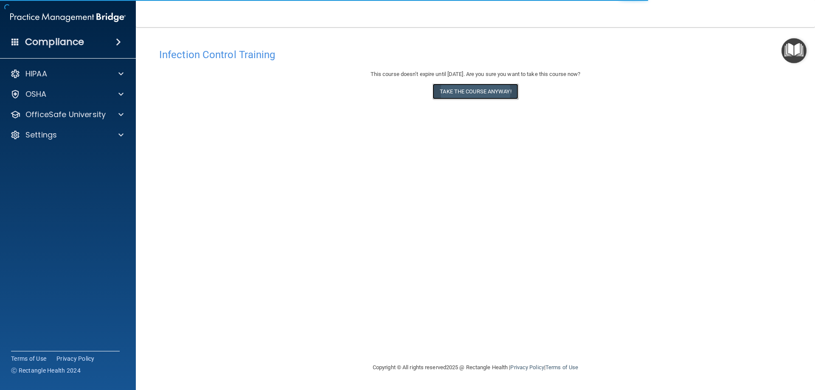
click at [490, 90] on button "Take the course anyway!" at bounding box center [475, 92] width 85 height 16
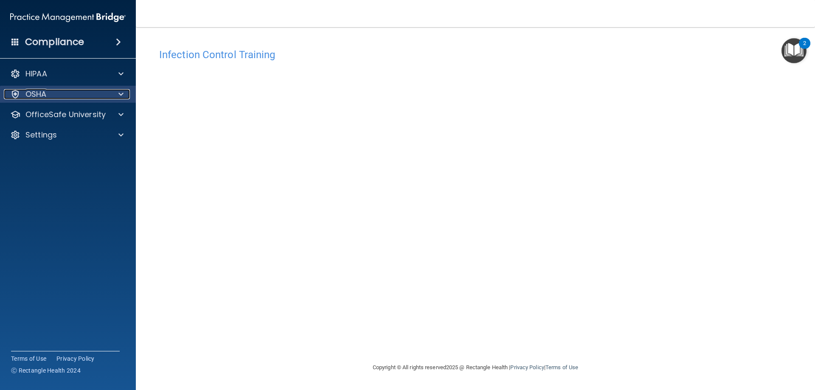
click at [52, 94] on div "OSHA" at bounding box center [56, 94] width 105 height 10
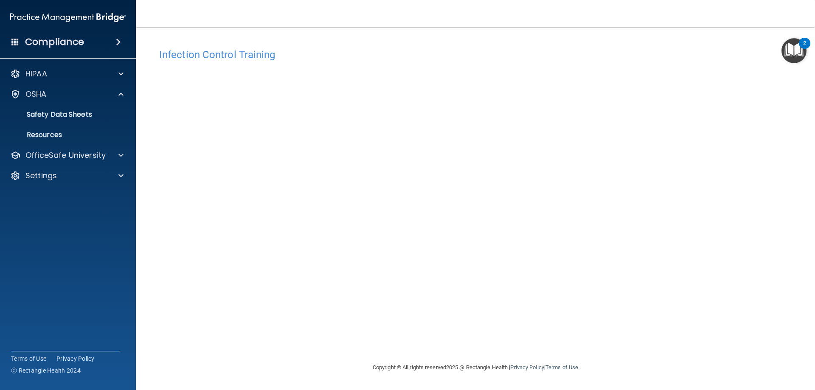
click at [644, 119] on div "Infection Control Training This course doesn’t expire until [DATE]. Are you sur…" at bounding box center [475, 203] width 645 height 318
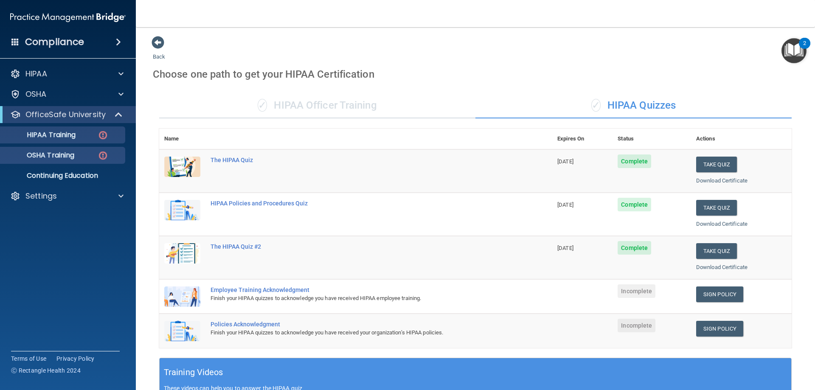
scroll to position [127, 0]
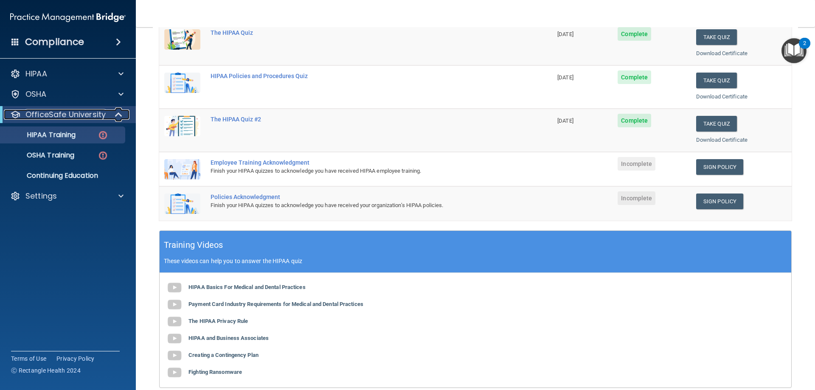
click at [60, 111] on p "OfficeSafe University" at bounding box center [65, 115] width 80 height 10
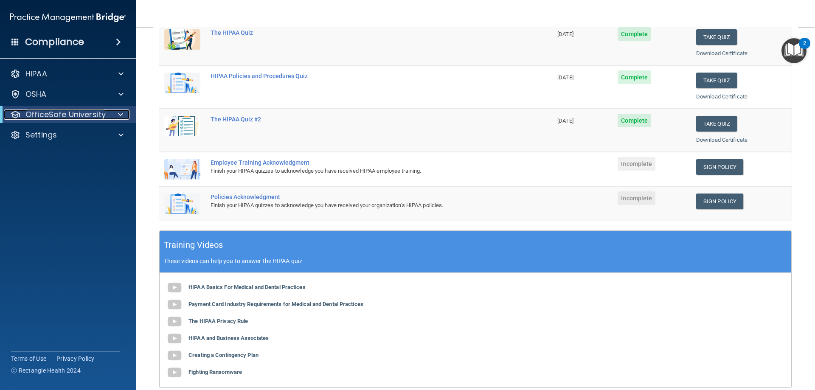
click at [70, 114] on p "OfficeSafe University" at bounding box center [65, 115] width 80 height 10
